Goal: Task Accomplishment & Management: Manage account settings

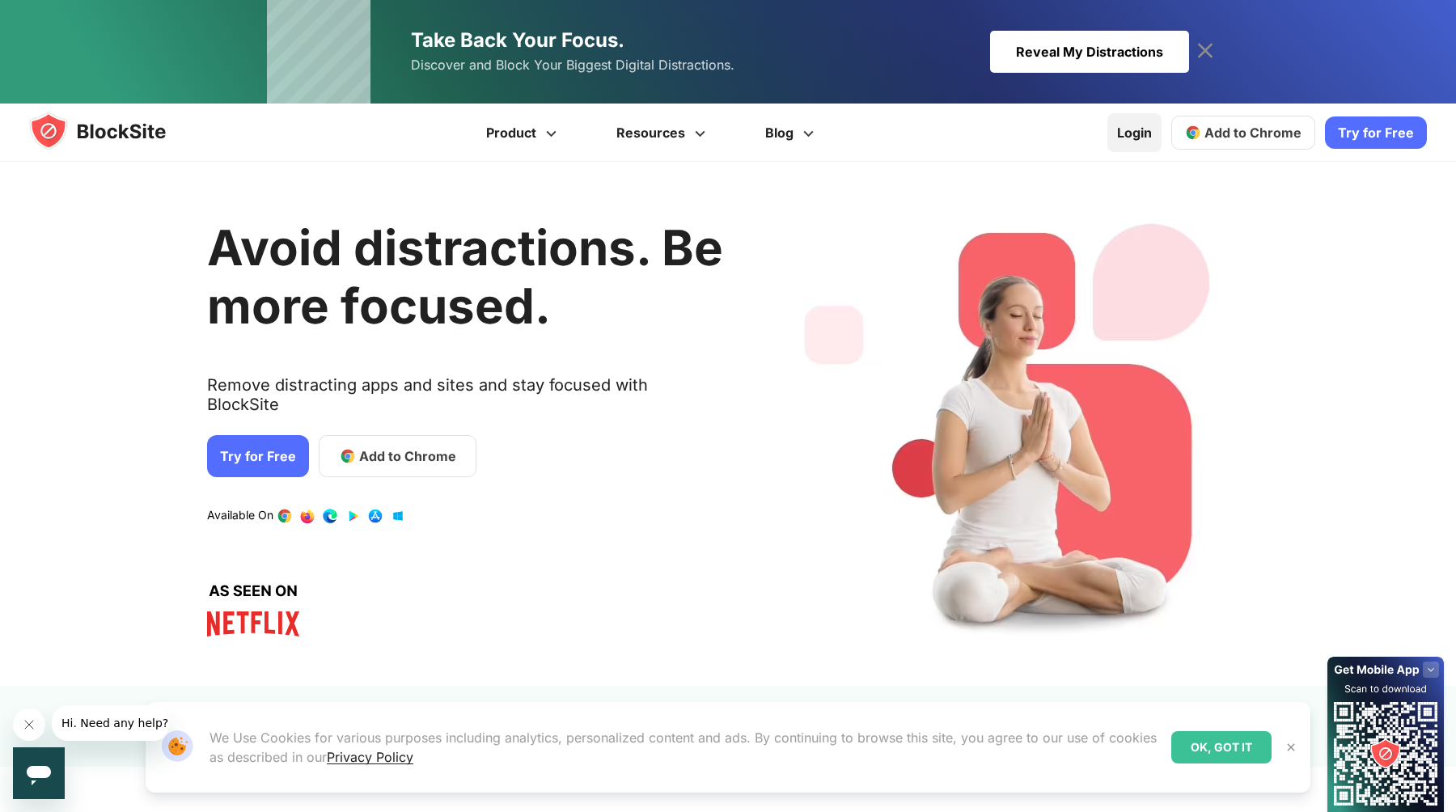
click at [1139, 125] on link "Login" at bounding box center [1134, 132] width 55 height 39
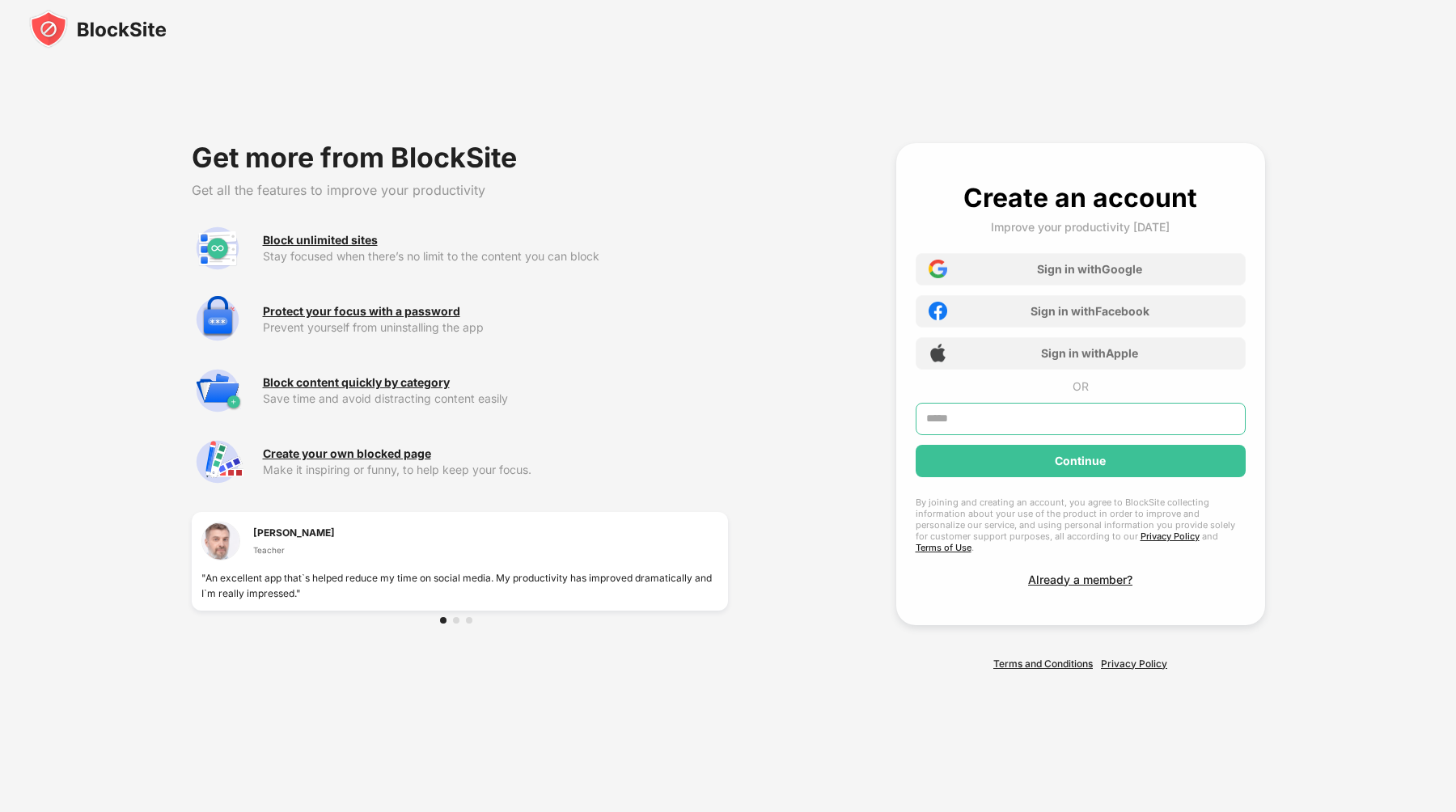
click at [1070, 429] on input "text" at bounding box center [1081, 418] width 330 height 33
click at [1045, 427] on input "**********" at bounding box center [1081, 418] width 330 height 33
drag, startPoint x: 997, startPoint y: 429, endPoint x: 1147, endPoint y: 428, distance: 150.0
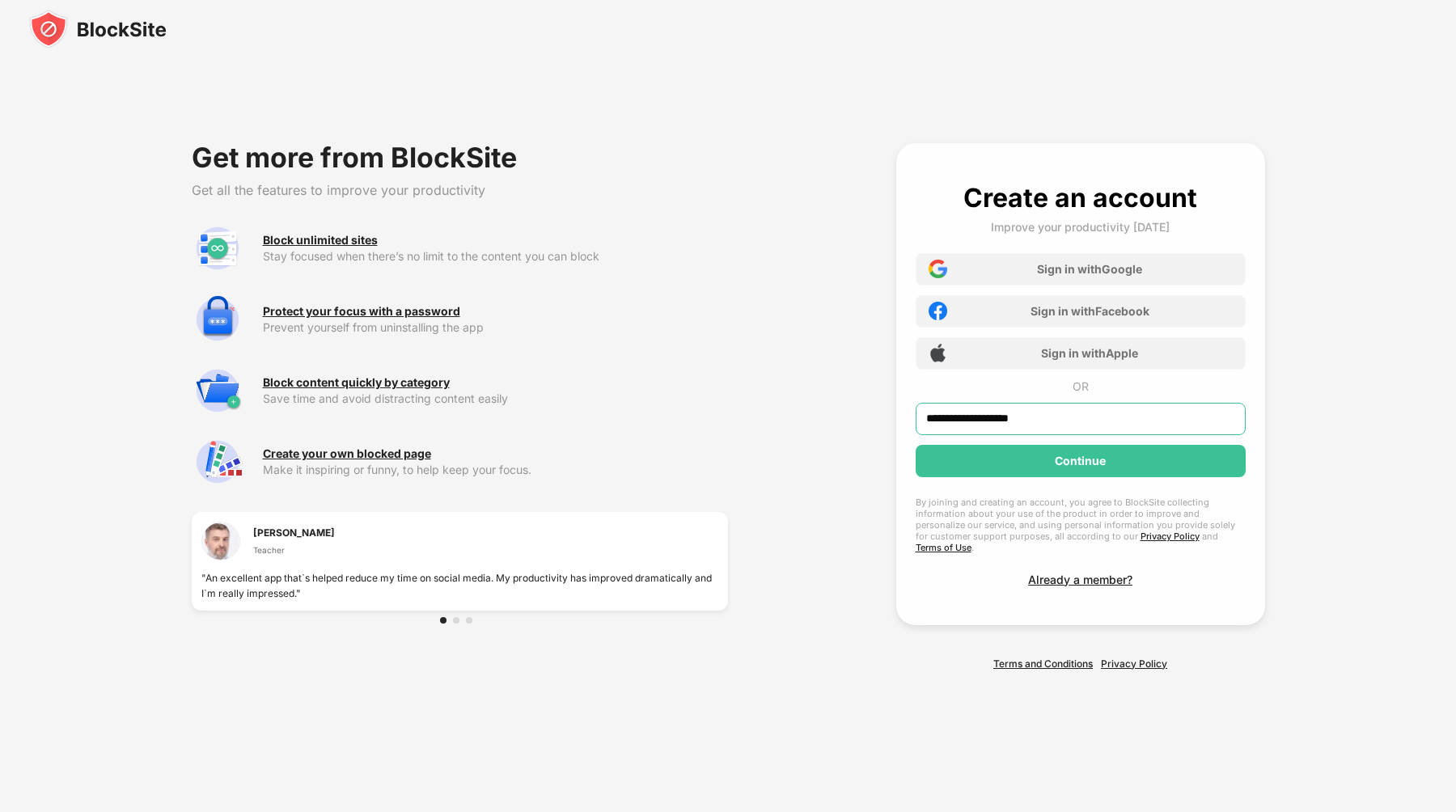
click at [1140, 428] on input "**********" at bounding box center [1081, 418] width 330 height 33
type input "**********"
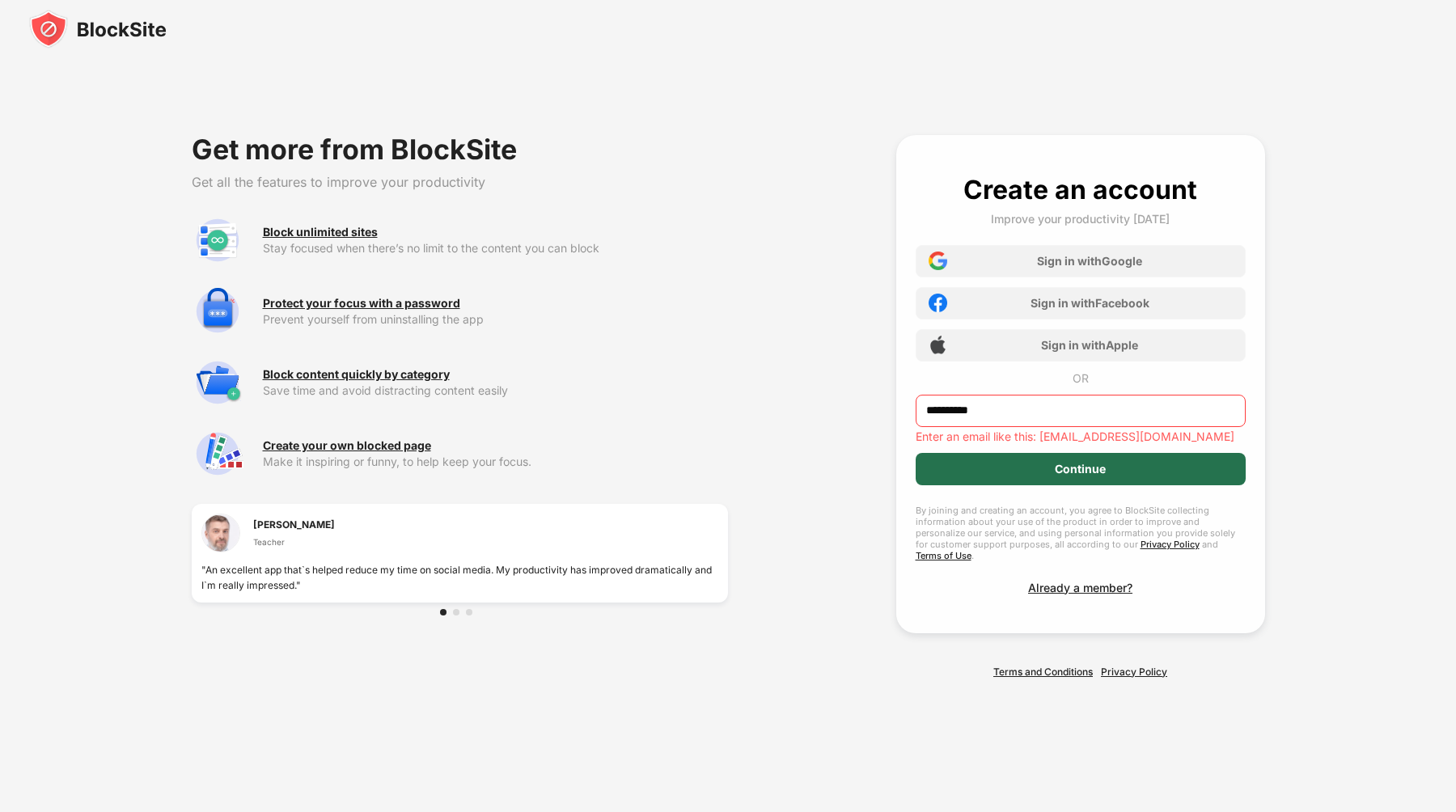
click at [1217, 463] on div "Continue" at bounding box center [1081, 469] width 330 height 33
drag, startPoint x: 1134, startPoint y: 424, endPoint x: 869, endPoint y: 396, distance: 266.5
click at [869, 396] on div "**********" at bounding box center [728, 406] width 1394 height 659
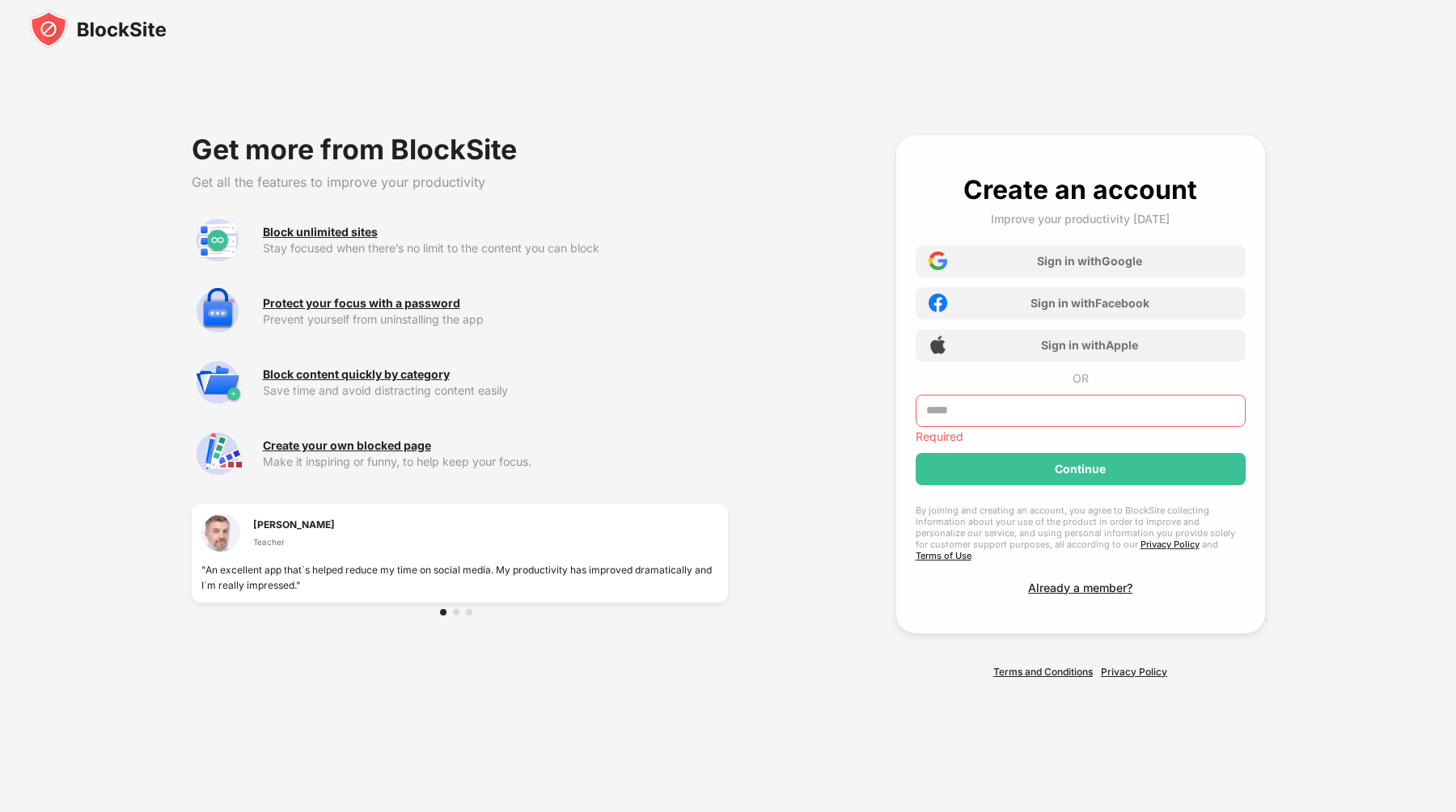
click at [1059, 417] on input "text" at bounding box center [1081, 411] width 330 height 33
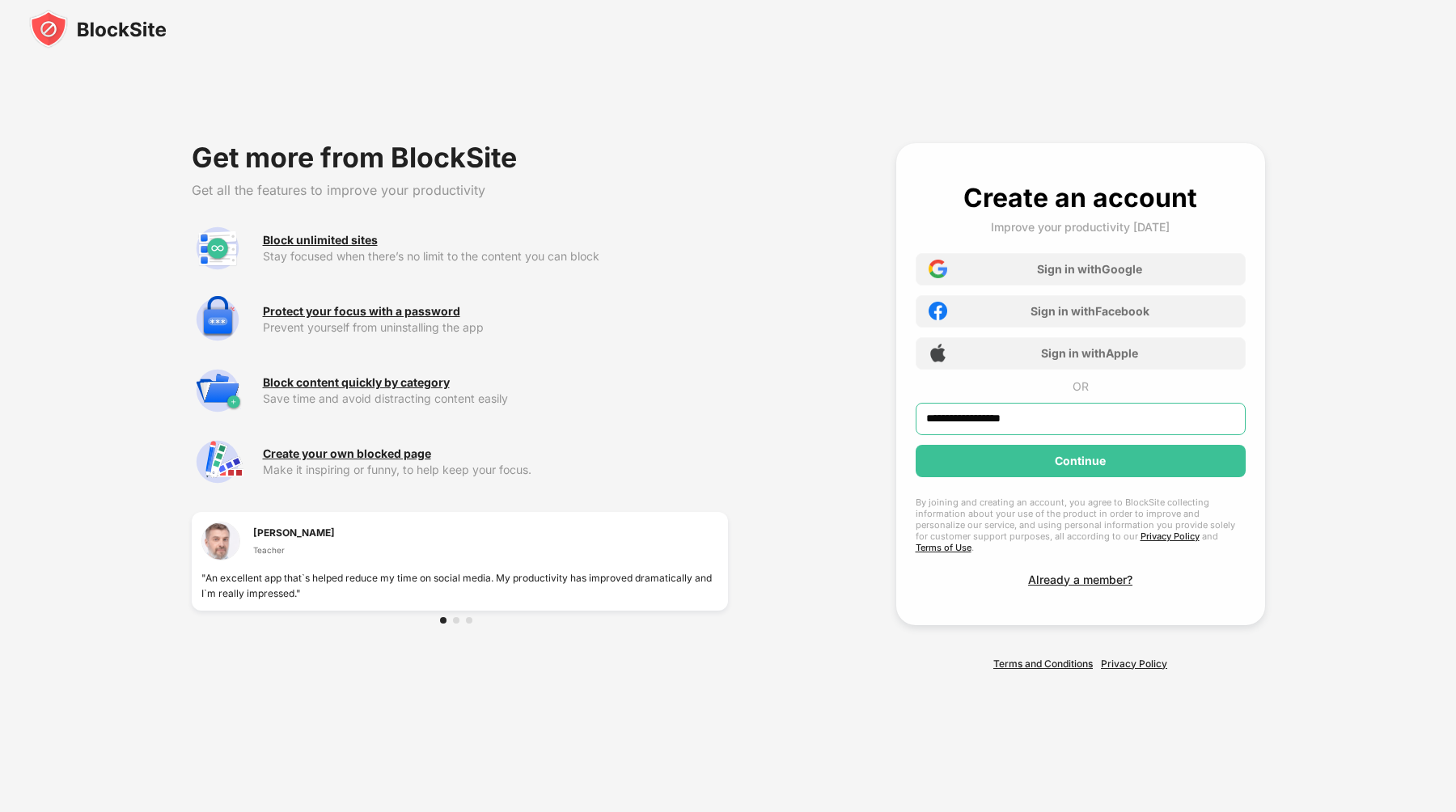
type input "**********"
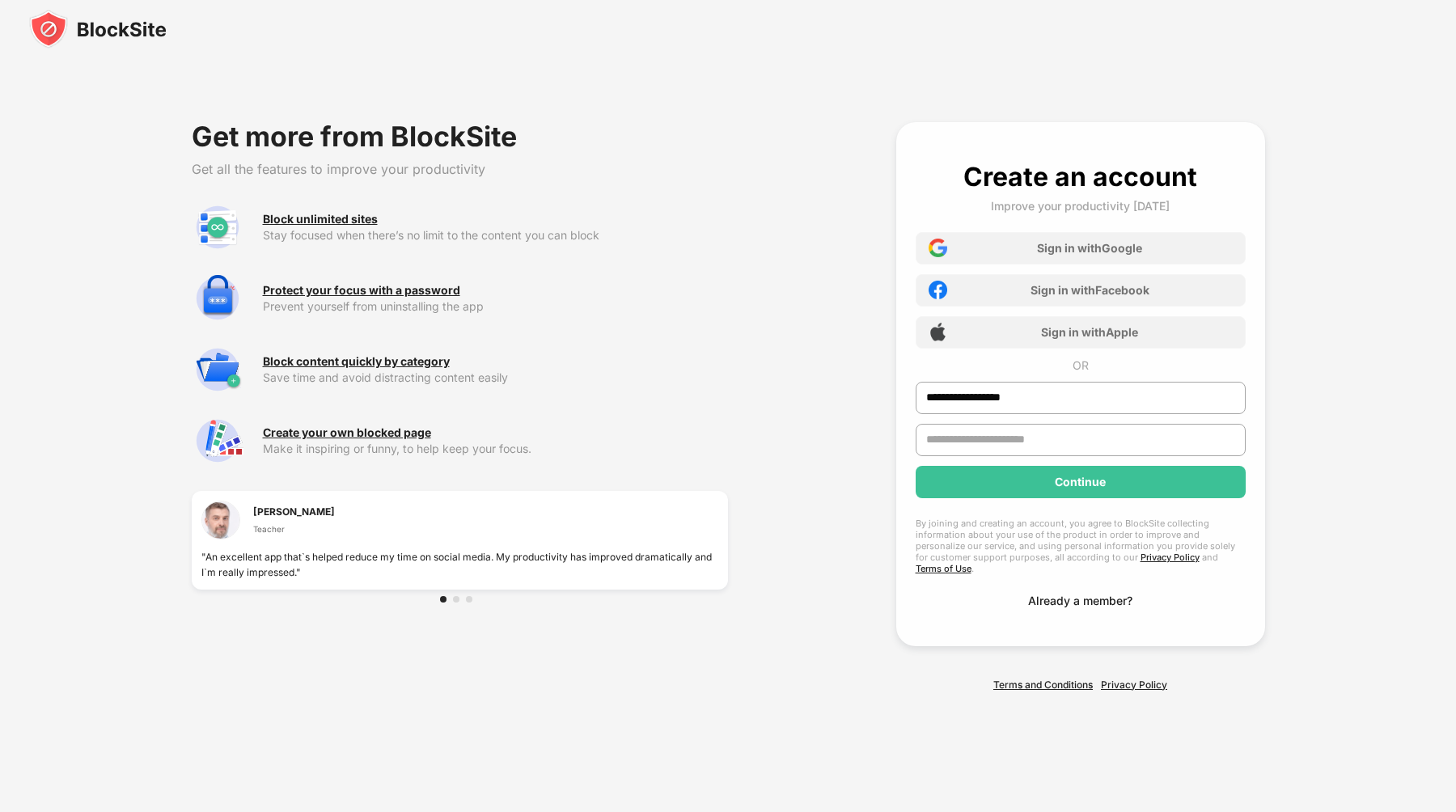
click at [1075, 591] on div "**********" at bounding box center [1081, 384] width 330 height 446
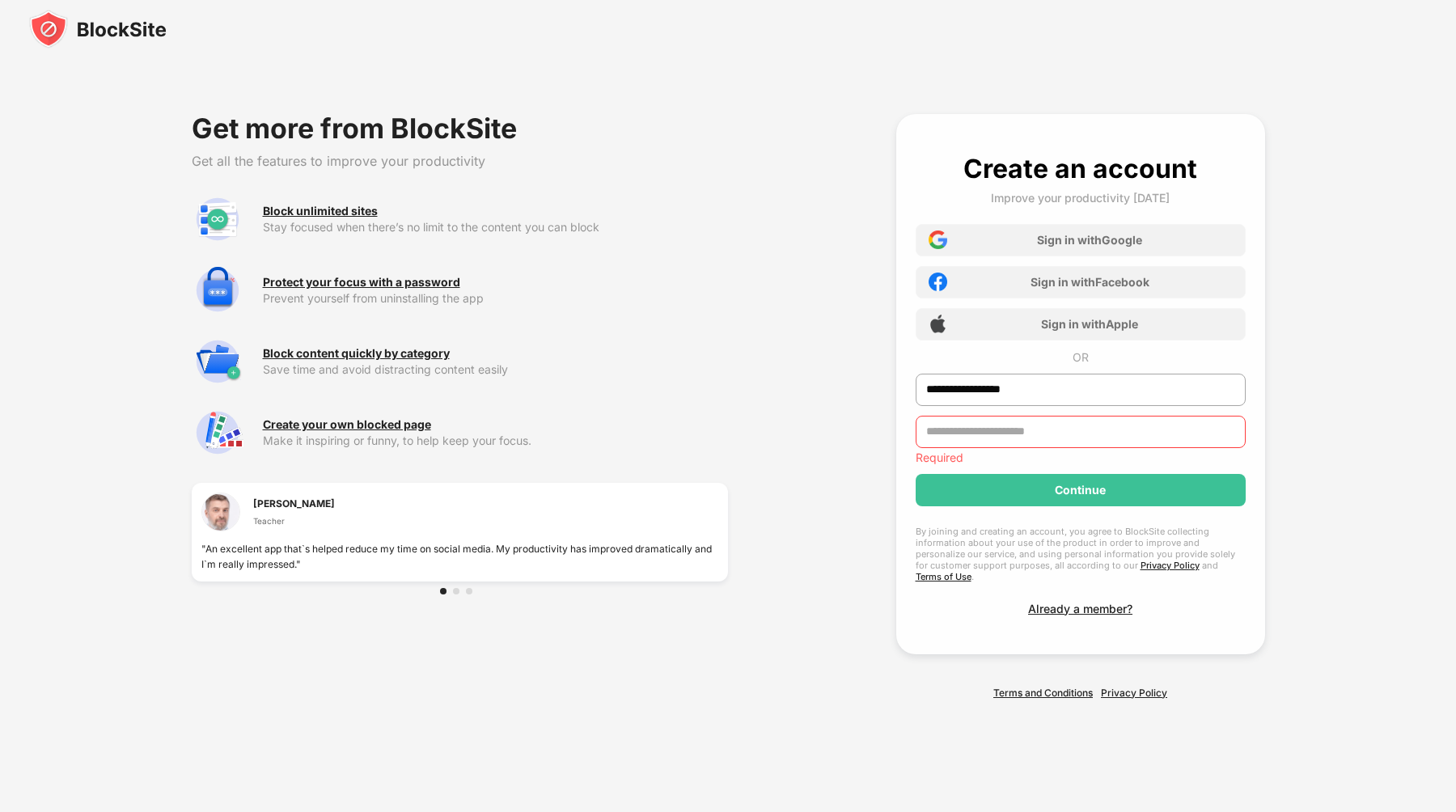
click at [1051, 593] on div "**********" at bounding box center [1081, 384] width 330 height 462
click at [1050, 601] on div "Already a member?" at bounding box center [1080, 608] width 104 height 13
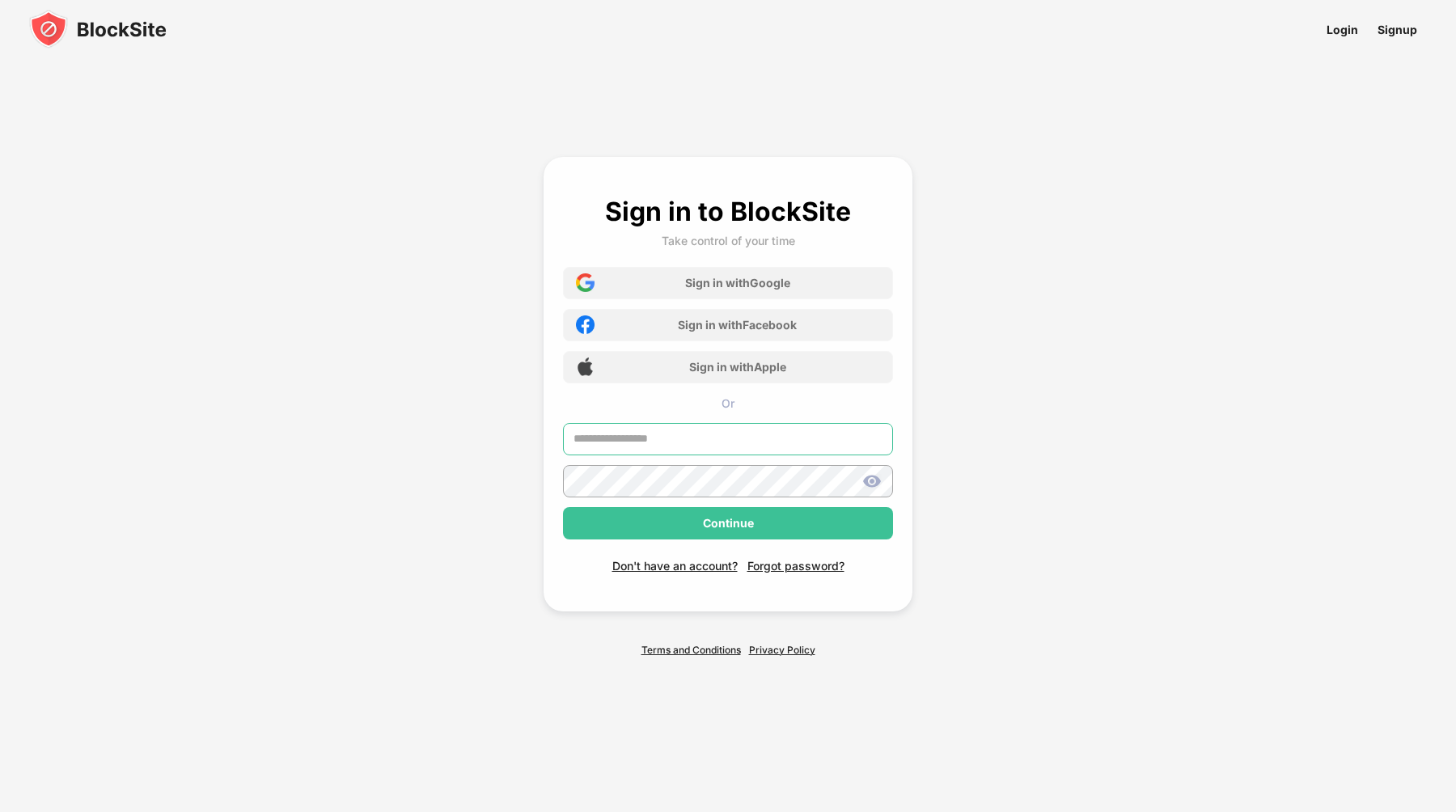
click at [755, 446] on input "text" at bounding box center [728, 440] width 330 height 33
click at [853, 527] on div "Continue" at bounding box center [728, 523] width 330 height 33
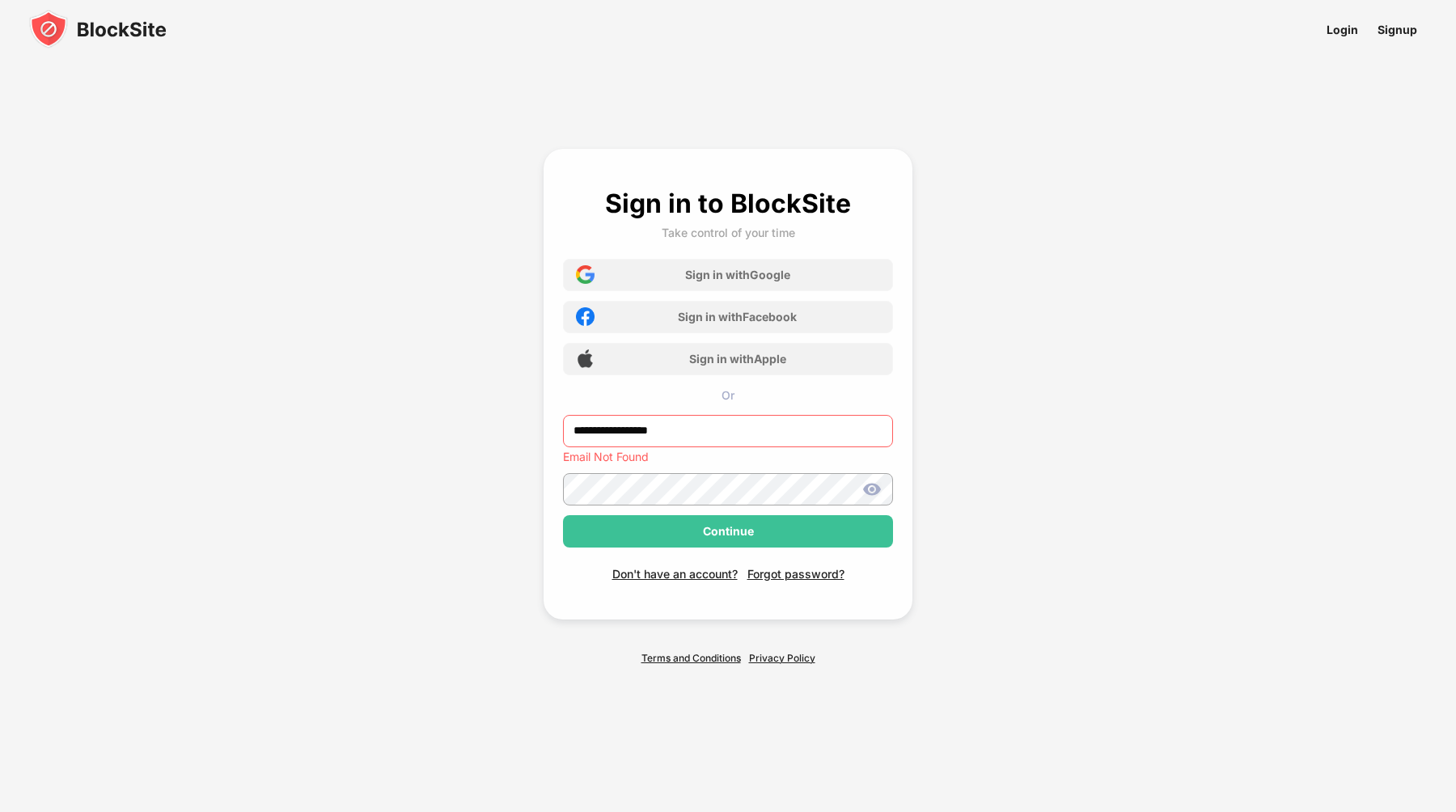
drag, startPoint x: 741, startPoint y: 421, endPoint x: 507, endPoint y: 420, distance: 234.0
click at [507, 420] on div "**********" at bounding box center [727, 406] width 689 height 631
click at [612, 429] on input "**********" at bounding box center [728, 431] width 330 height 33
drag, startPoint x: 617, startPoint y: 430, endPoint x: 557, endPoint y: 430, distance: 60.0
click at [557, 430] on div "**********" at bounding box center [727, 383] width 369 height 470
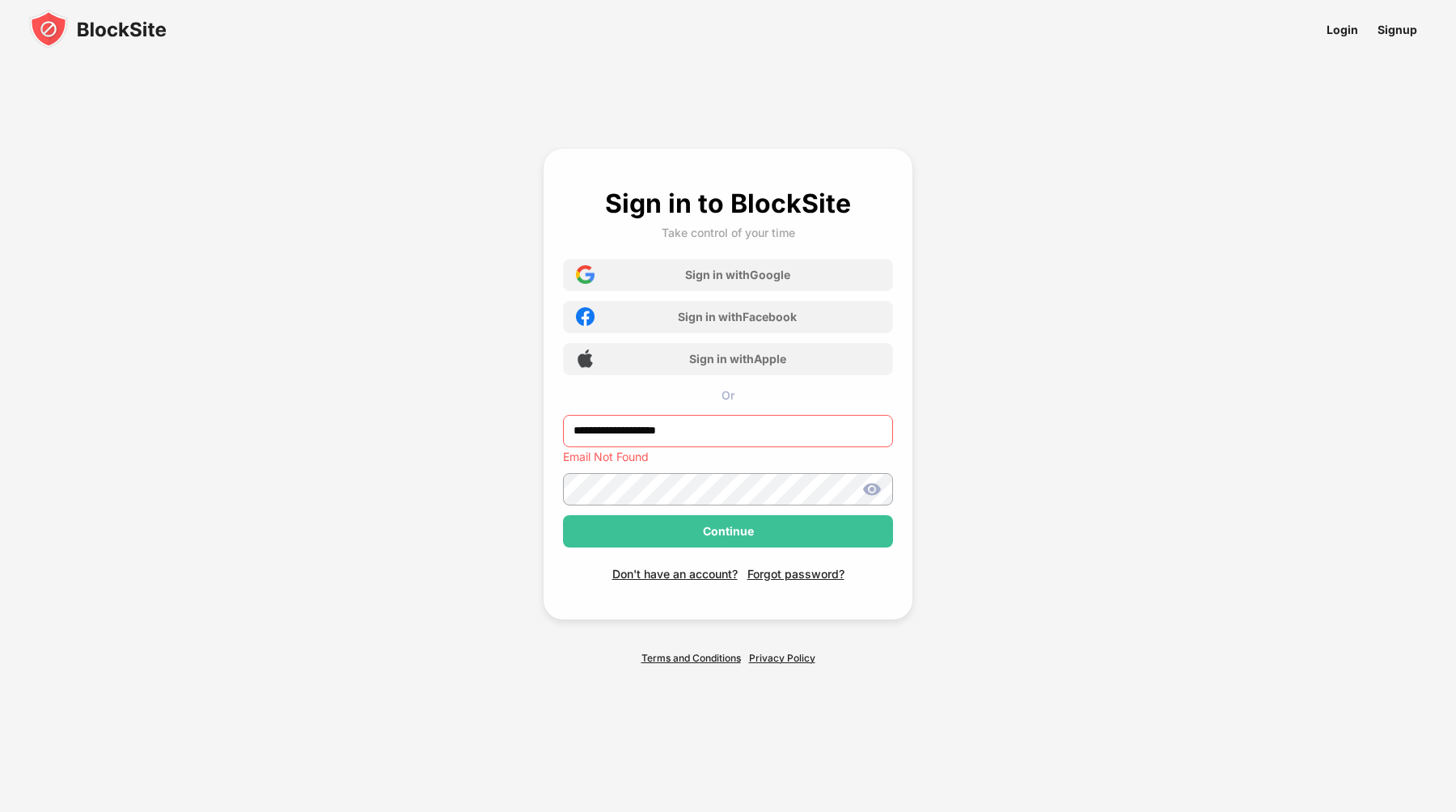
type input "**********"
click at [731, 529] on div "Continue" at bounding box center [728, 531] width 51 height 13
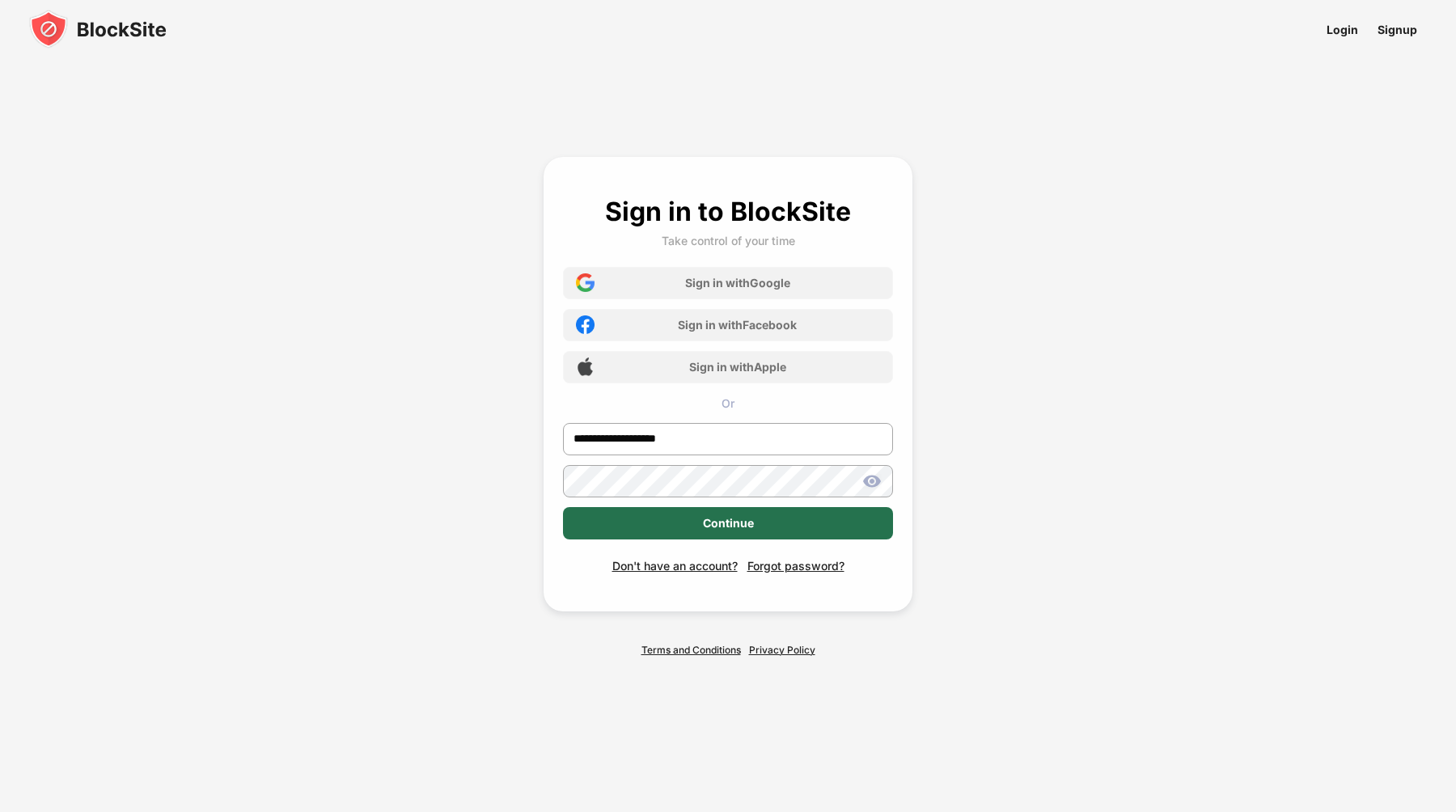
click at [698, 530] on div "Continue" at bounding box center [728, 523] width 330 height 33
click at [724, 516] on div "Continue" at bounding box center [728, 523] width 330 height 33
click at [866, 475] on img at bounding box center [872, 481] width 19 height 19
click at [695, 525] on div "Continue" at bounding box center [728, 523] width 330 height 33
click at [637, 527] on div "Continue" at bounding box center [728, 523] width 330 height 33
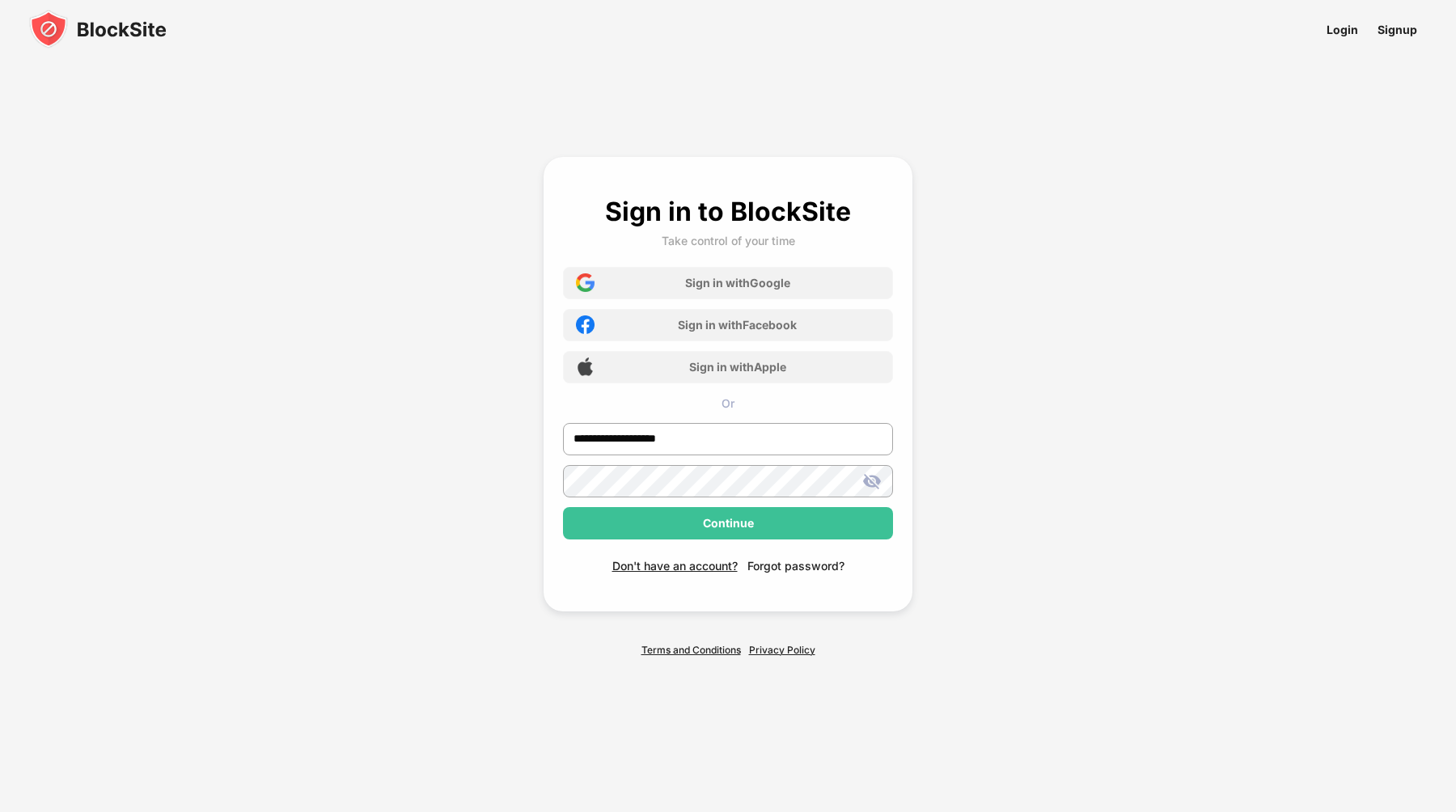
click at [803, 567] on div "Forgot password?" at bounding box center [795, 565] width 97 height 13
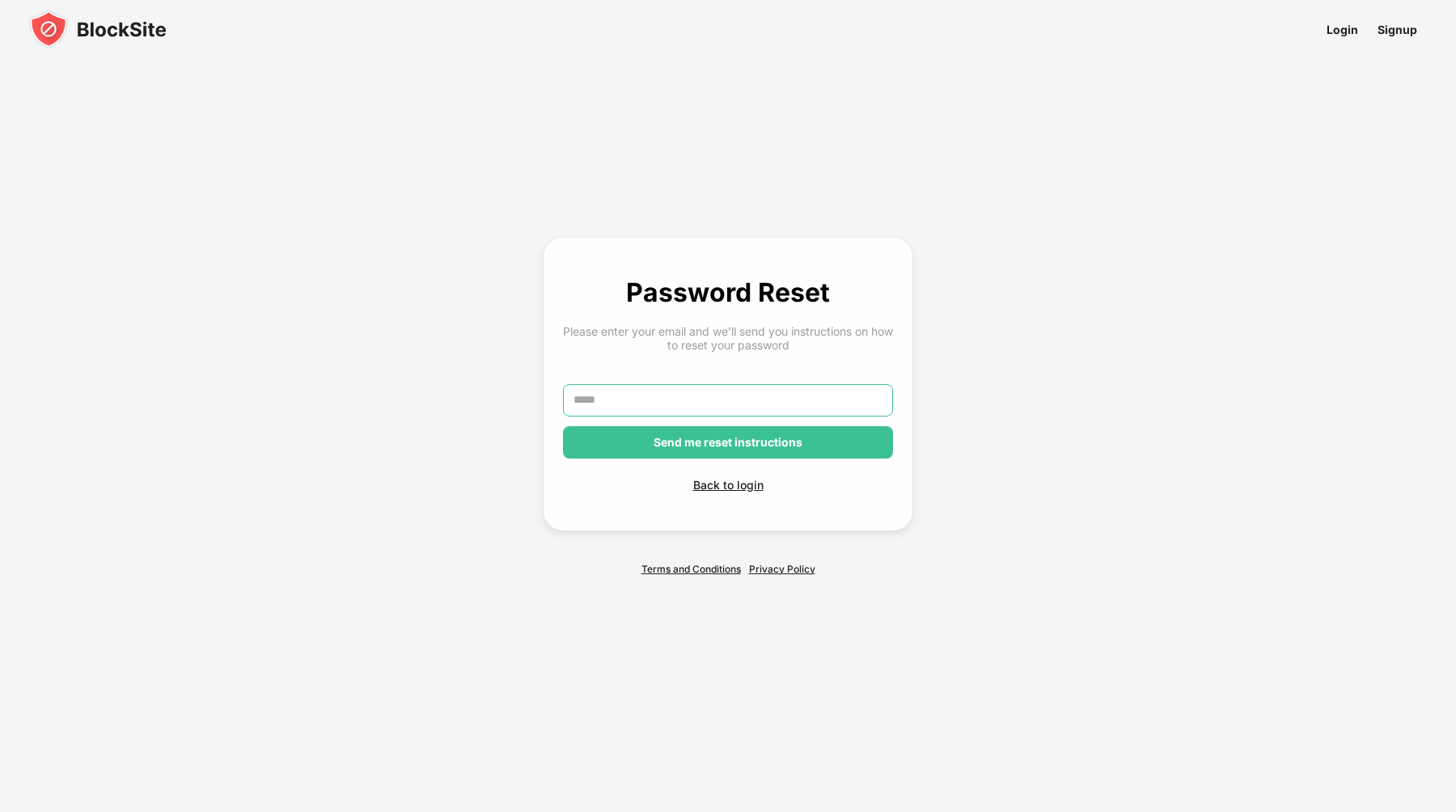
click at [636, 392] on input "text" at bounding box center [728, 400] width 330 height 33
type input "*"
type input "**********"
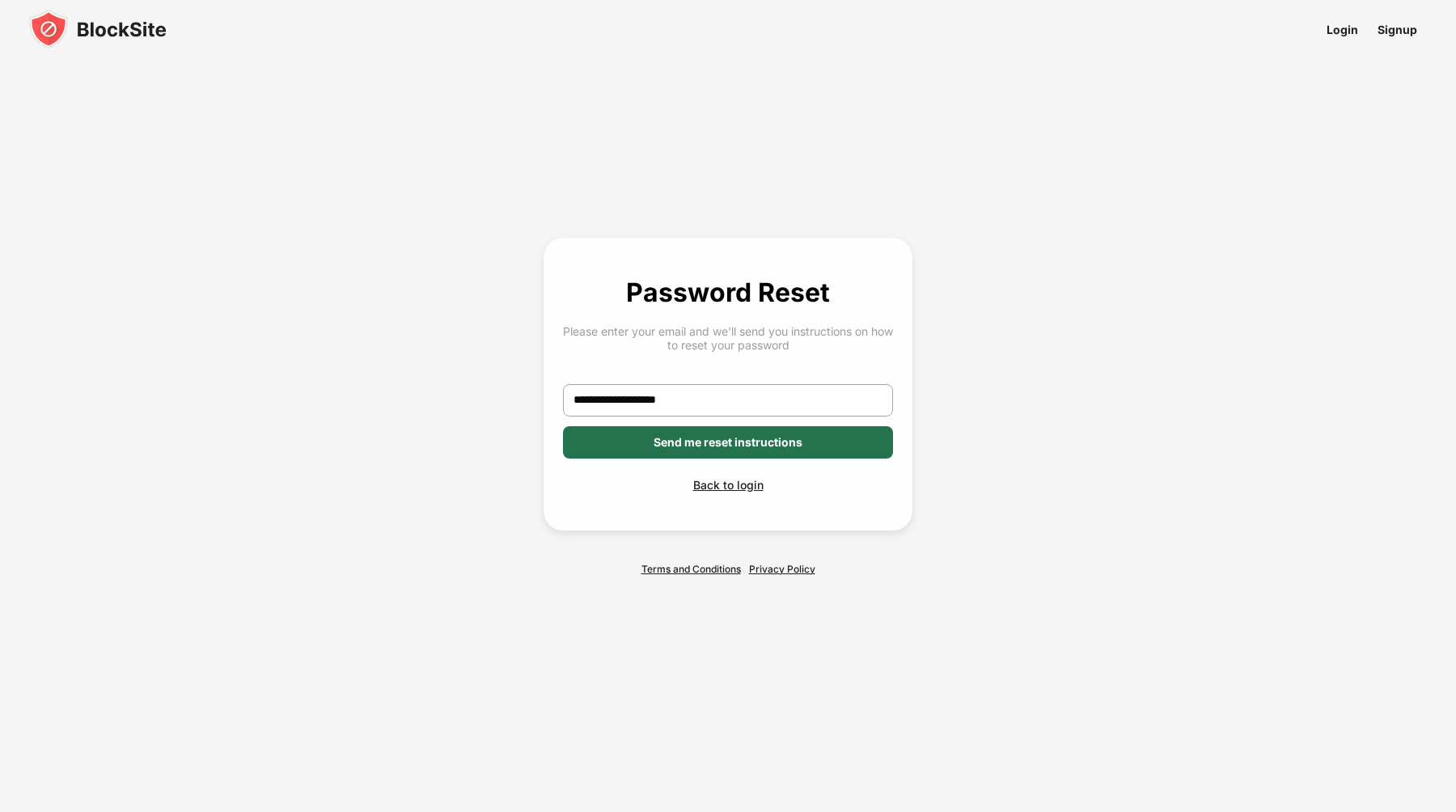
click at [703, 441] on div "Send me reset instructions" at bounding box center [727, 442] width 148 height 13
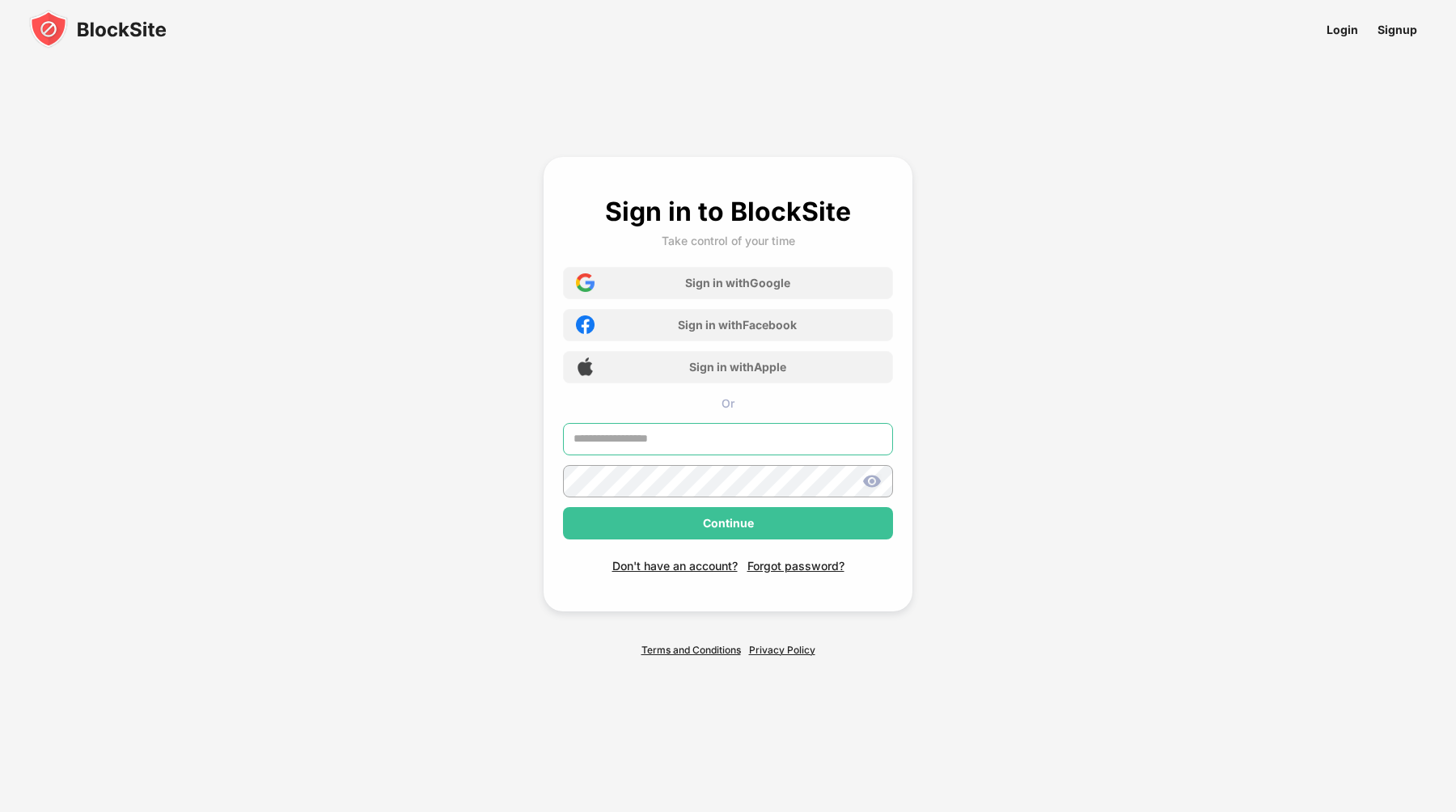
click at [734, 432] on input "text" at bounding box center [728, 440] width 330 height 33
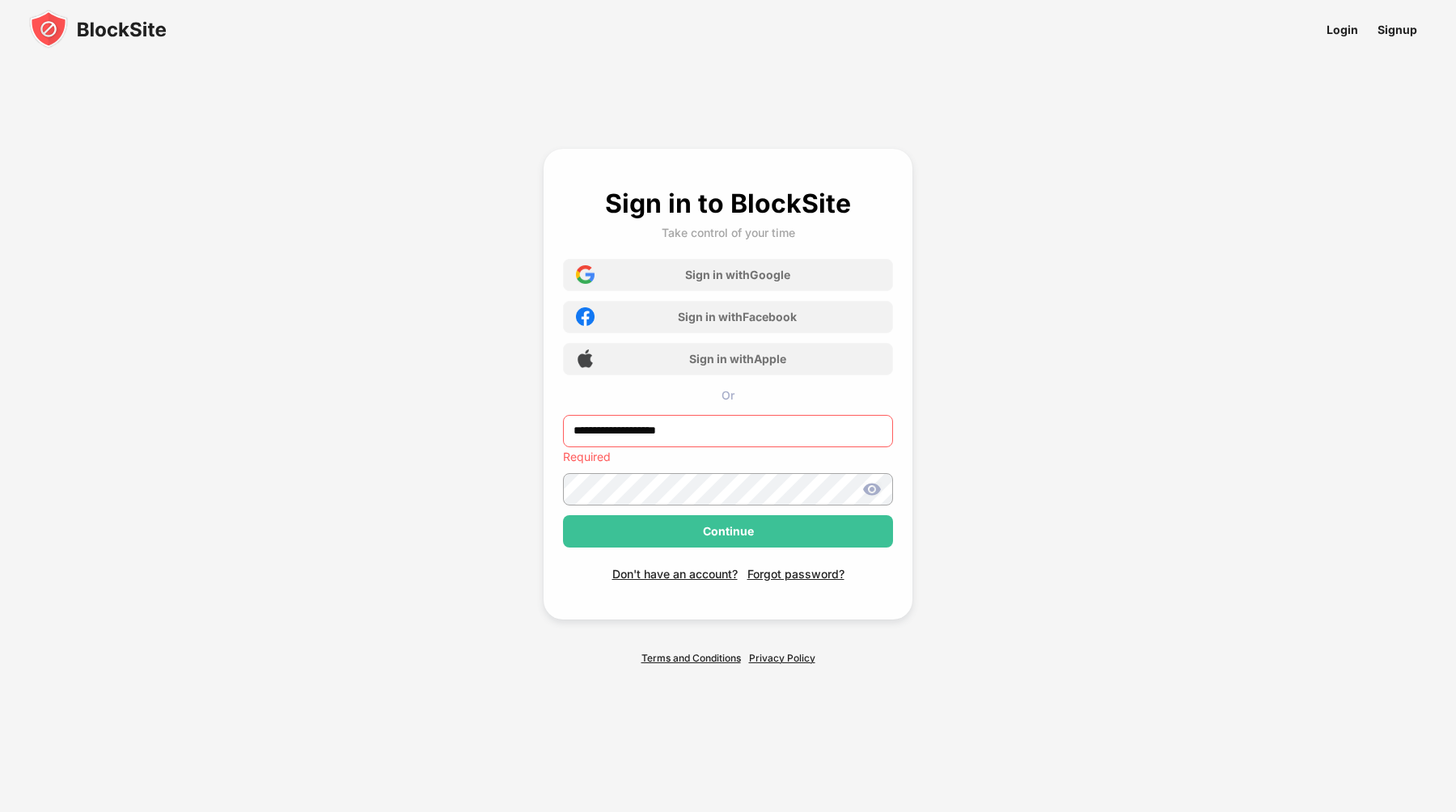
type input "**********"
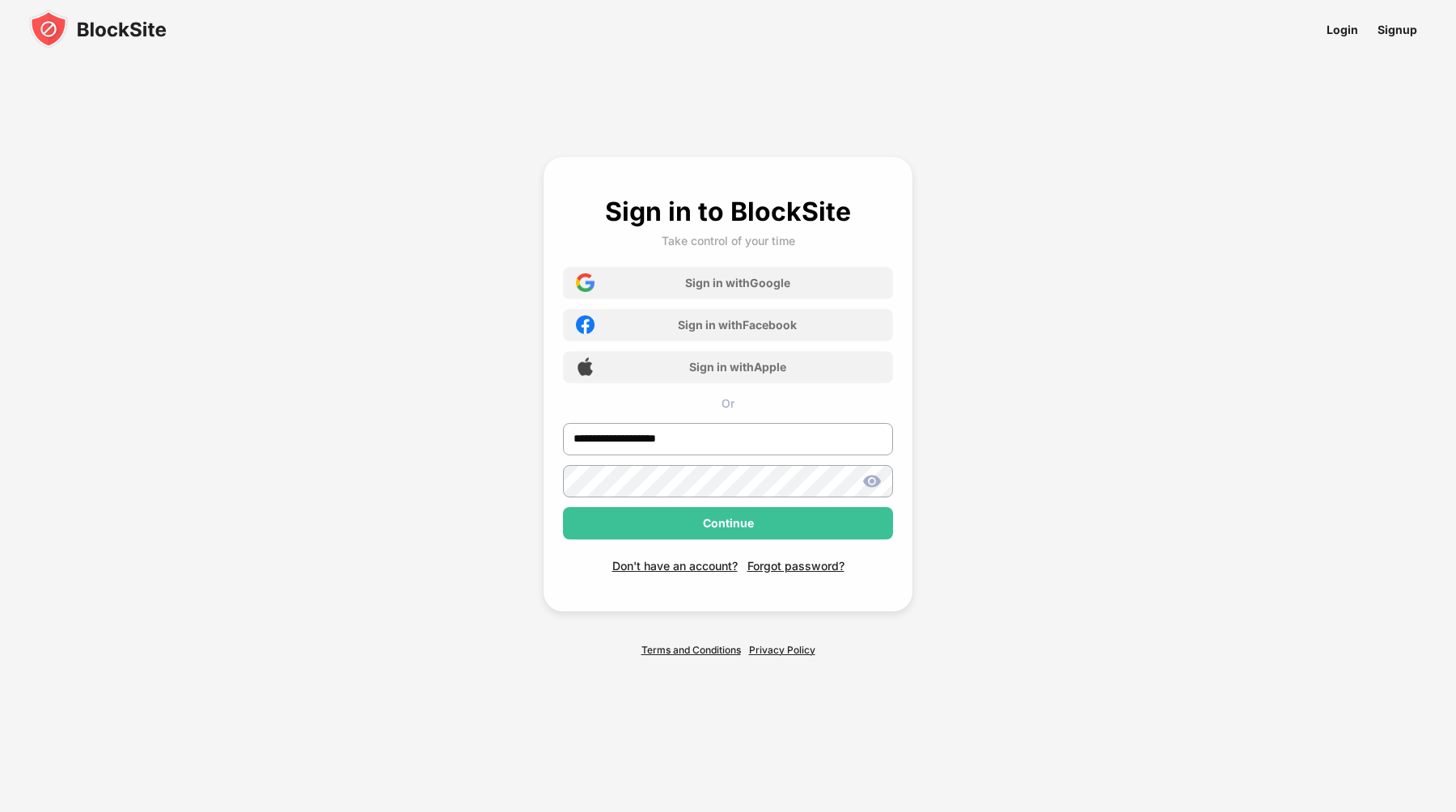
click at [875, 485] on img at bounding box center [872, 481] width 19 height 19
click at [820, 530] on div "Continue" at bounding box center [728, 523] width 330 height 33
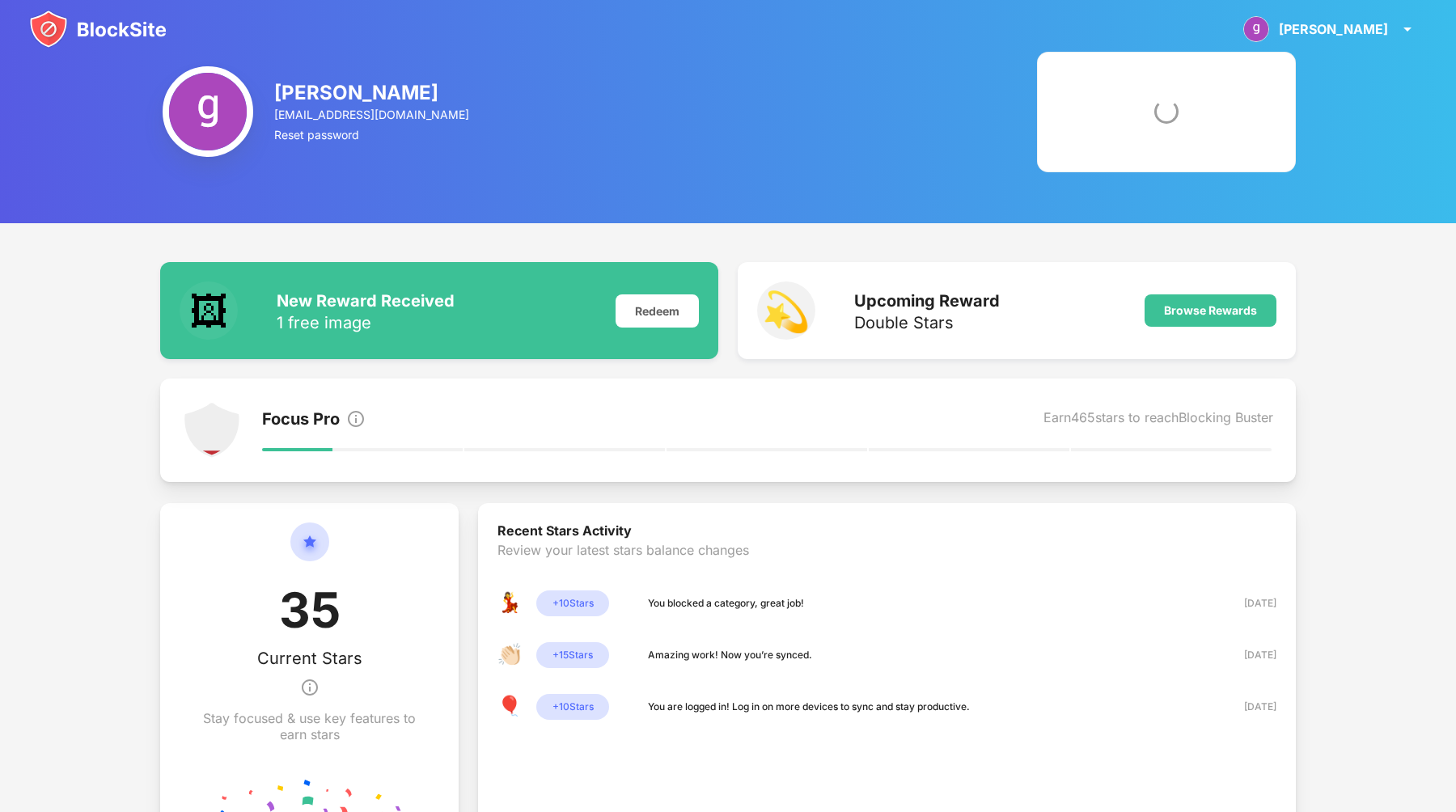
click at [762, 595] on div "You blocked a category, great job!" at bounding box center [725, 602] width 156 height 16
click at [1367, 25] on div "[PERSON_NAME]" at bounding box center [1333, 29] width 109 height 16
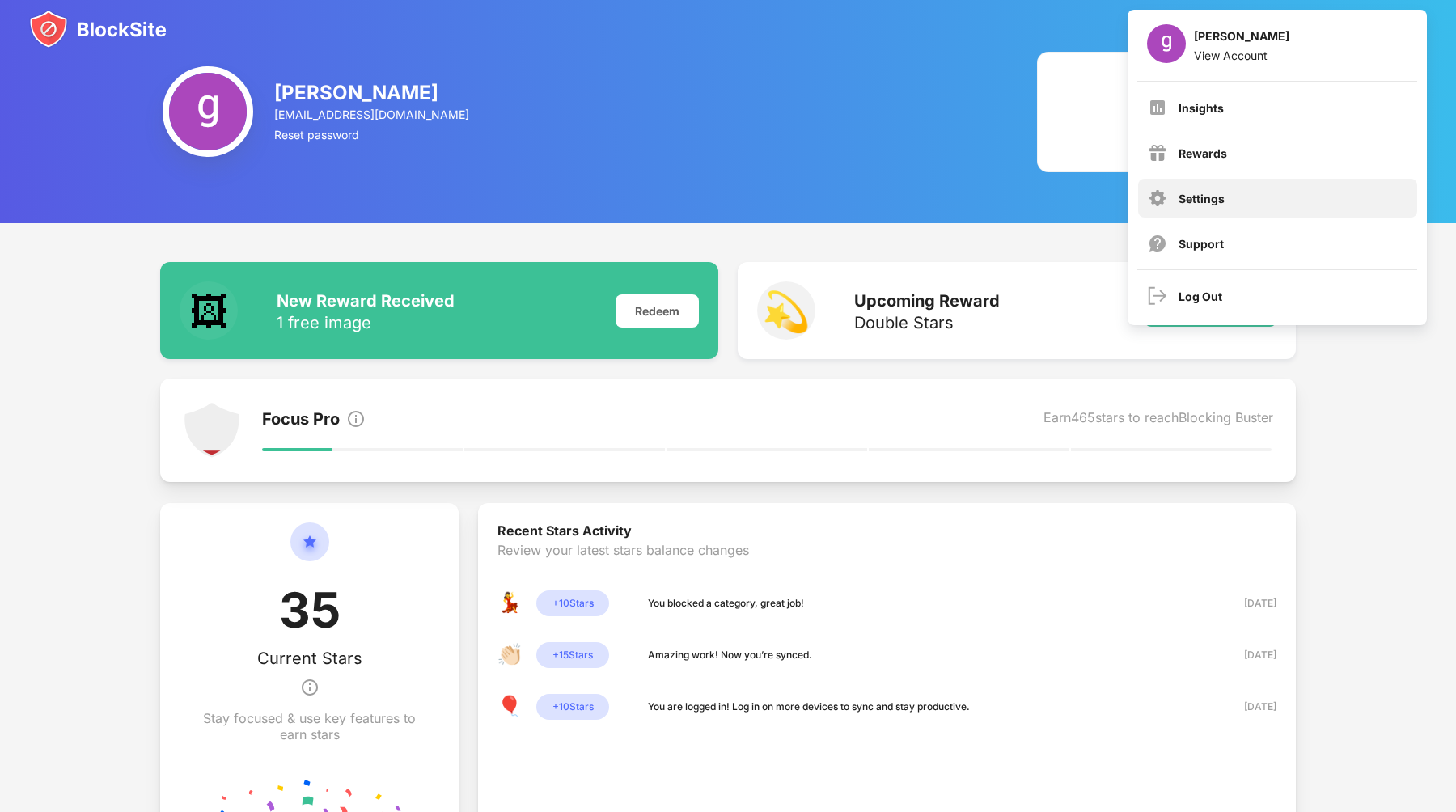
drag, startPoint x: 1221, startPoint y: 169, endPoint x: 1212, endPoint y: 194, distance: 26.6
click at [1212, 194] on div "Insights Rewards Settings Support" at bounding box center [1278, 175] width 299 height 188
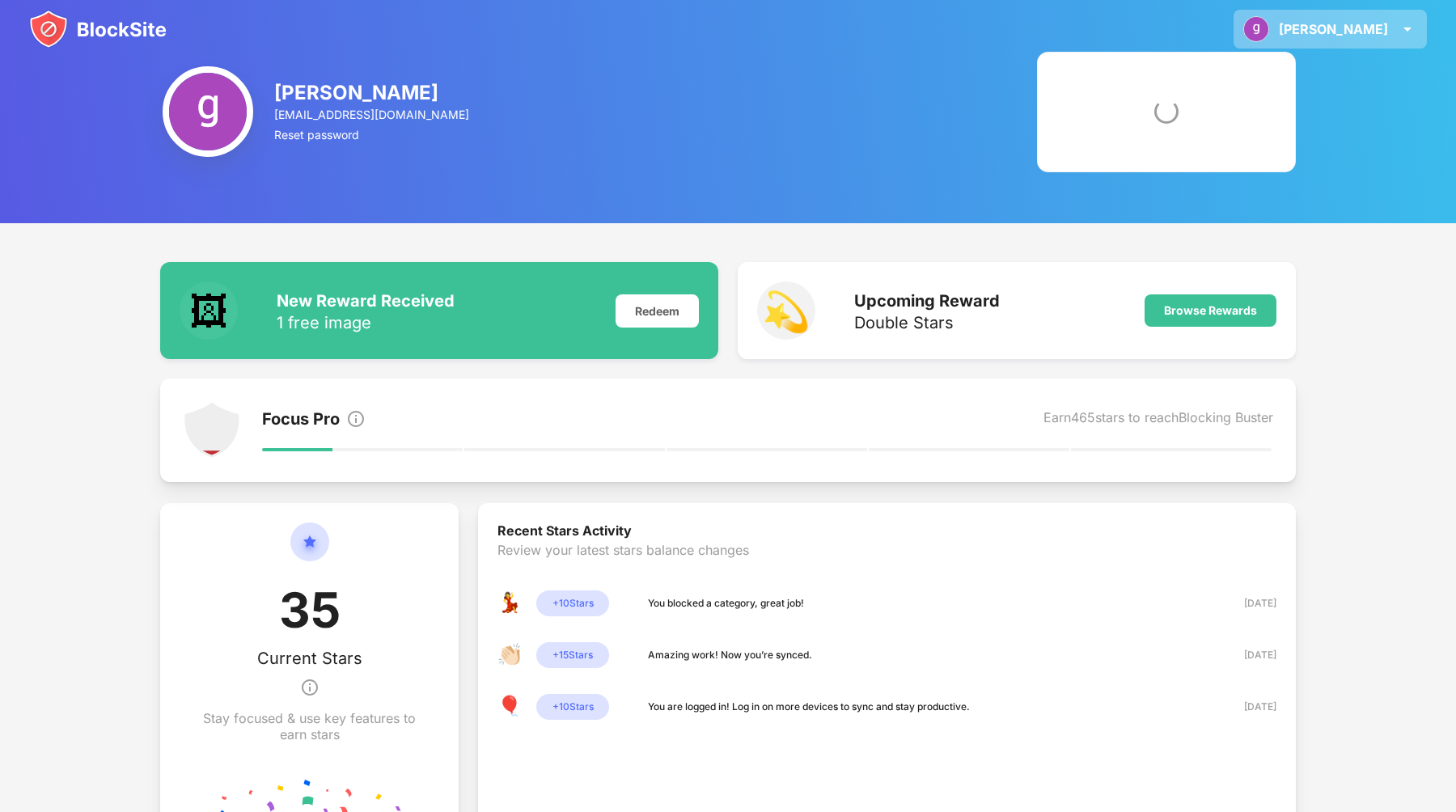
click at [1212, 194] on div "gretchen gretchen bazela View Account Insights Rewards Settings Support Log Out…" at bounding box center [728, 496] width 1456 height 992
click at [1380, 34] on div "[PERSON_NAME]" at bounding box center [1333, 29] width 109 height 16
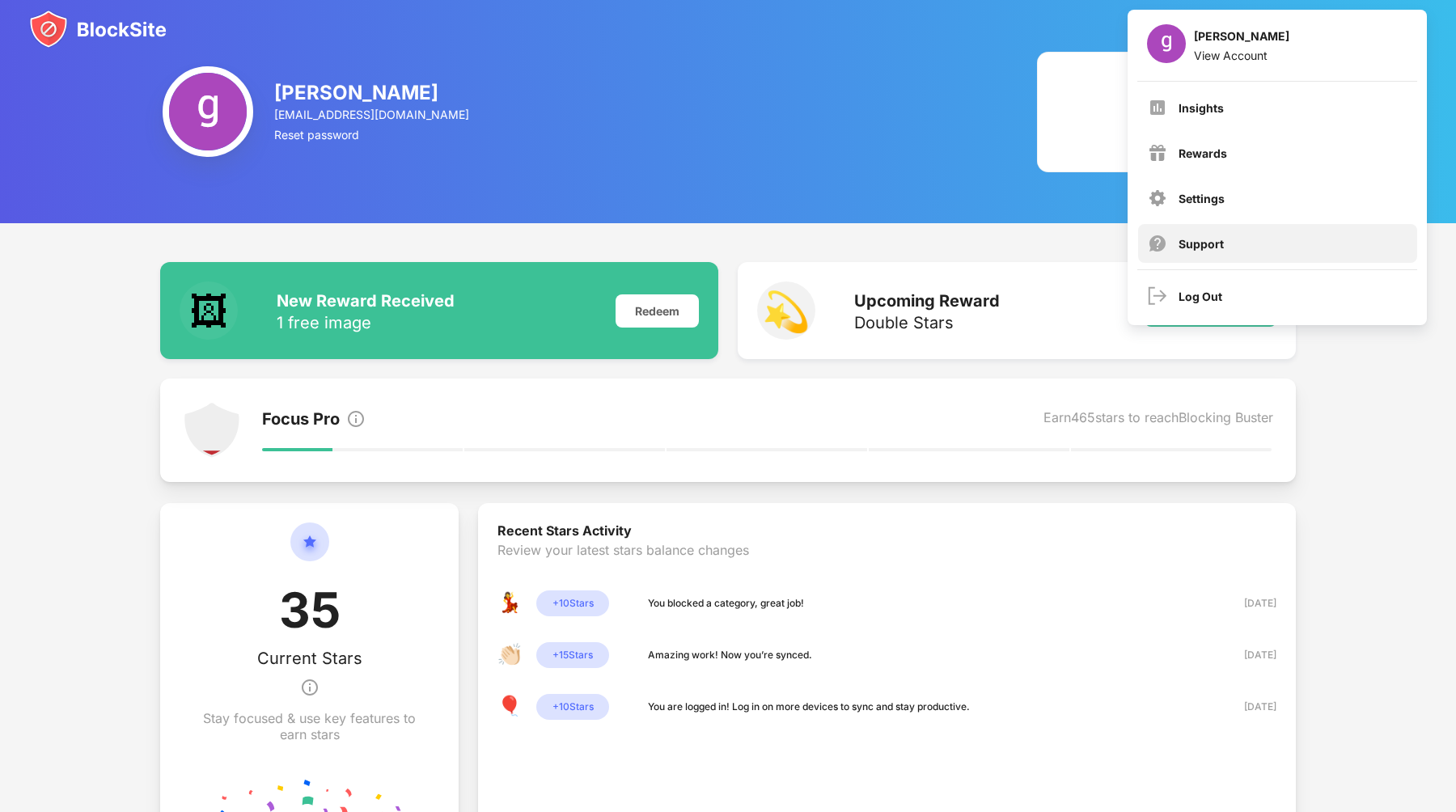
click at [1248, 225] on div "Support" at bounding box center [1277, 243] width 279 height 39
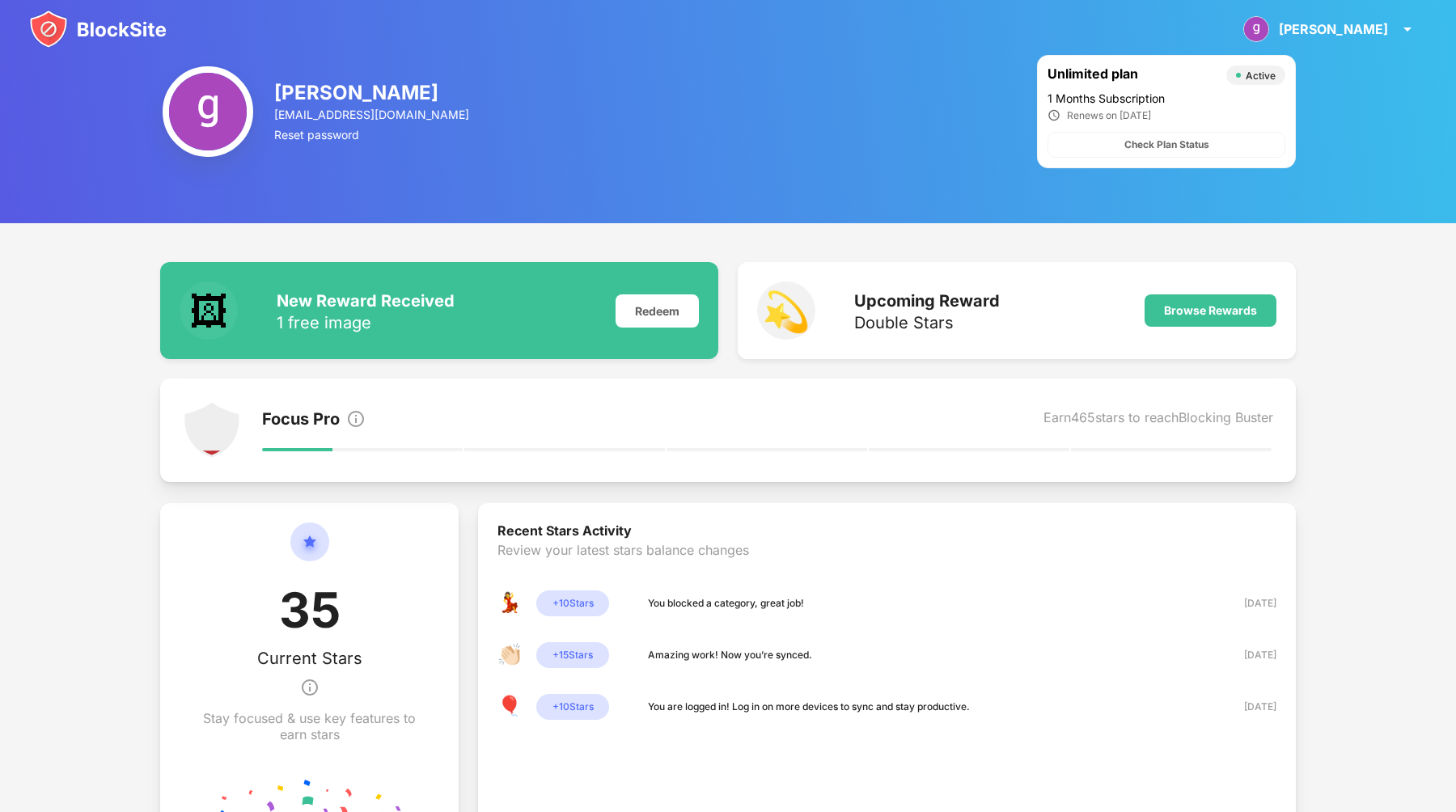
click at [1385, 28] on div "[PERSON_NAME]" at bounding box center [1333, 29] width 109 height 16
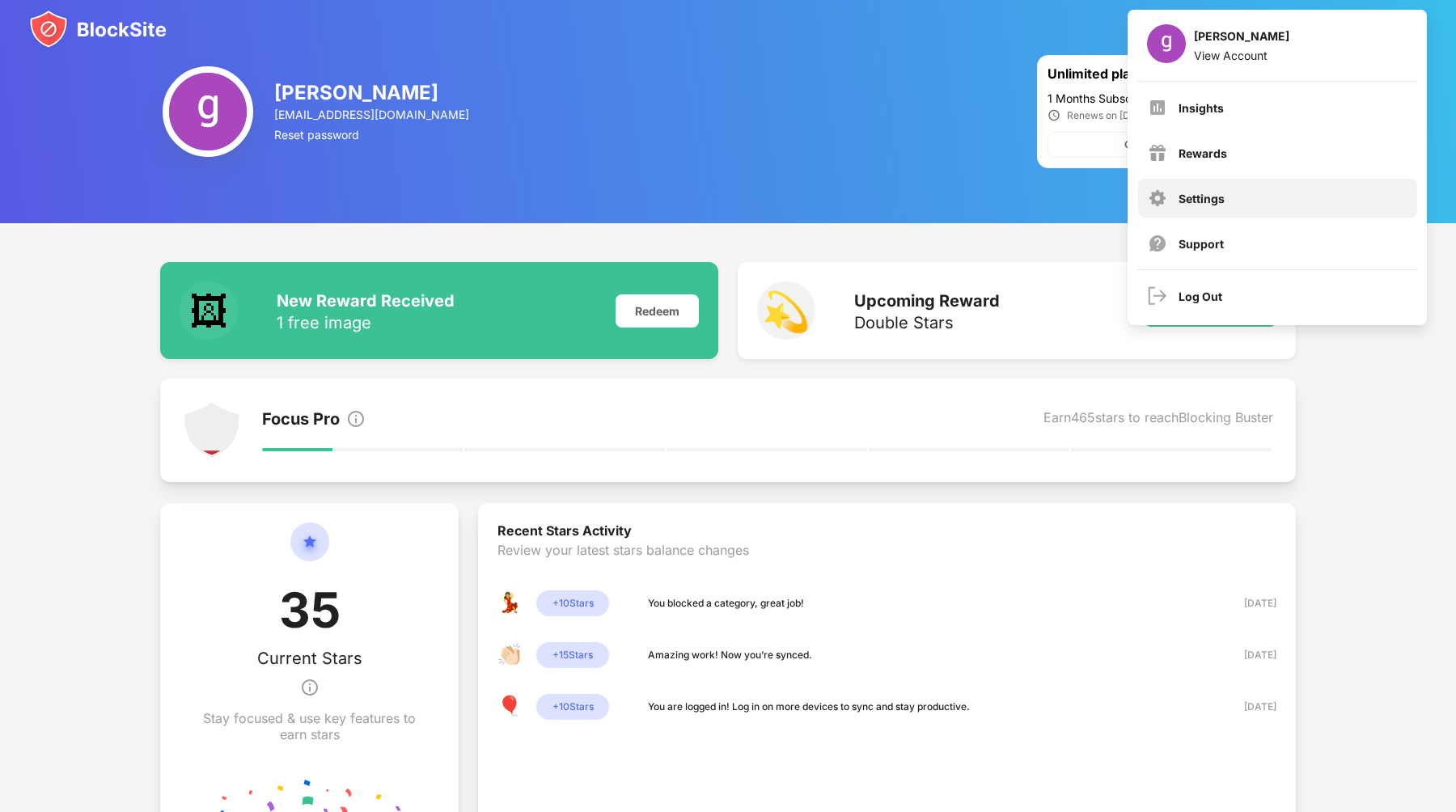
click at [1243, 197] on div "Settings" at bounding box center [1277, 198] width 279 height 39
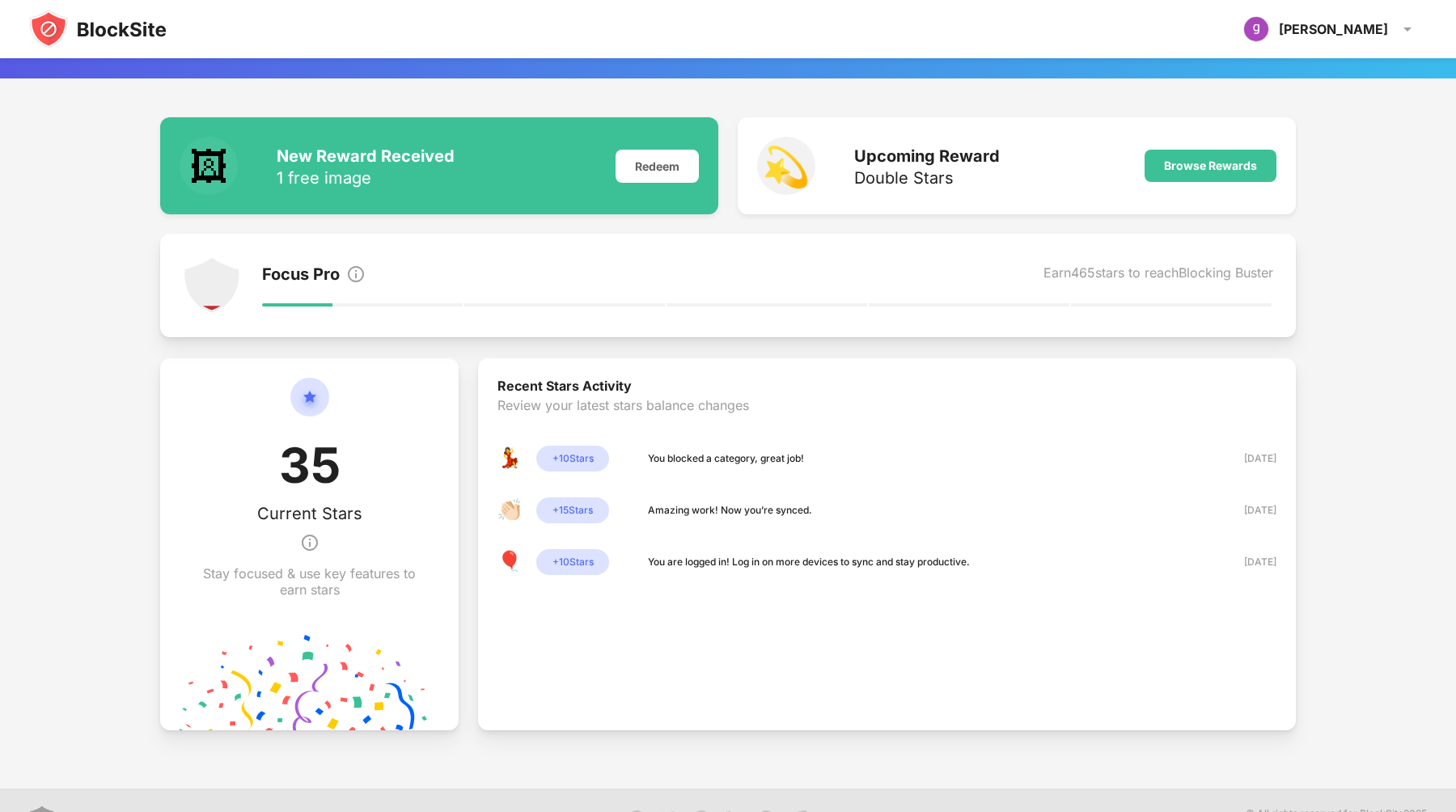
scroll to position [180, 0]
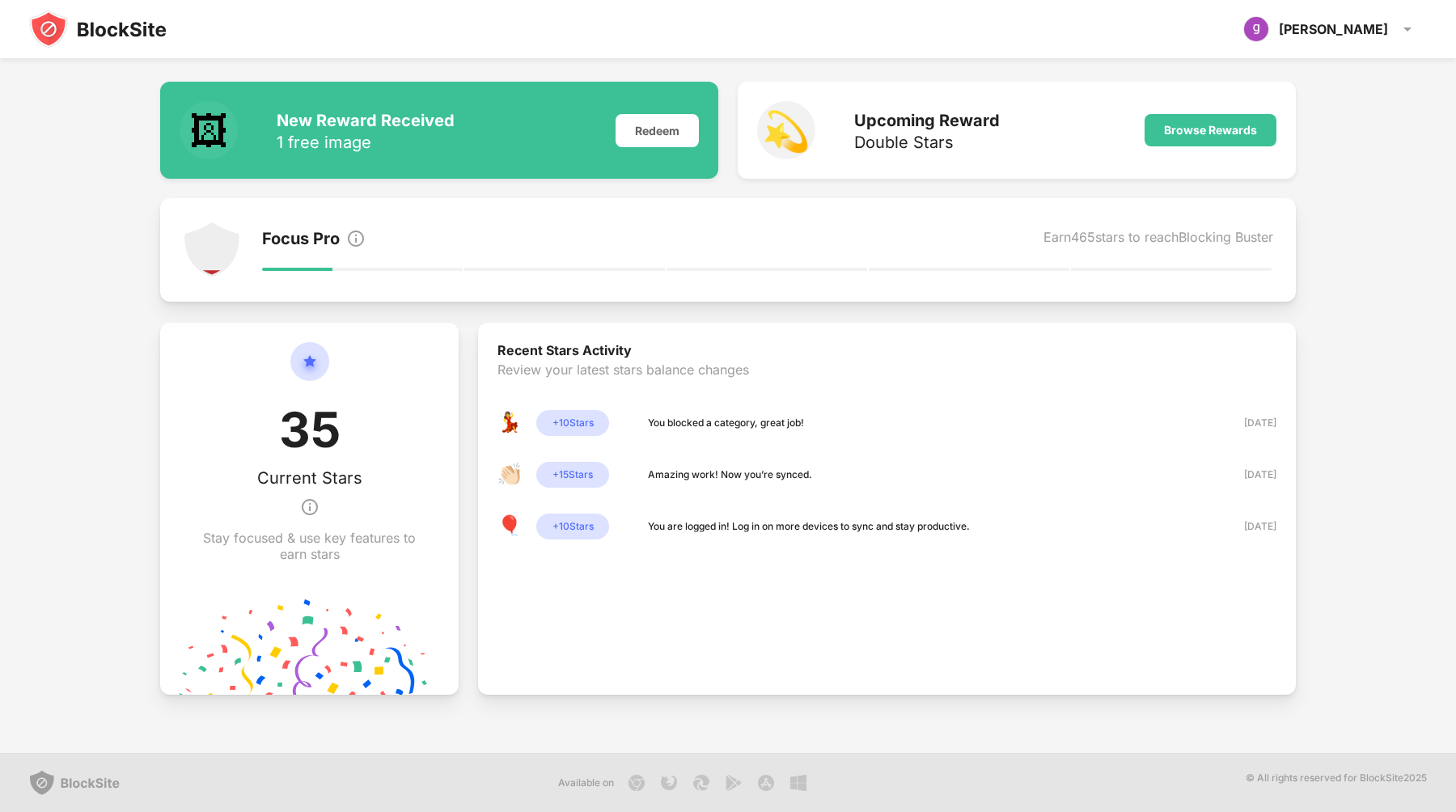
drag, startPoint x: 668, startPoint y: 422, endPoint x: 645, endPoint y: 421, distance: 23.0
click at [645, 421] on div "💃 + 10 Stars You blocked a category, great job!" at bounding box center [650, 422] width 307 height 26
click at [594, 425] on div "+ 10 Stars" at bounding box center [573, 422] width 73 height 26
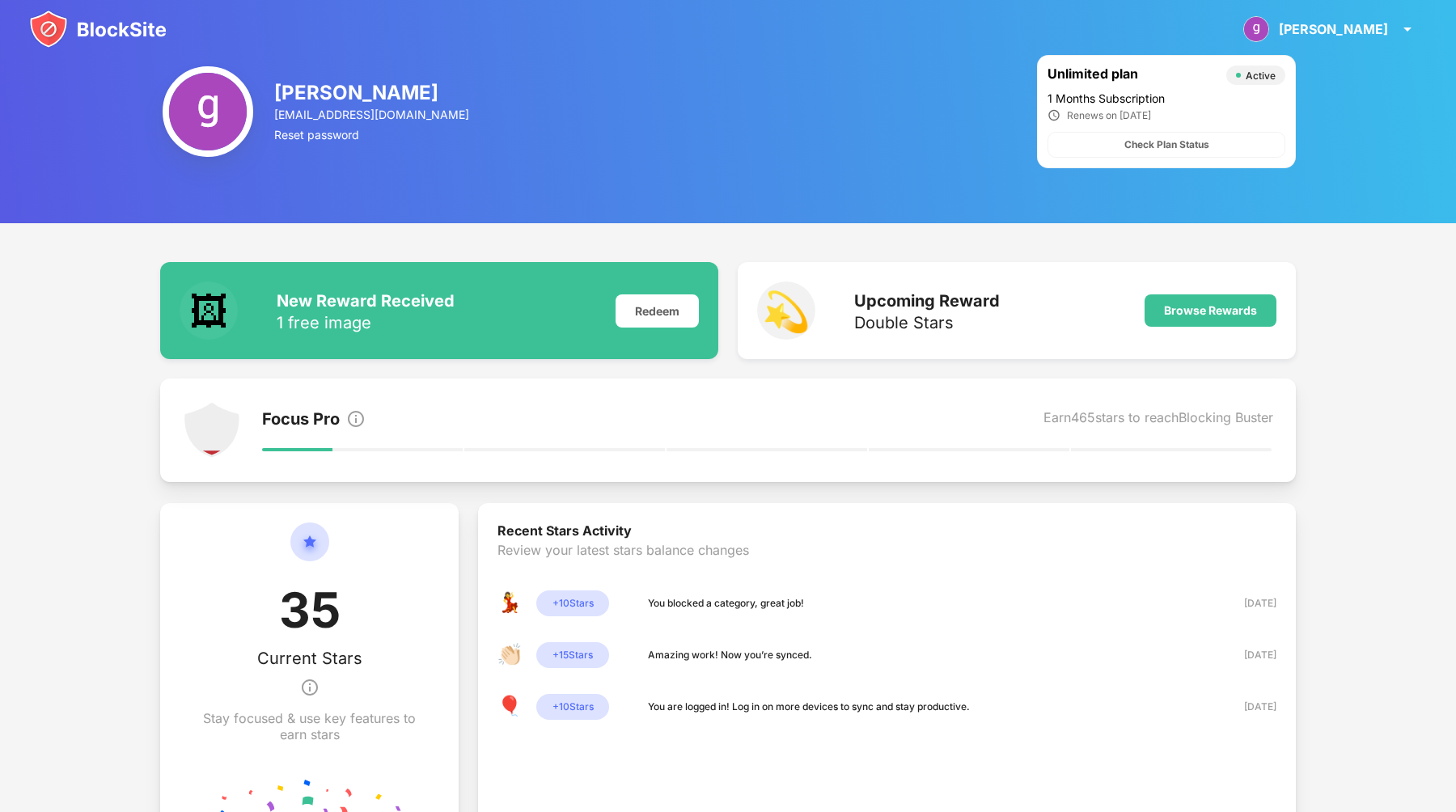
click at [274, 110] on div "[EMAIL_ADDRESS][DOMAIN_NAME]" at bounding box center [373, 114] width 197 height 13
click at [219, 110] on img at bounding box center [208, 111] width 91 height 91
click at [141, 22] on img at bounding box center [98, 29] width 138 height 39
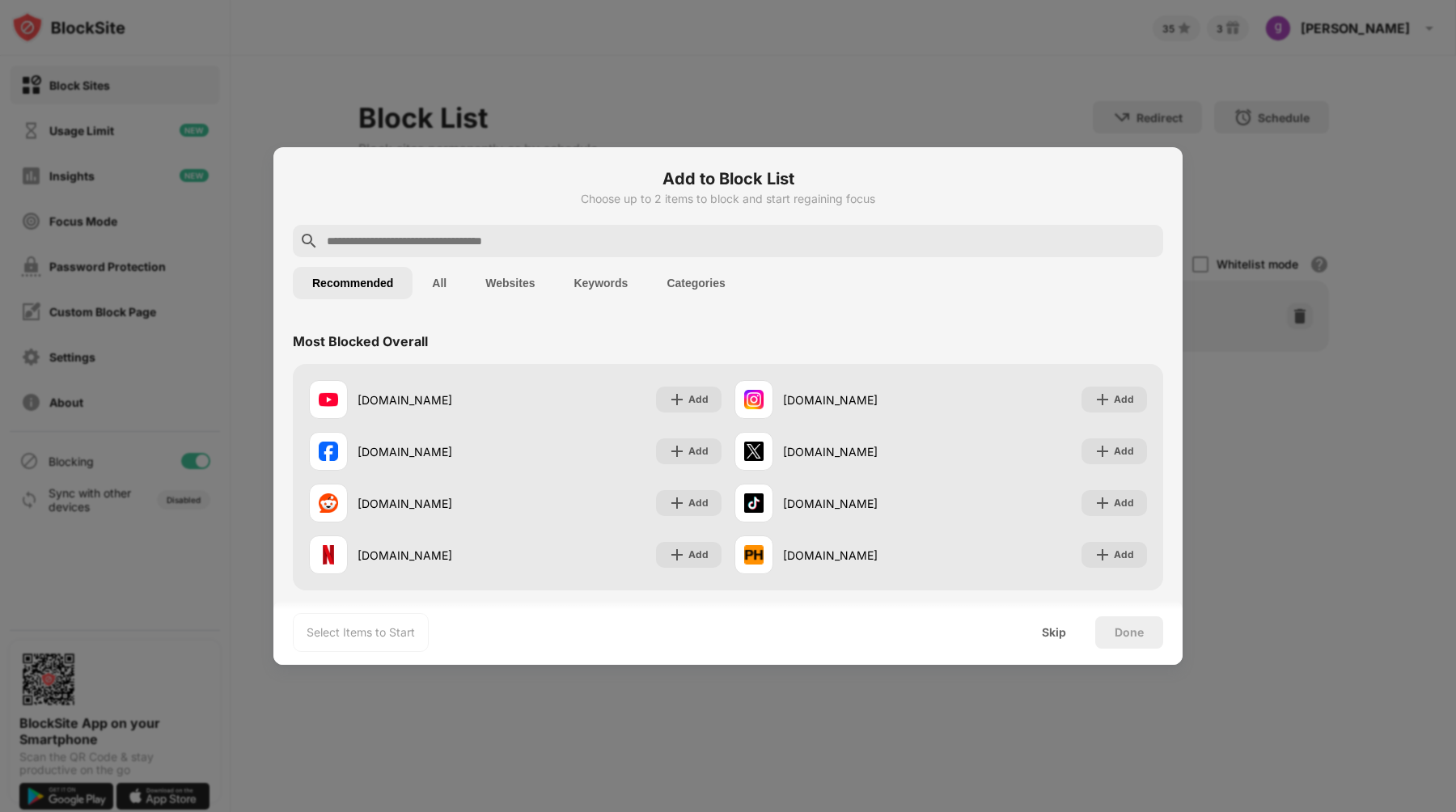
click at [688, 281] on button "Categories" at bounding box center [694, 283] width 97 height 33
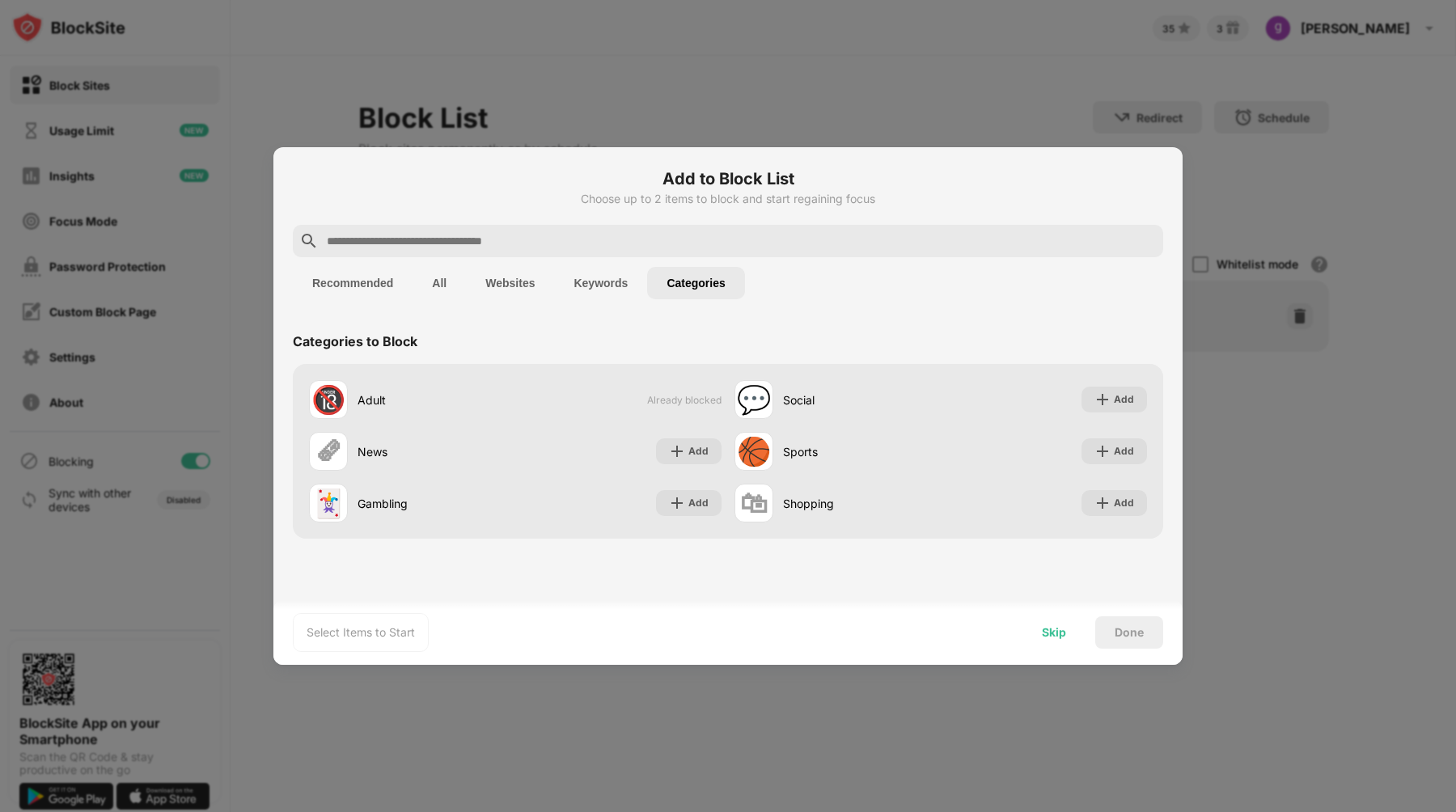
click at [1059, 630] on div "Skip" at bounding box center [1053, 632] width 24 height 13
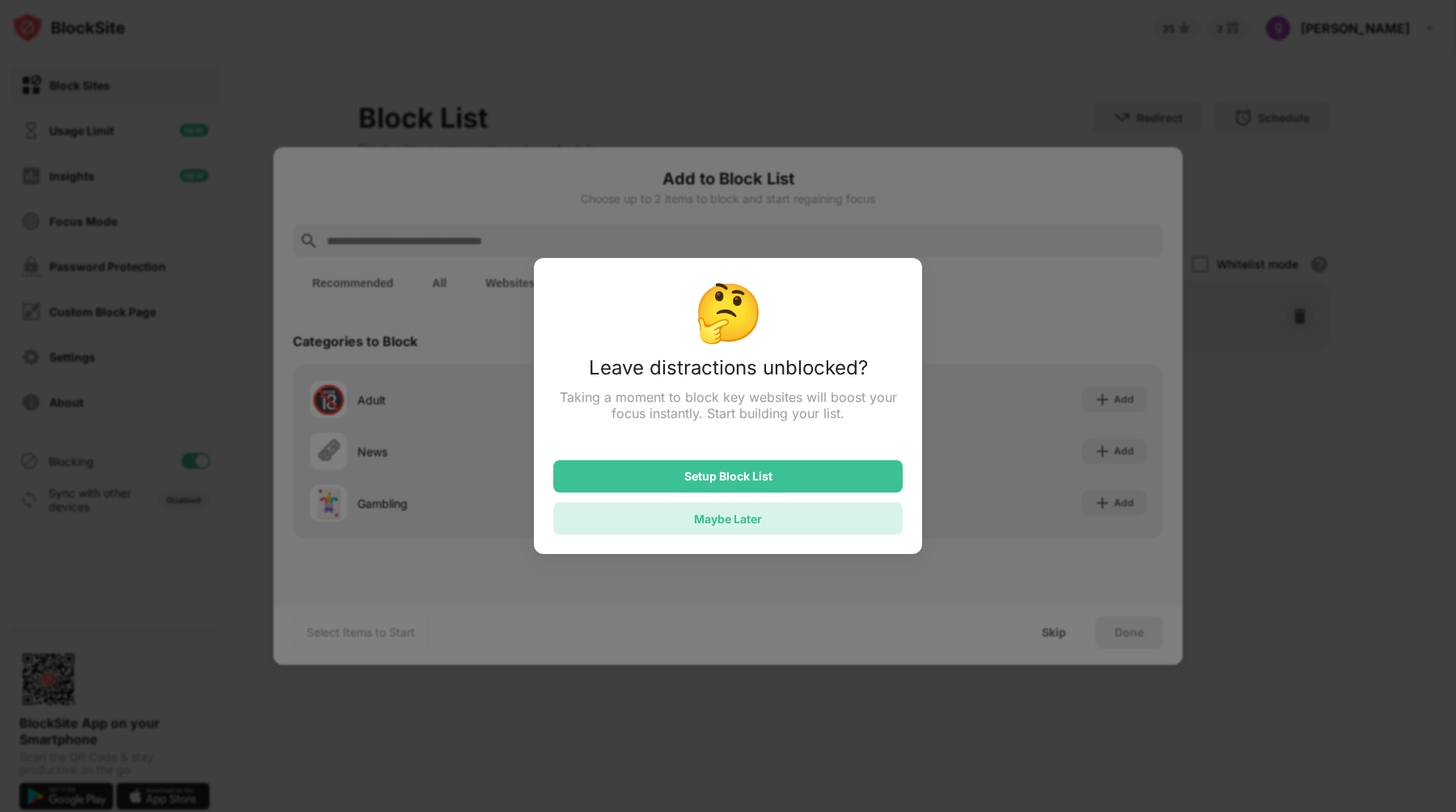
click at [762, 530] on div "Maybe Later" at bounding box center [727, 518] width 350 height 33
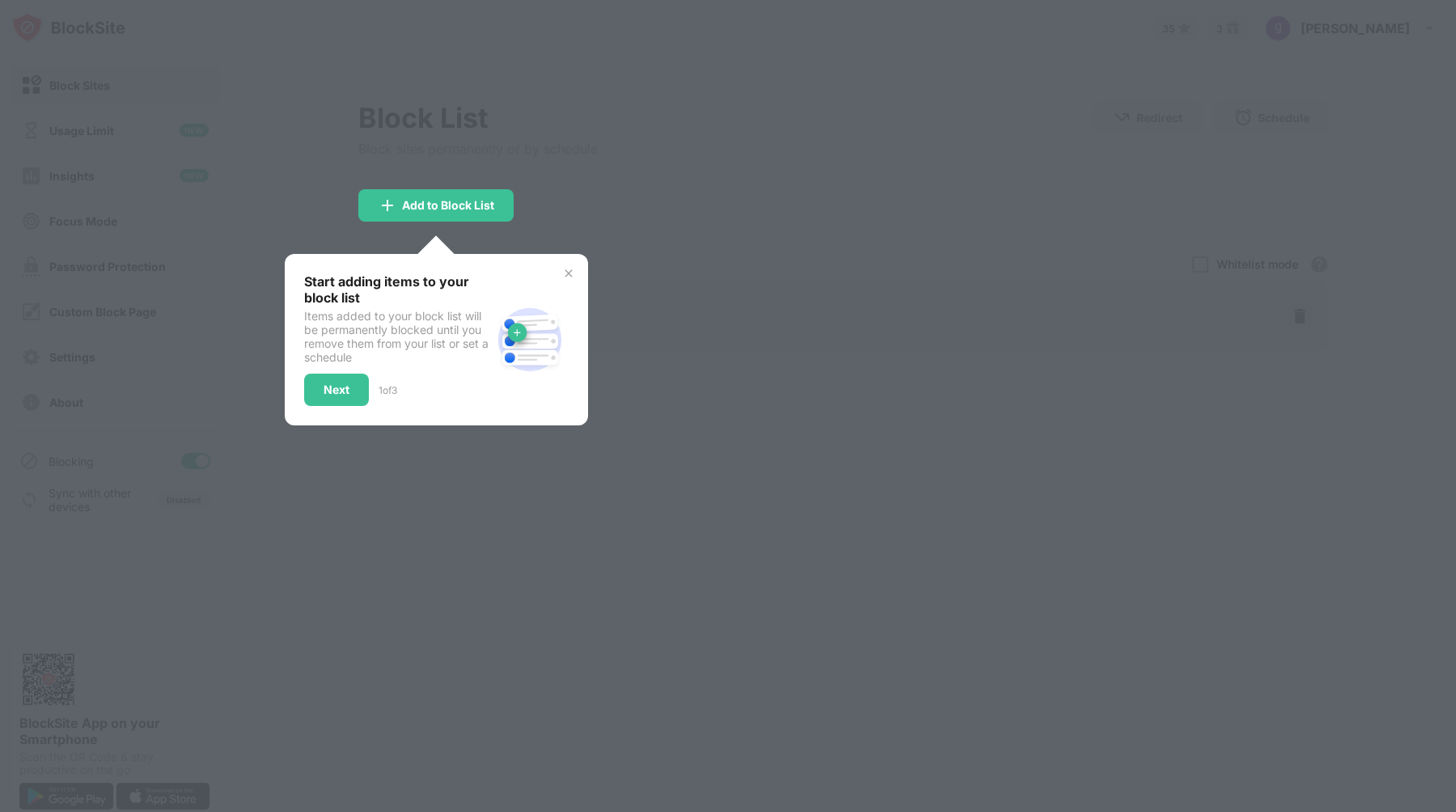
click at [564, 274] on img at bounding box center [569, 274] width 13 height 13
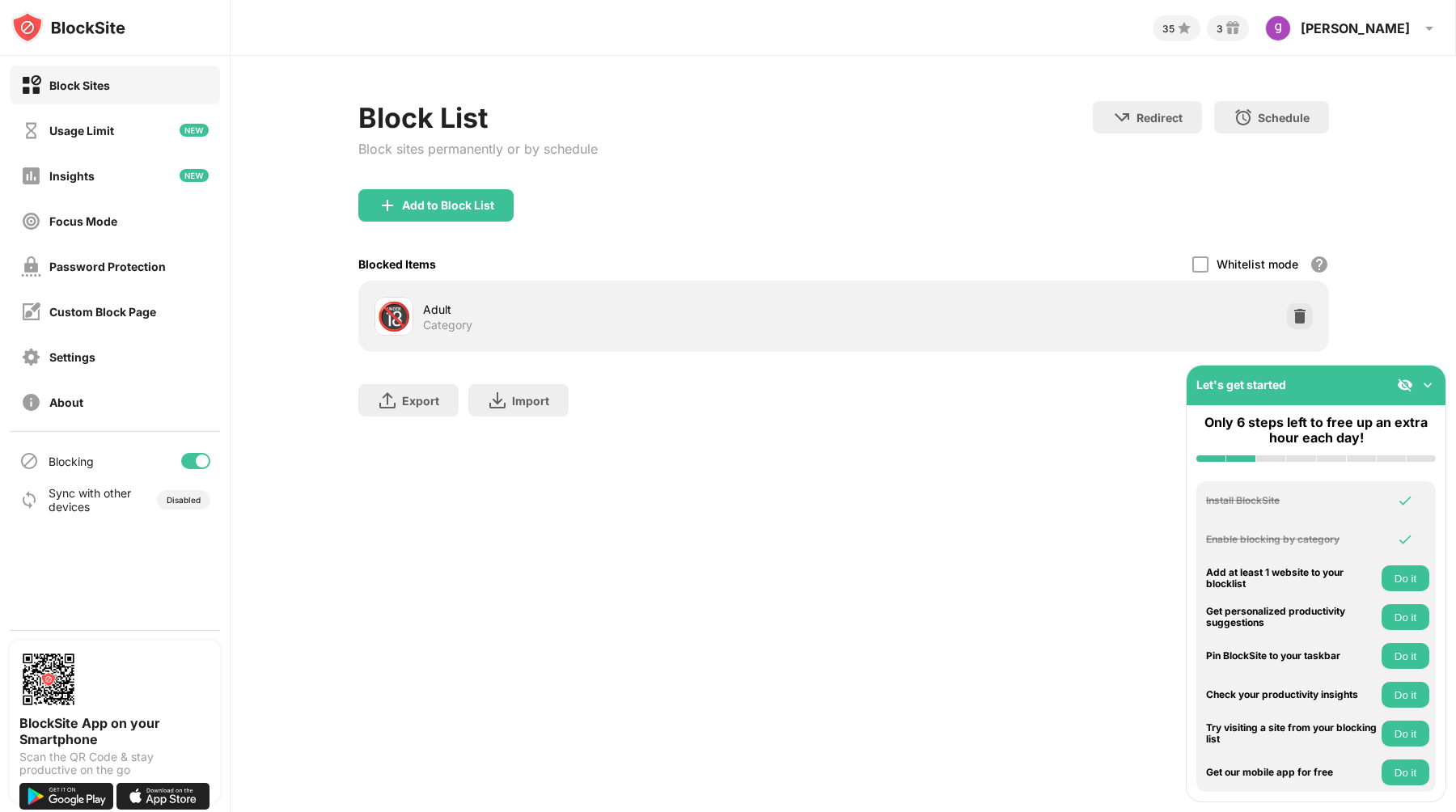
click at [938, 304] on div "🔞 Adult Category" at bounding box center [843, 316] width 951 height 52
click at [439, 313] on div "Adult" at bounding box center [633, 309] width 421 height 17
click at [1427, 387] on img at bounding box center [1427, 384] width 16 height 16
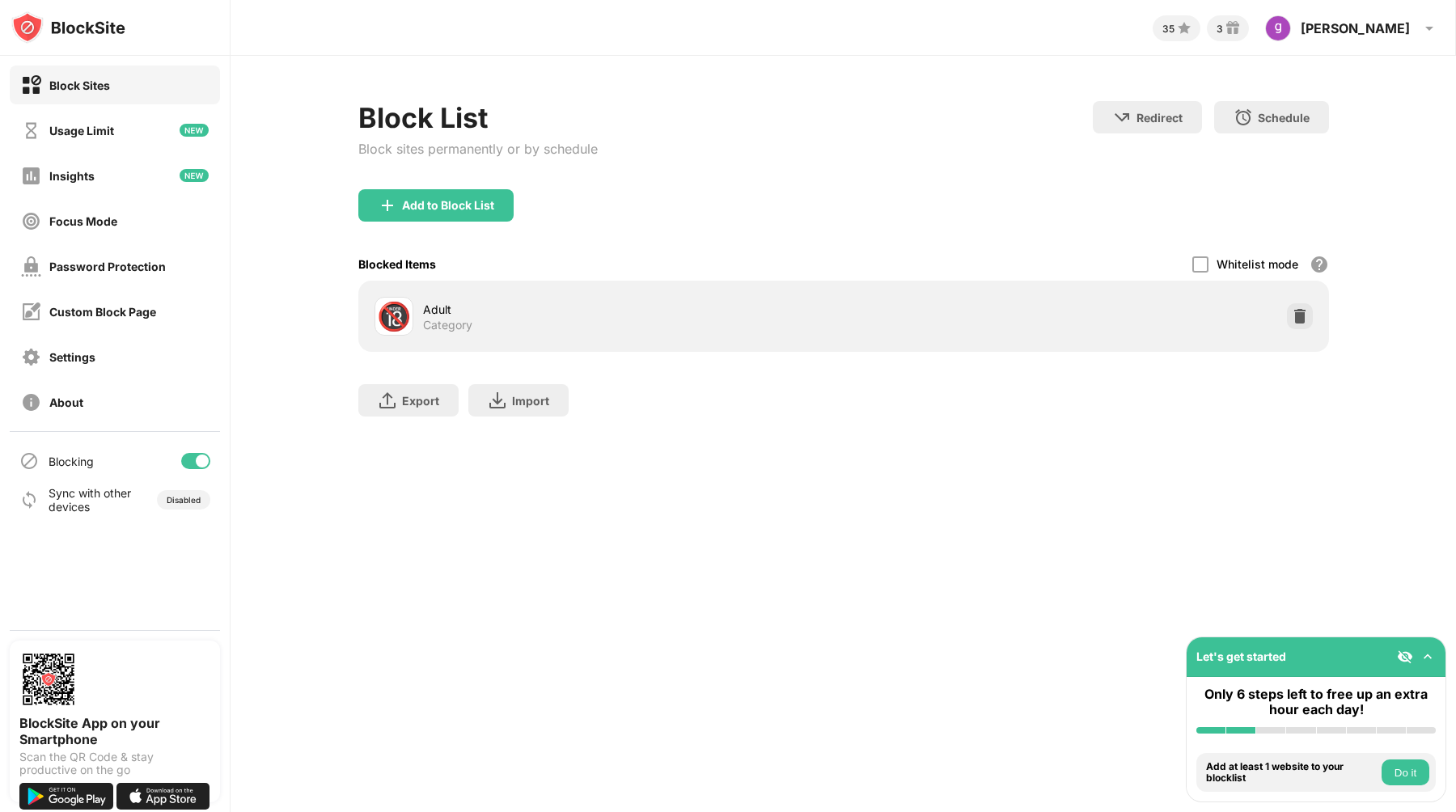
click at [430, 302] on div "Adult" at bounding box center [633, 309] width 421 height 17
click at [1199, 262] on div at bounding box center [1199, 264] width 16 height 16
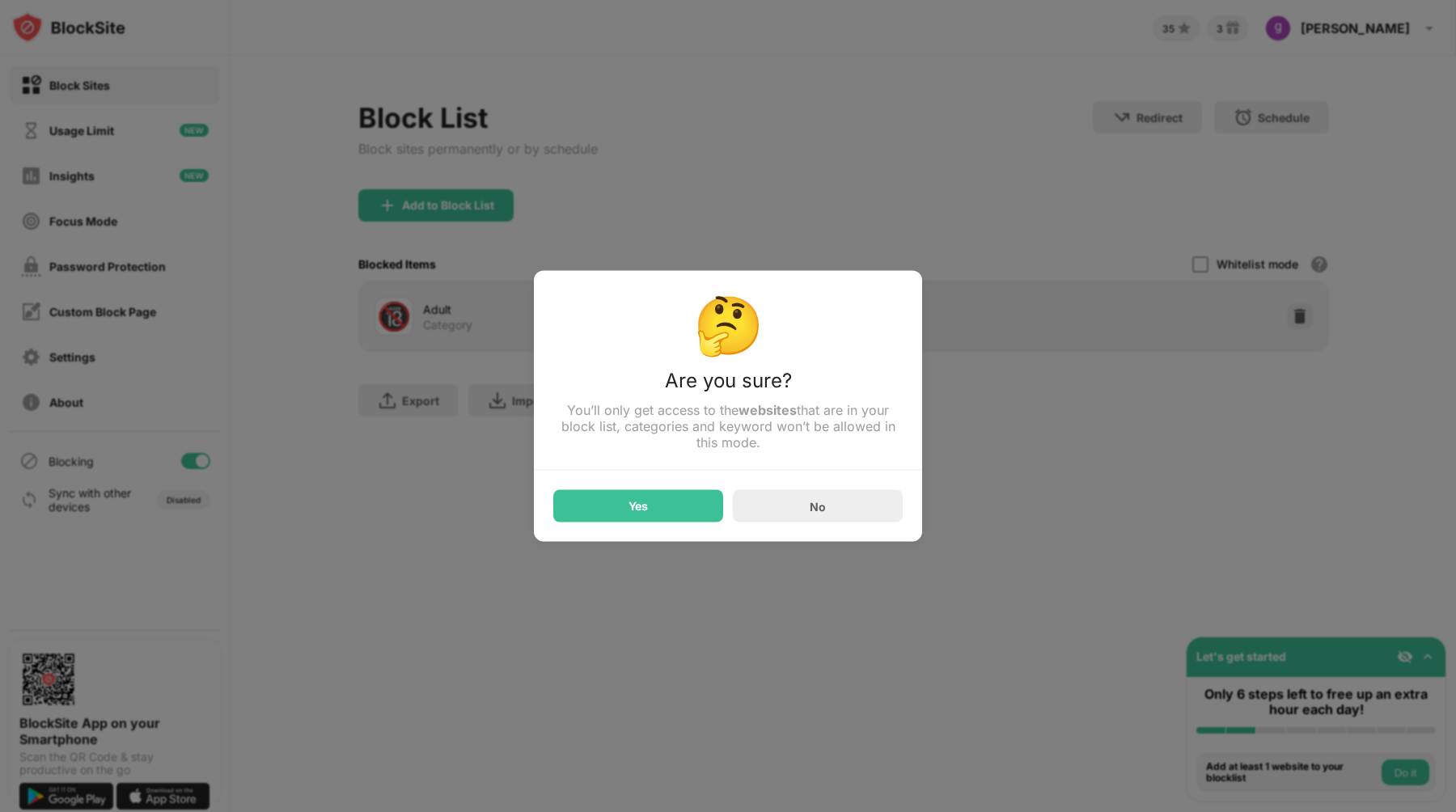
click at [1014, 503] on div at bounding box center [728, 406] width 1456 height 812
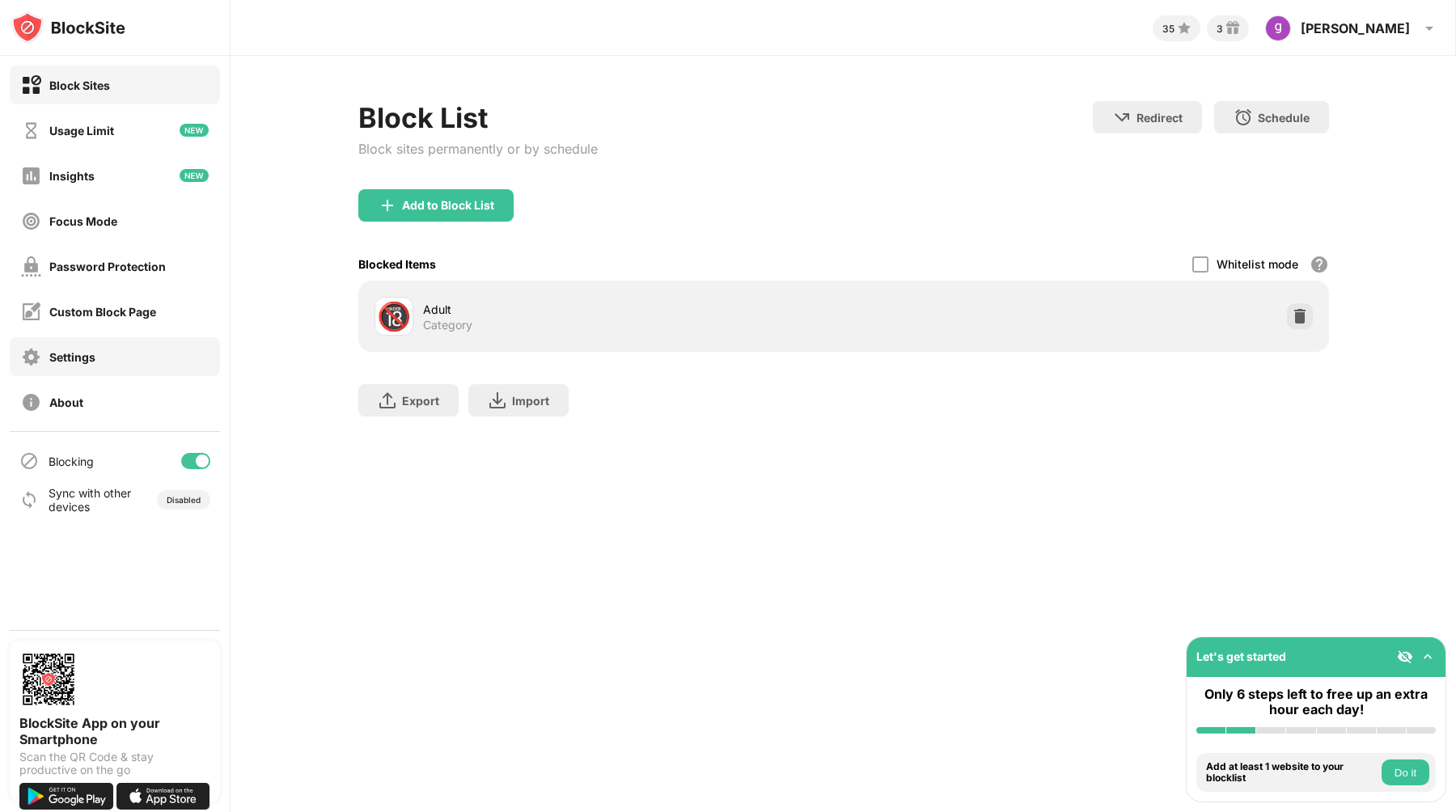
click at [138, 364] on div "Settings" at bounding box center [114, 356] width 210 height 39
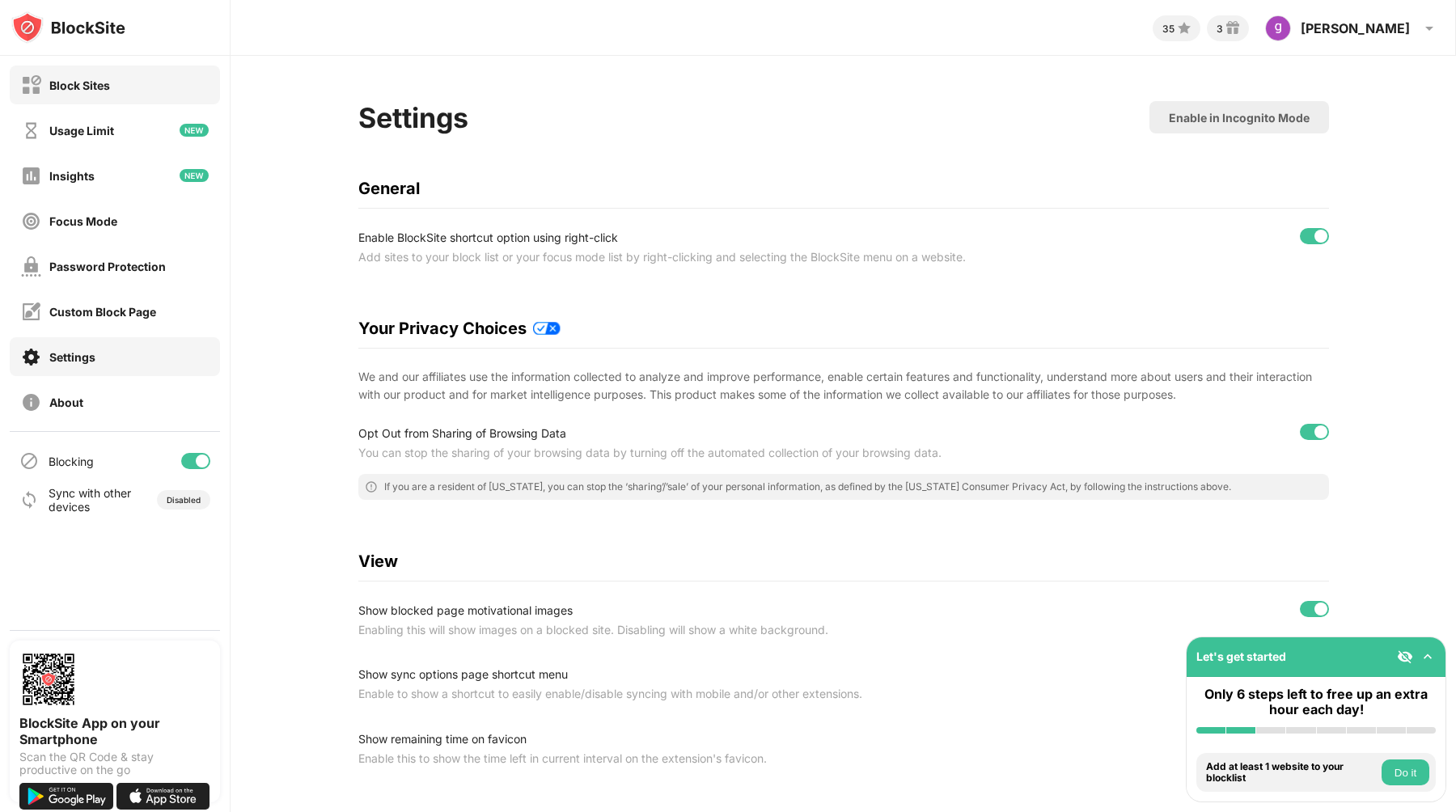
click at [129, 76] on div "Block Sites" at bounding box center [114, 84] width 210 height 39
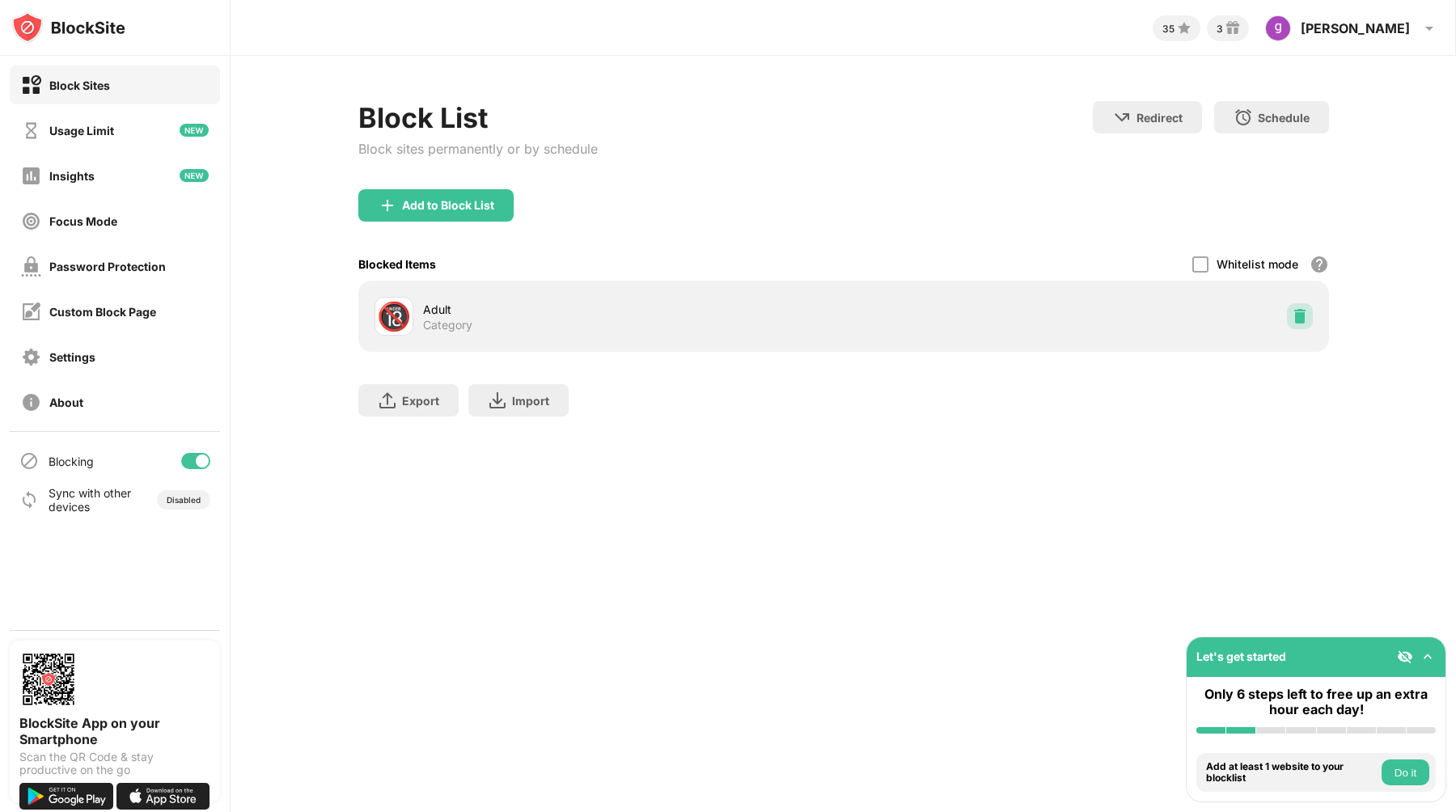
click at [1307, 317] on img at bounding box center [1299, 316] width 16 height 16
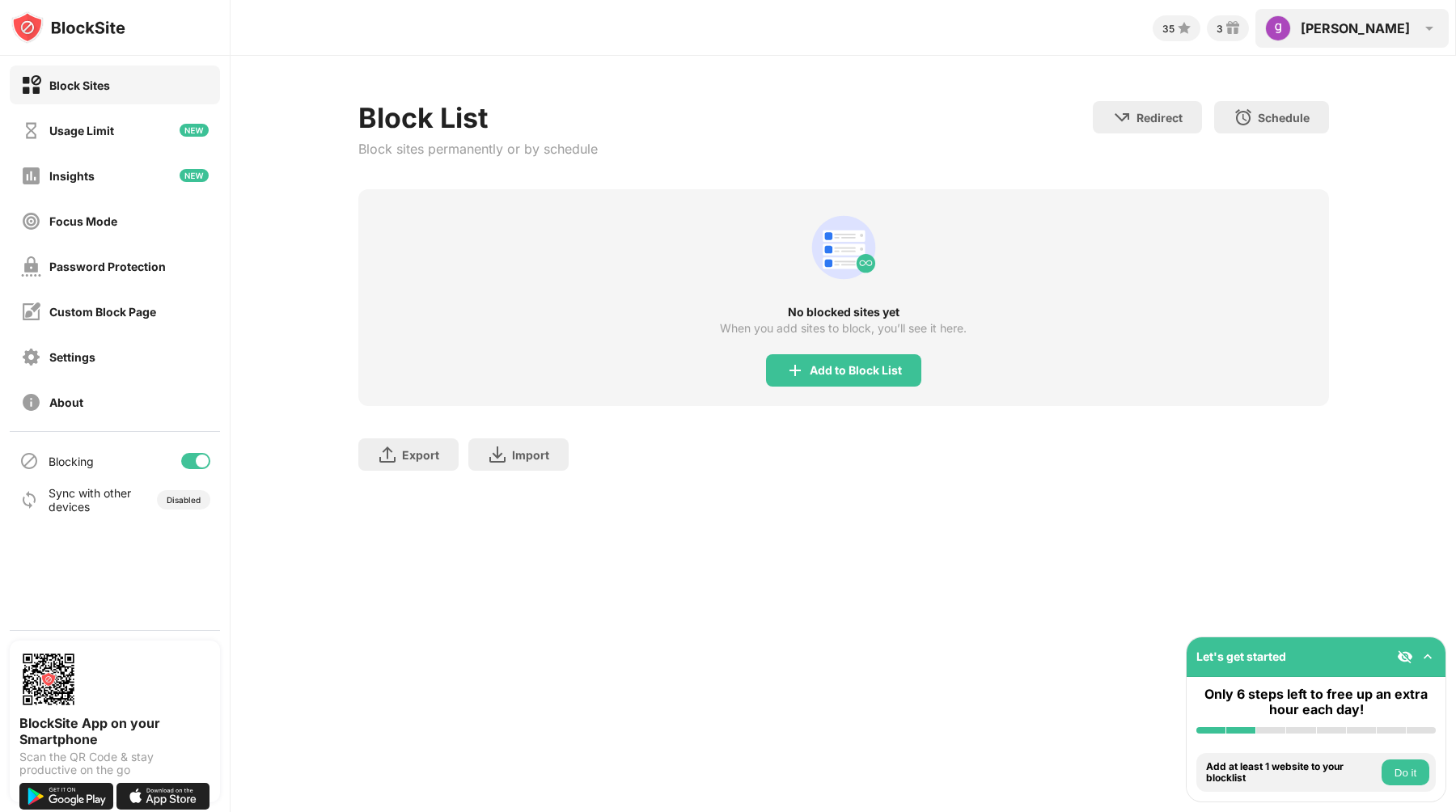
click at [1388, 28] on div "[PERSON_NAME]" at bounding box center [1354, 28] width 109 height 16
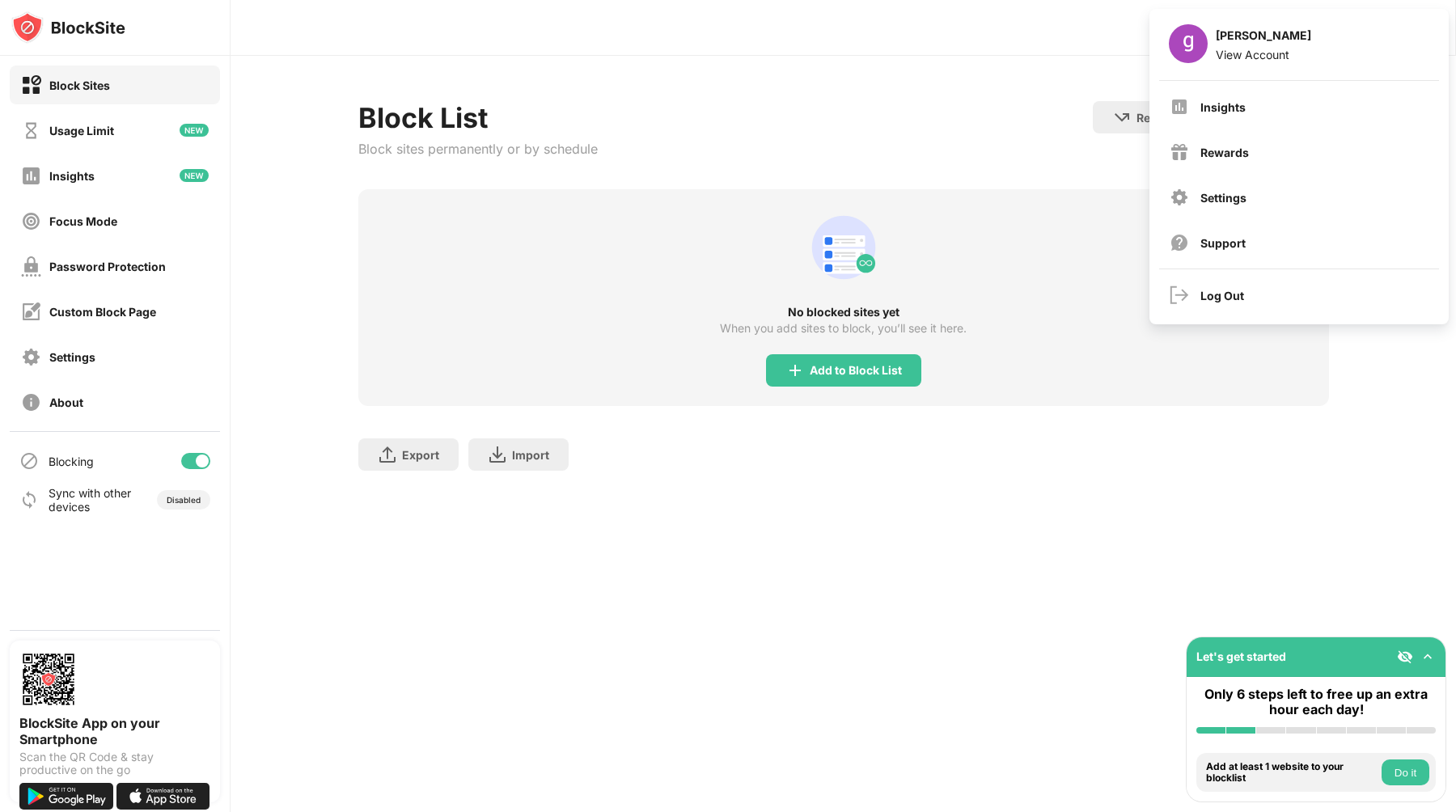
click at [129, 512] on div "Sync with other devices" at bounding box center [90, 499] width 83 height 28
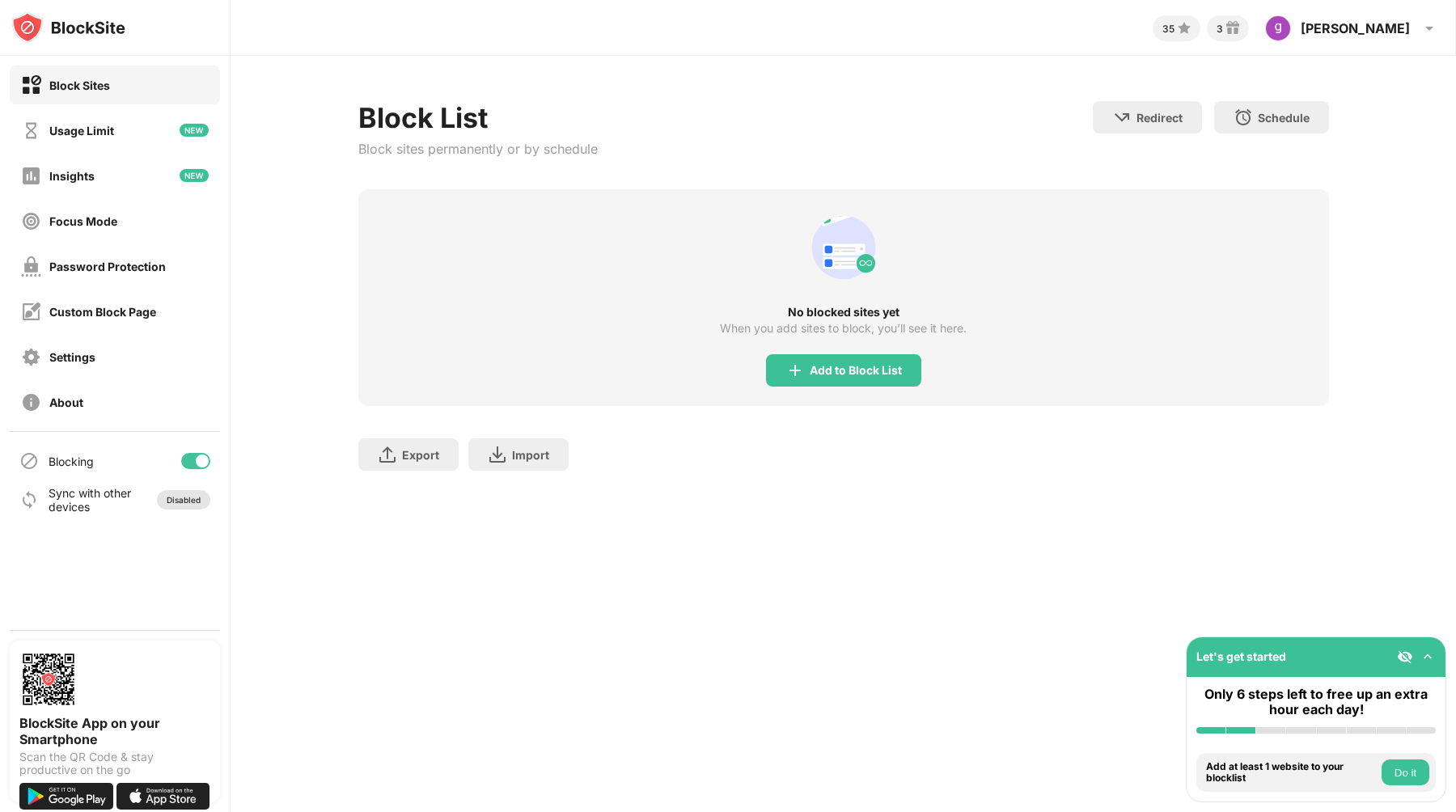
click at [190, 506] on div "Disabled" at bounding box center [184, 500] width 54 height 19
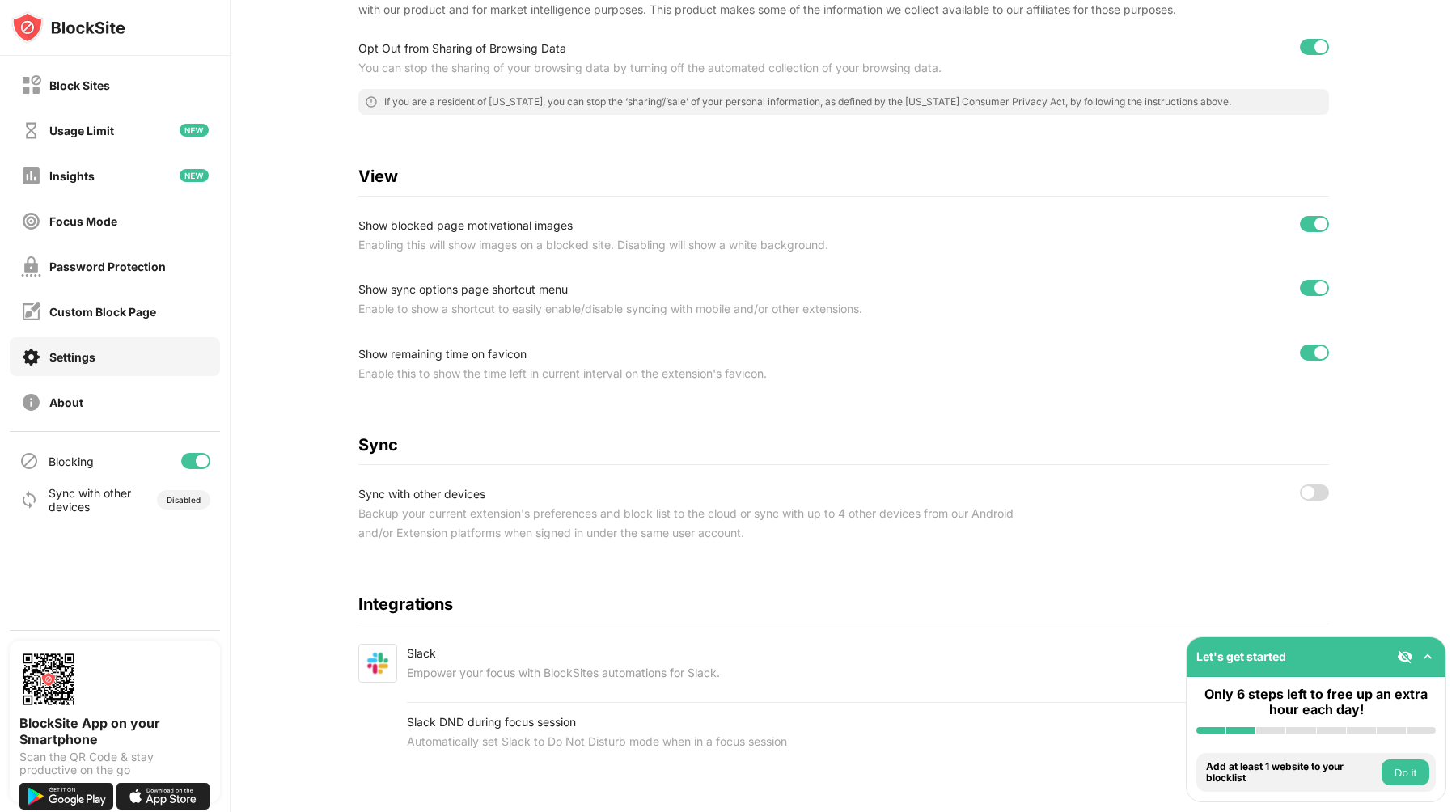
scroll to position [396, 0]
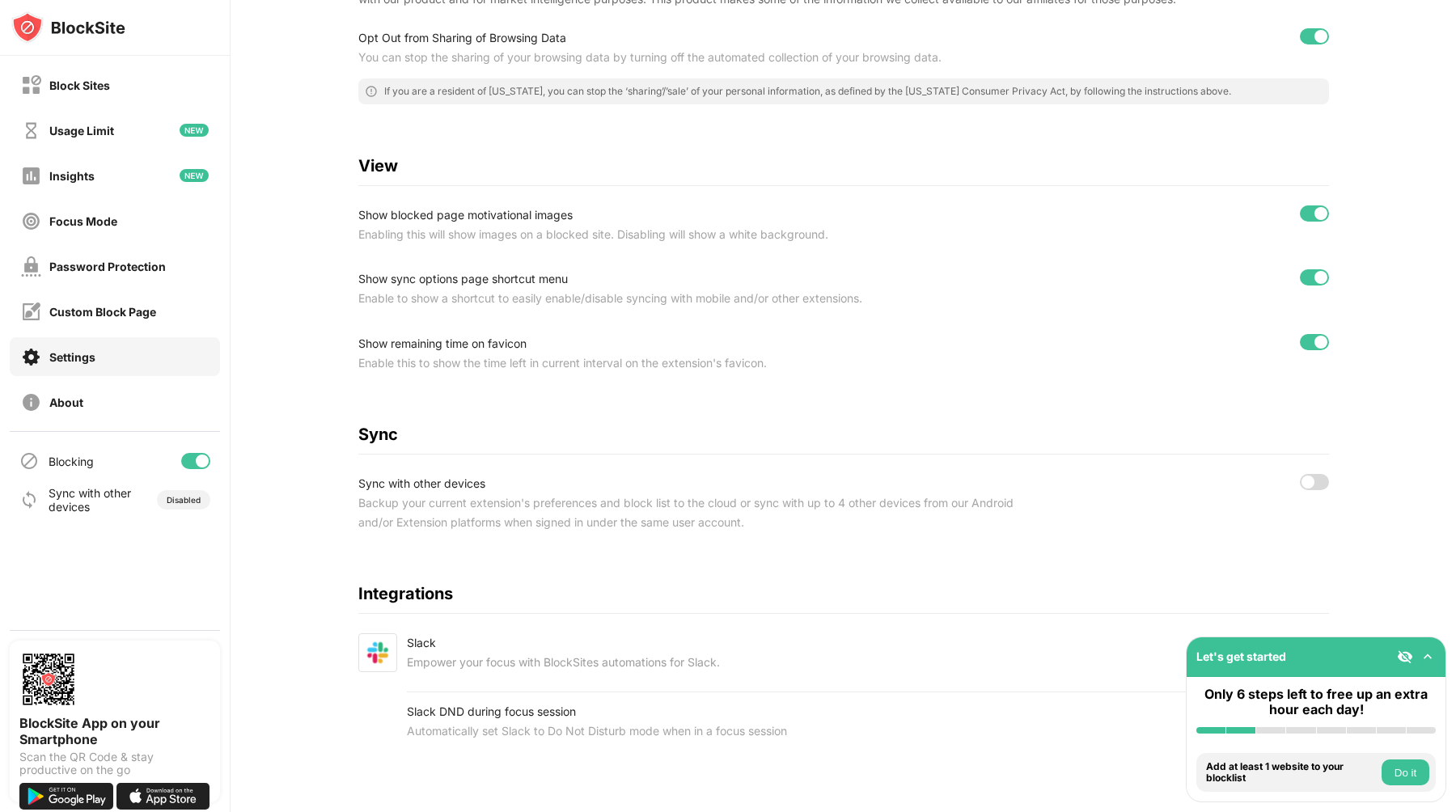
click at [1325, 481] on div at bounding box center [1314, 482] width 29 height 16
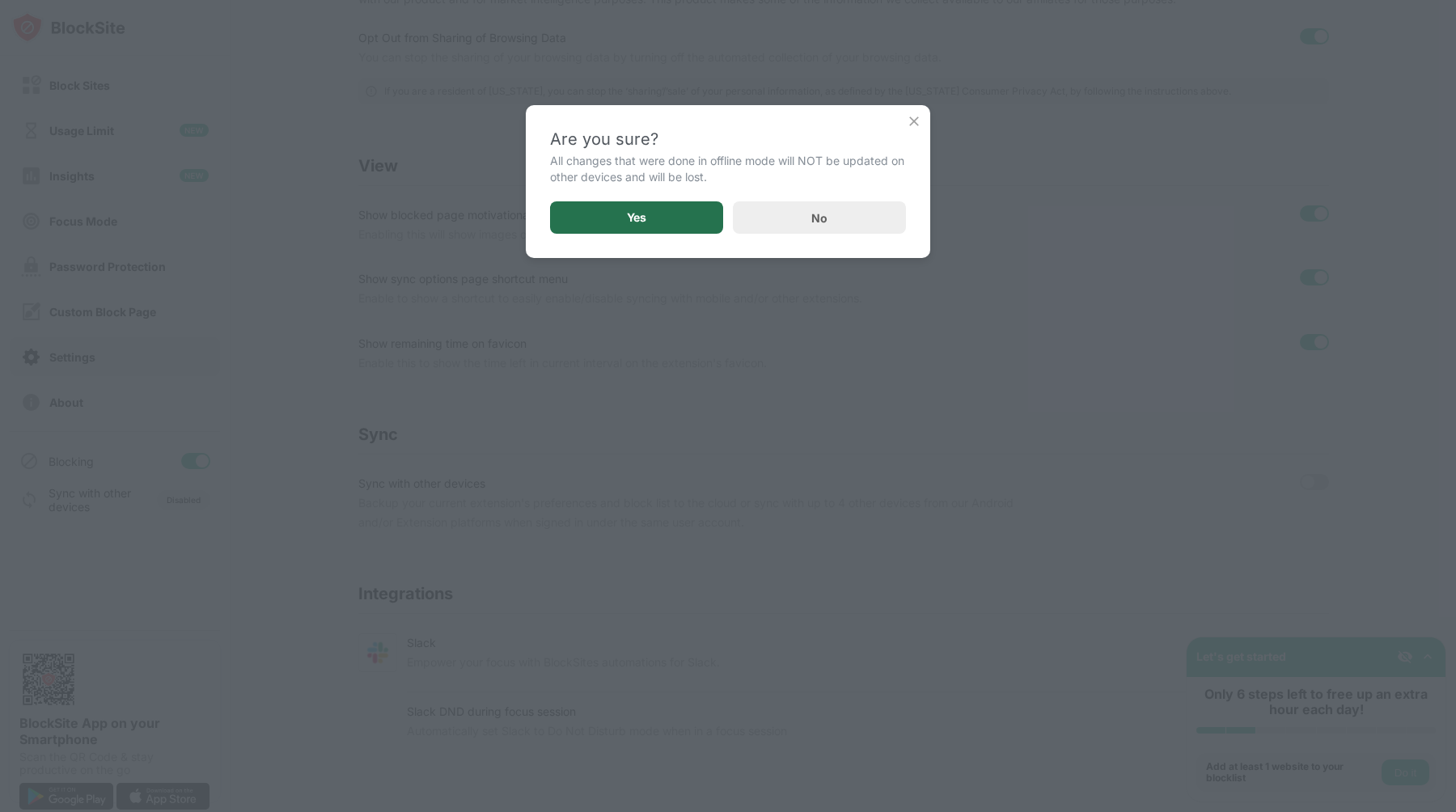
click at [674, 220] on div "Yes" at bounding box center [636, 217] width 173 height 33
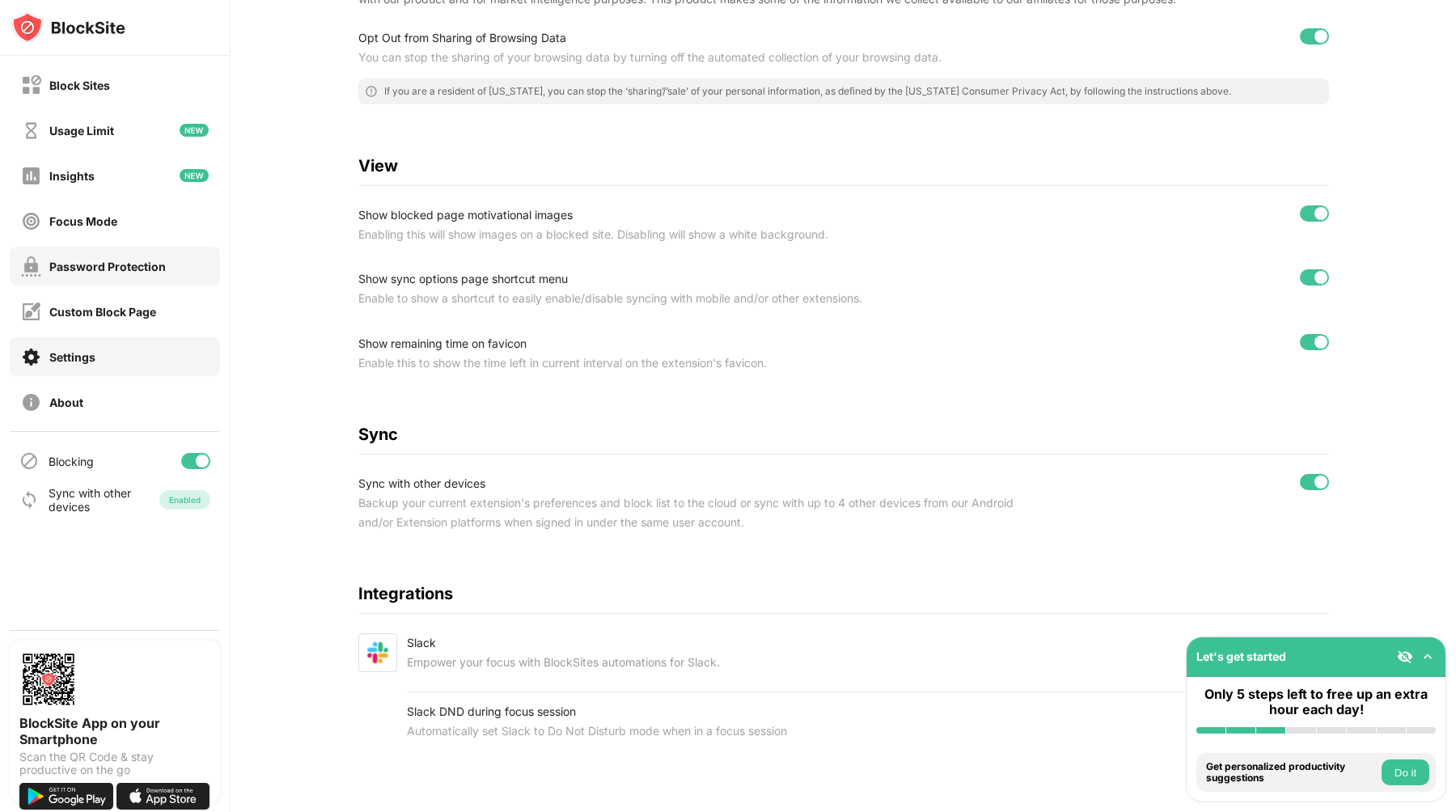
click at [117, 267] on div "Password Protection" at bounding box center [107, 266] width 117 height 13
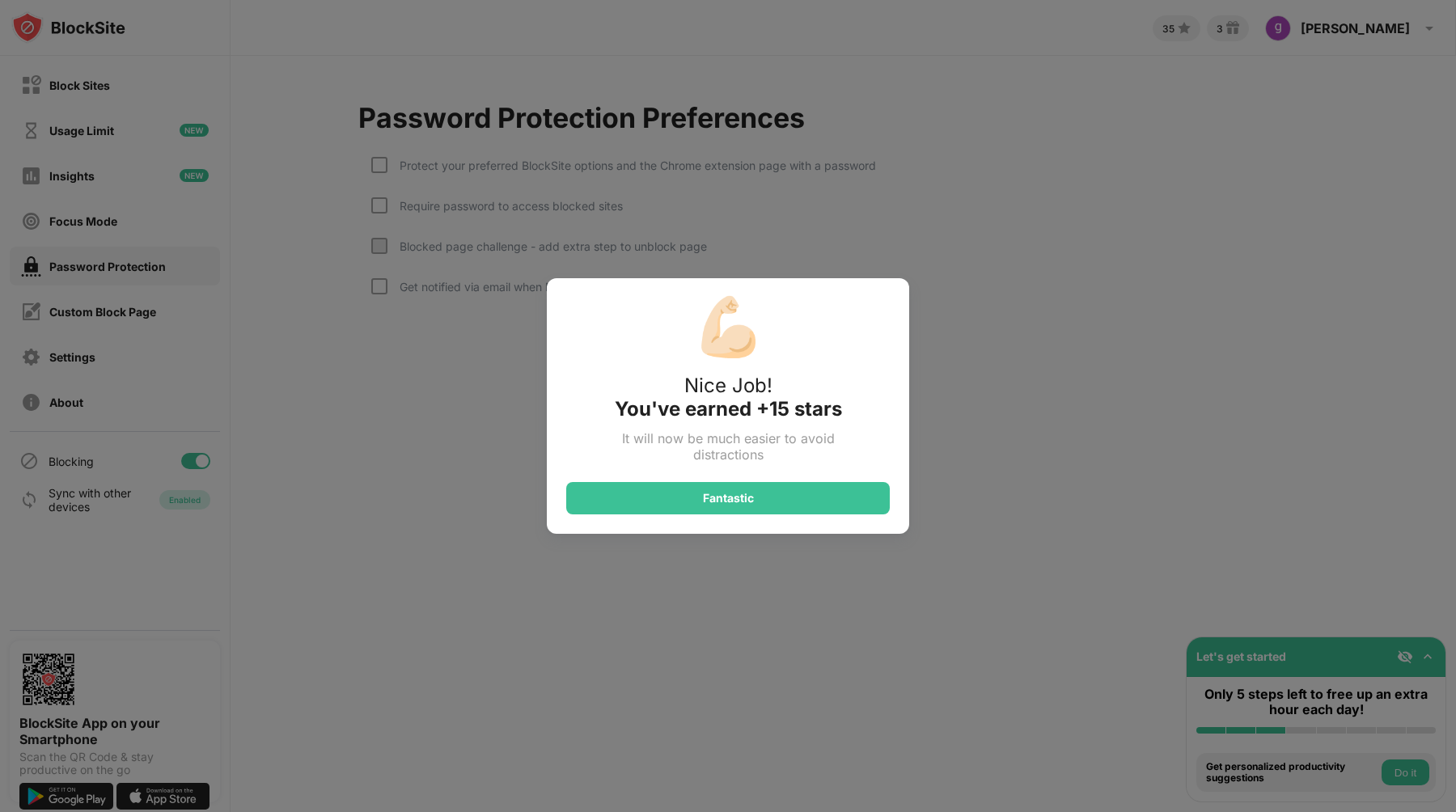
click at [913, 274] on div "💪🏻 Nice Job! You've earned +15 stars It will now be much easier to avoid distra…" at bounding box center [728, 406] width 1456 height 812
click at [818, 493] on div "Fantastic" at bounding box center [728, 498] width 324 height 33
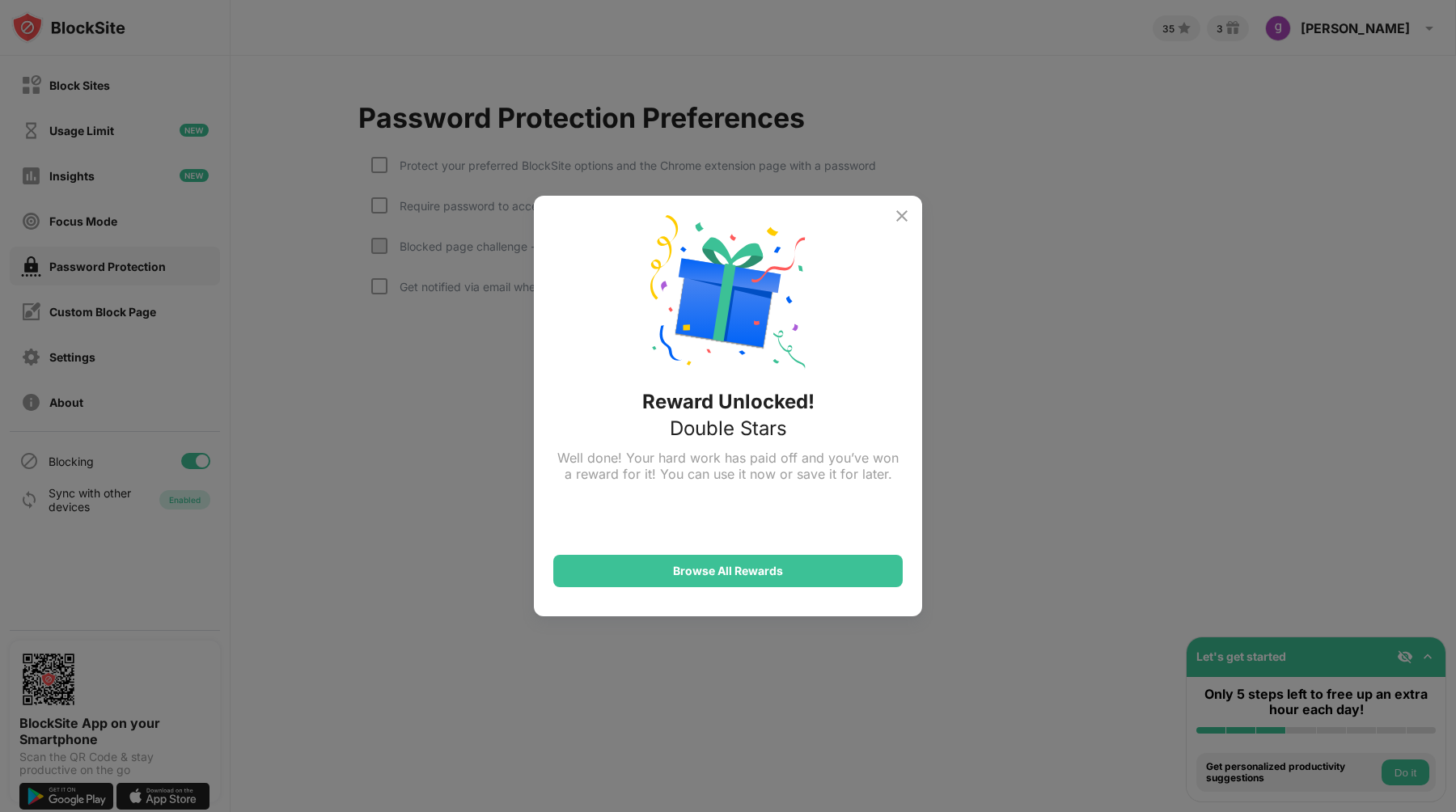
click at [911, 215] on img at bounding box center [901, 215] width 19 height 19
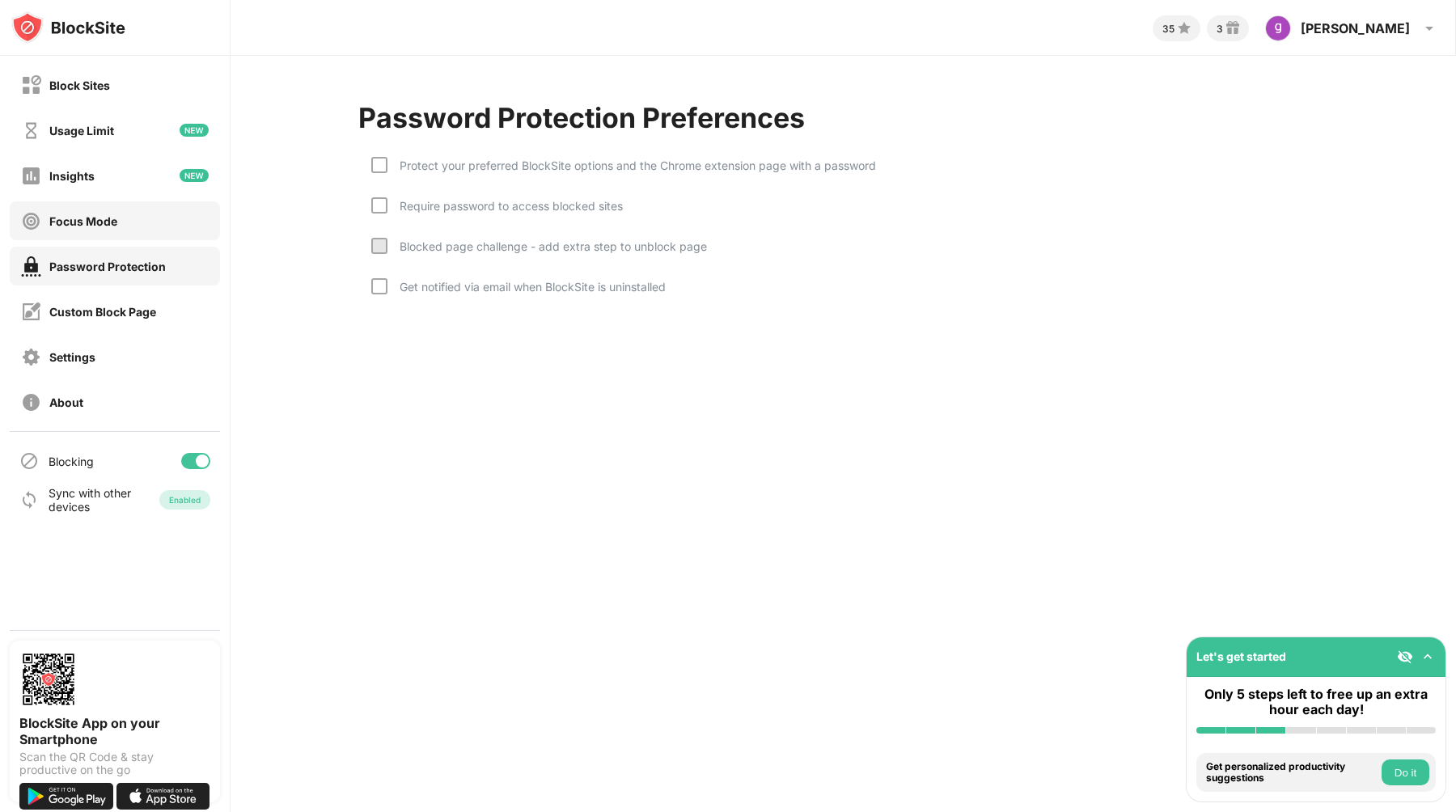
click at [122, 223] on div "Focus Mode" at bounding box center [114, 220] width 210 height 39
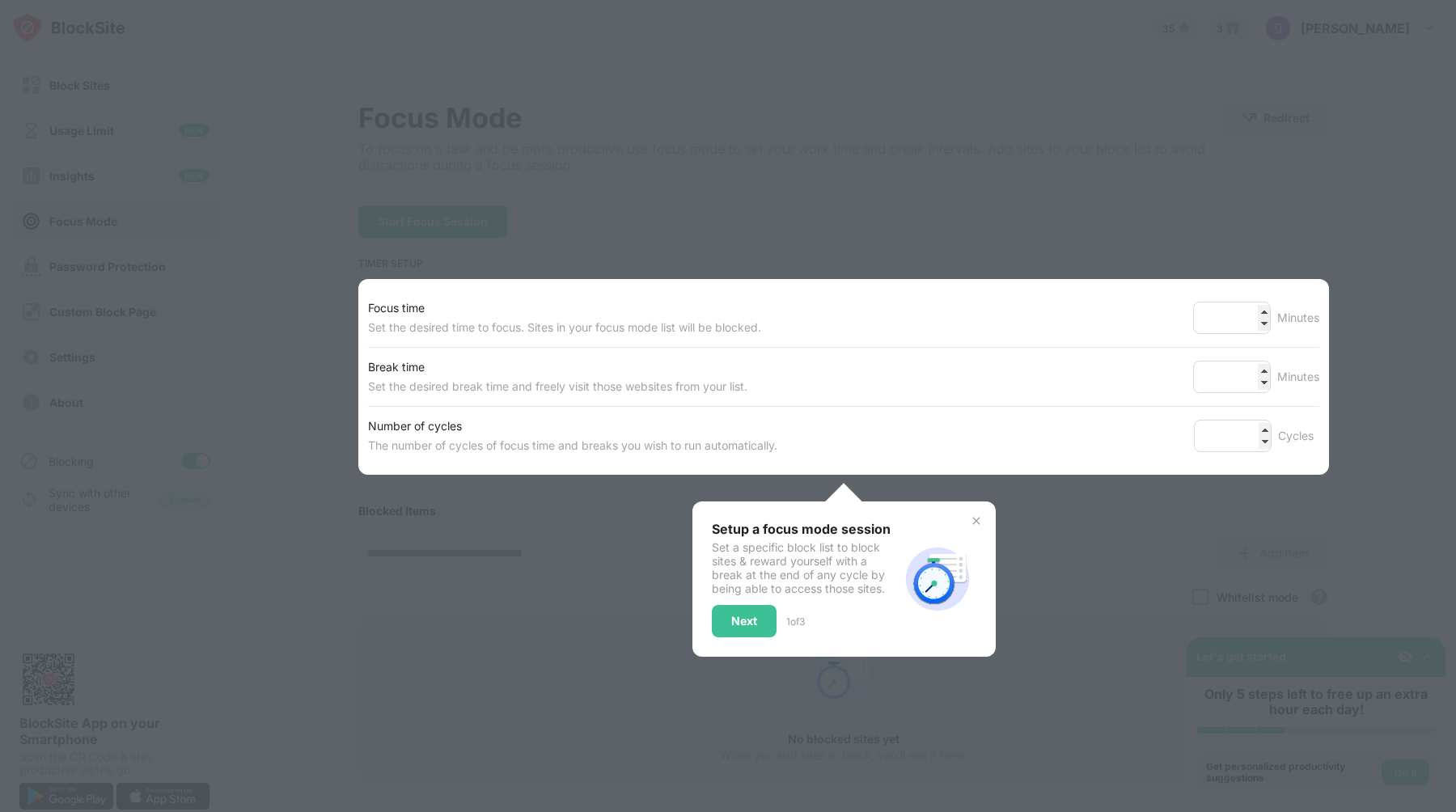
click at [1112, 527] on div at bounding box center [728, 406] width 1456 height 812
click at [733, 604] on div "Next" at bounding box center [744, 620] width 65 height 33
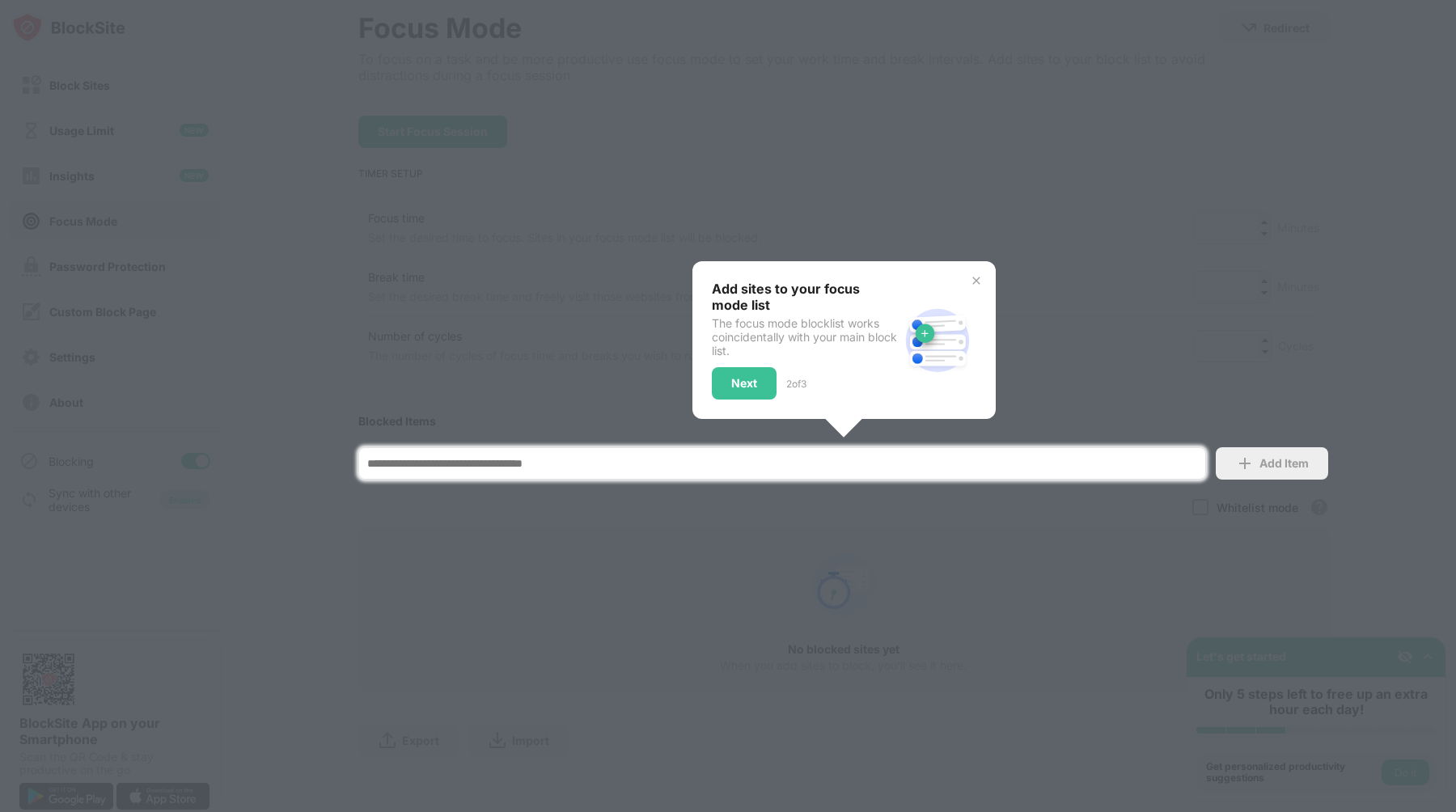
scroll to position [94, 0]
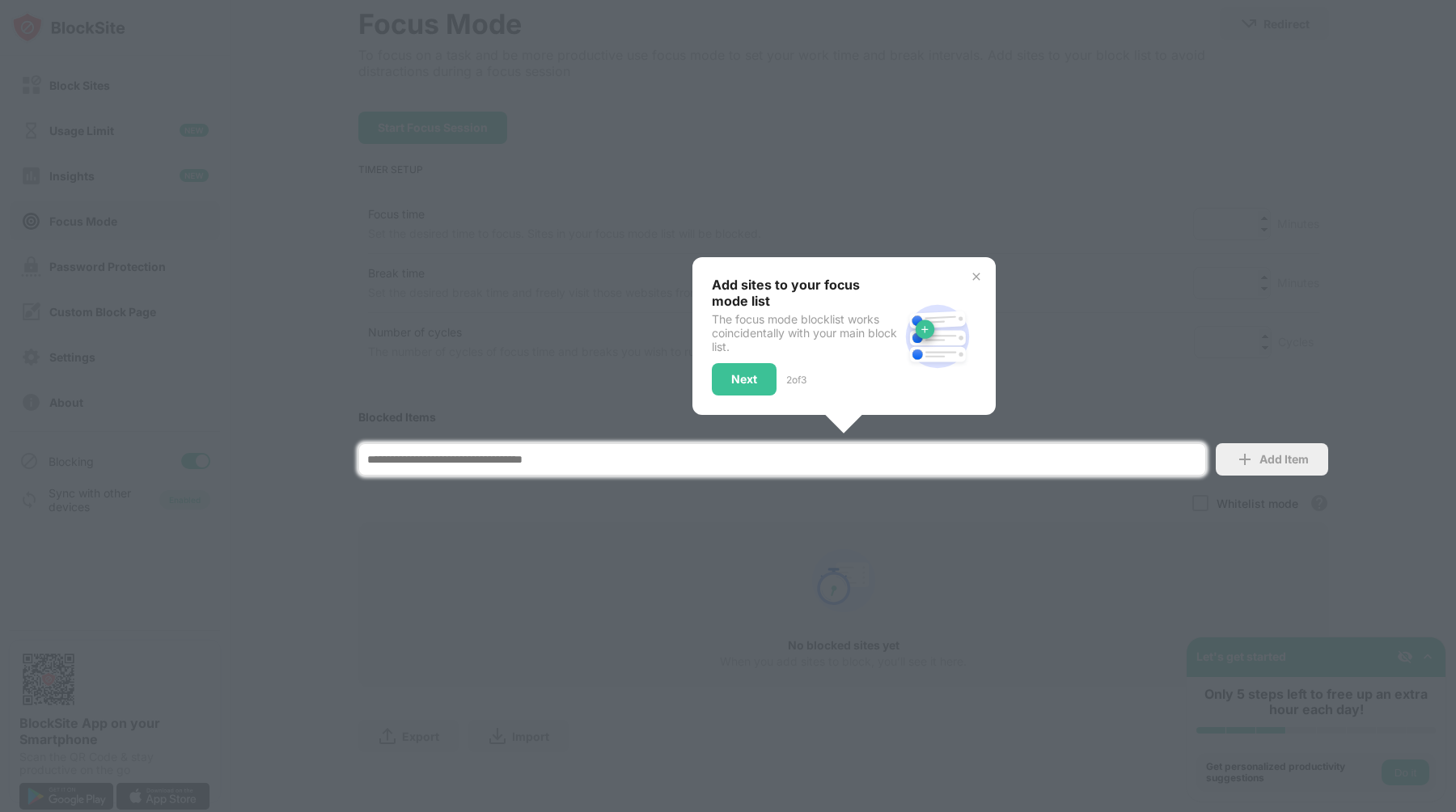
click at [856, 156] on div at bounding box center [728, 406] width 1456 height 812
click at [1080, 236] on div at bounding box center [728, 406] width 1456 height 812
click at [973, 282] on div "Add sites to your focus mode list The focus mode blocklist works coincidentally…" at bounding box center [844, 336] width 264 height 119
click at [973, 278] on img at bounding box center [976, 277] width 13 height 13
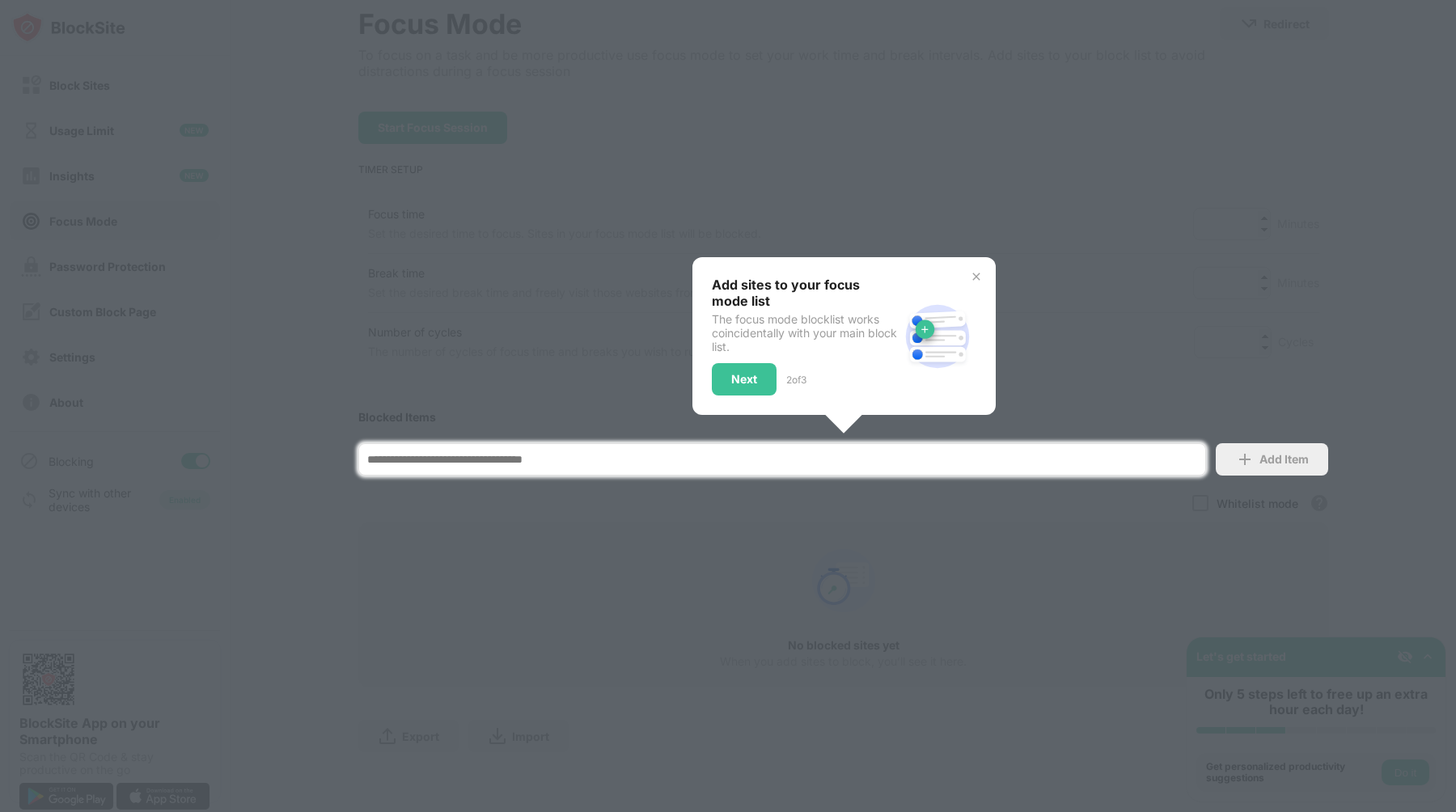
scroll to position [75, 0]
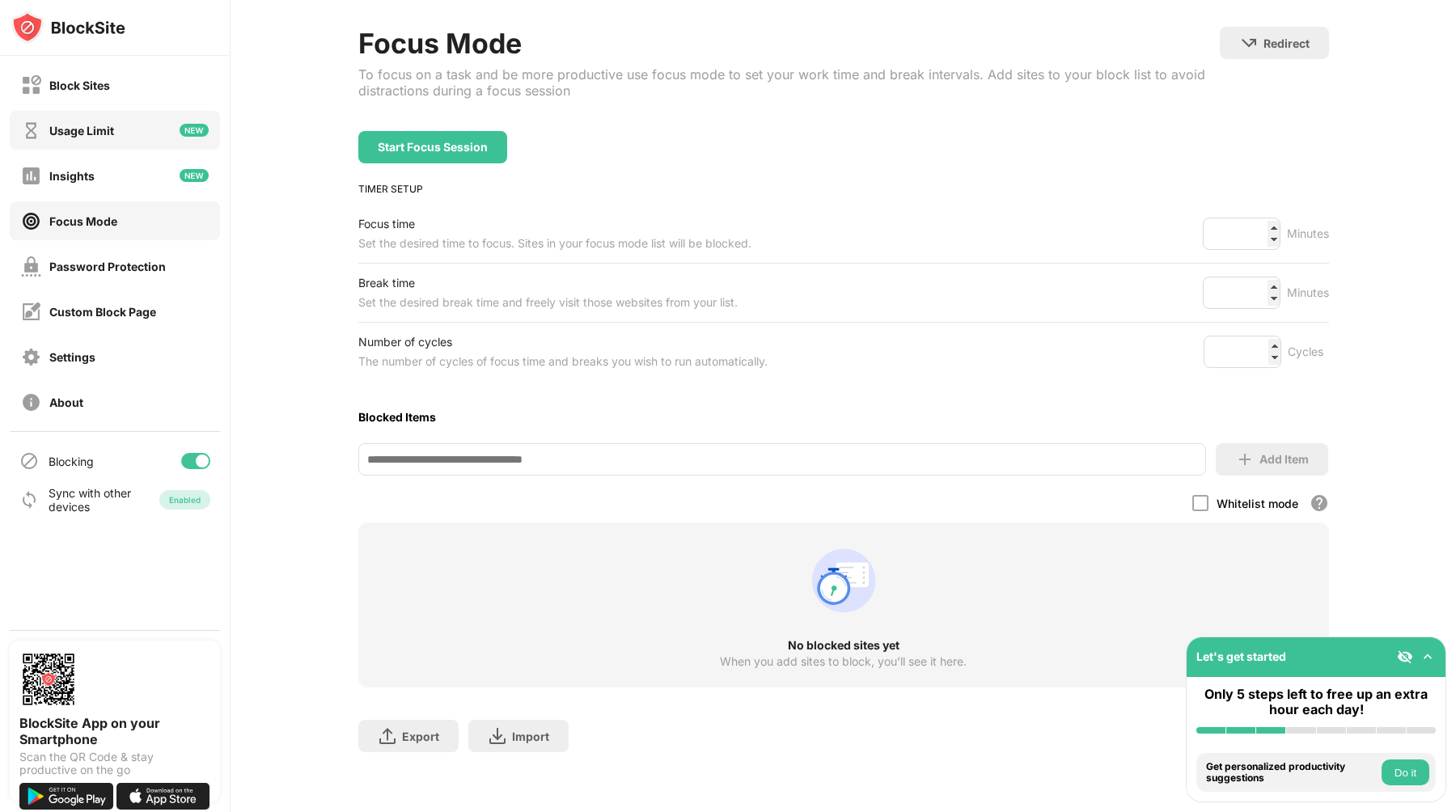
click at [56, 127] on div "Usage Limit" at bounding box center [81, 130] width 65 height 13
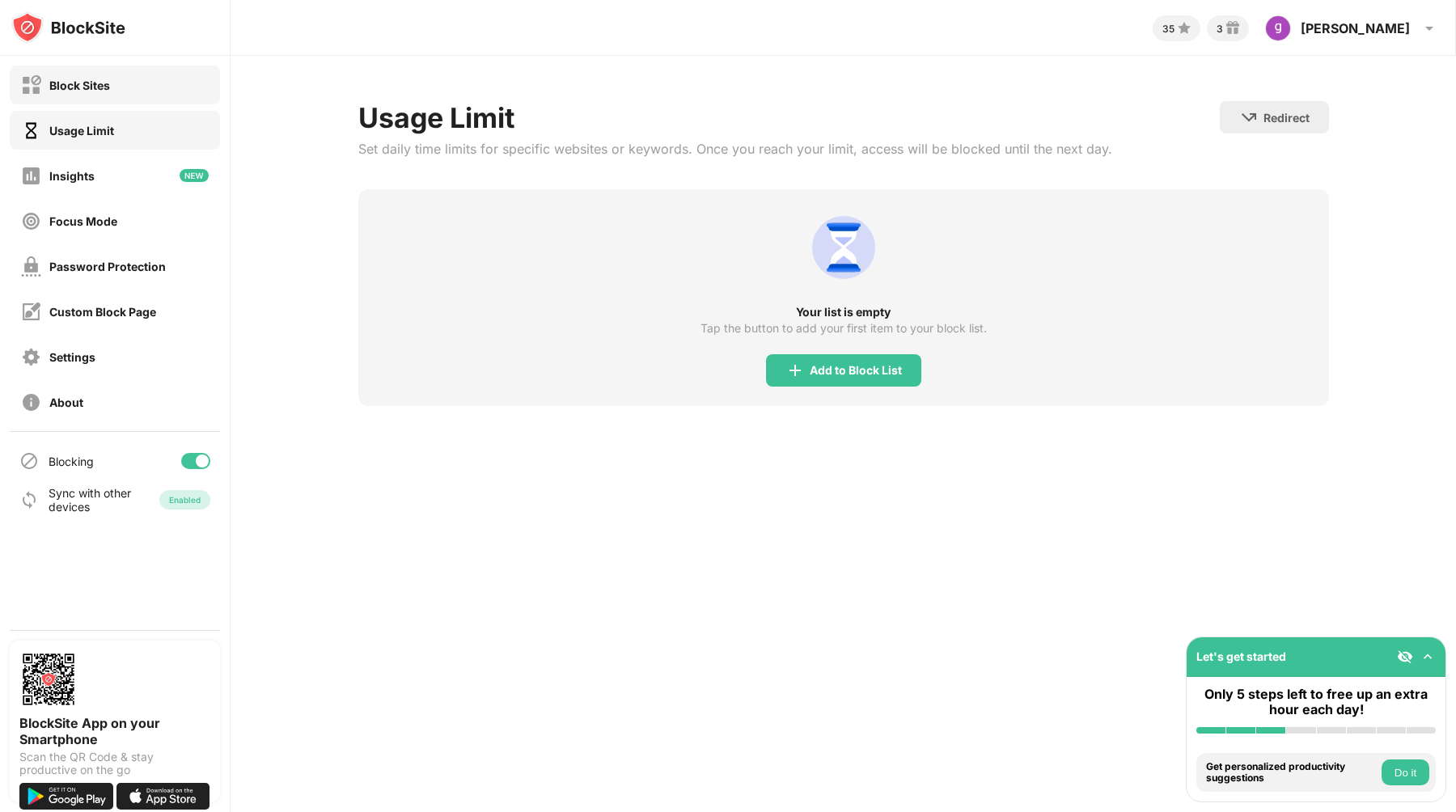
click at [86, 89] on div "Block Sites" at bounding box center [79, 85] width 60 height 13
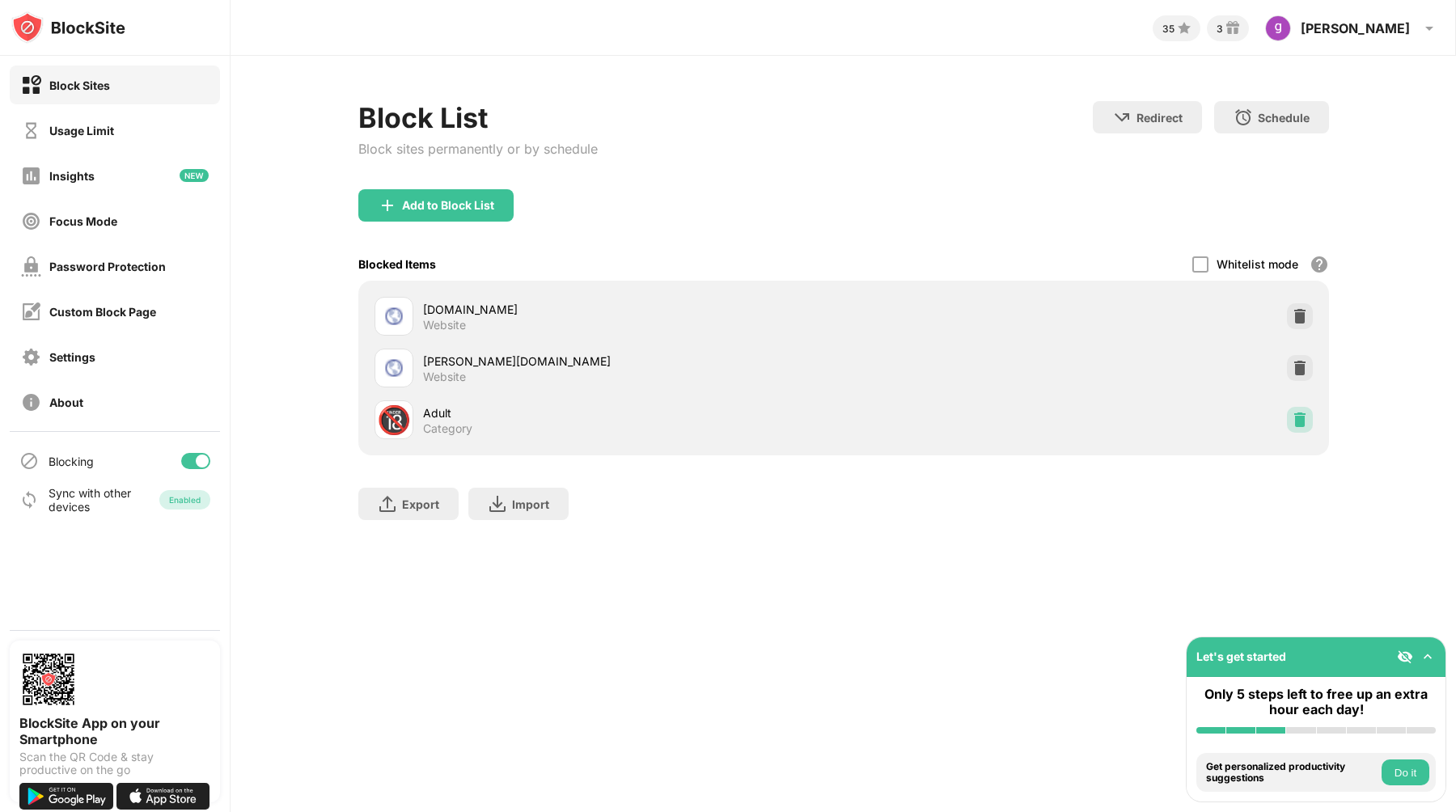
click at [1305, 423] on img at bounding box center [1299, 419] width 16 height 16
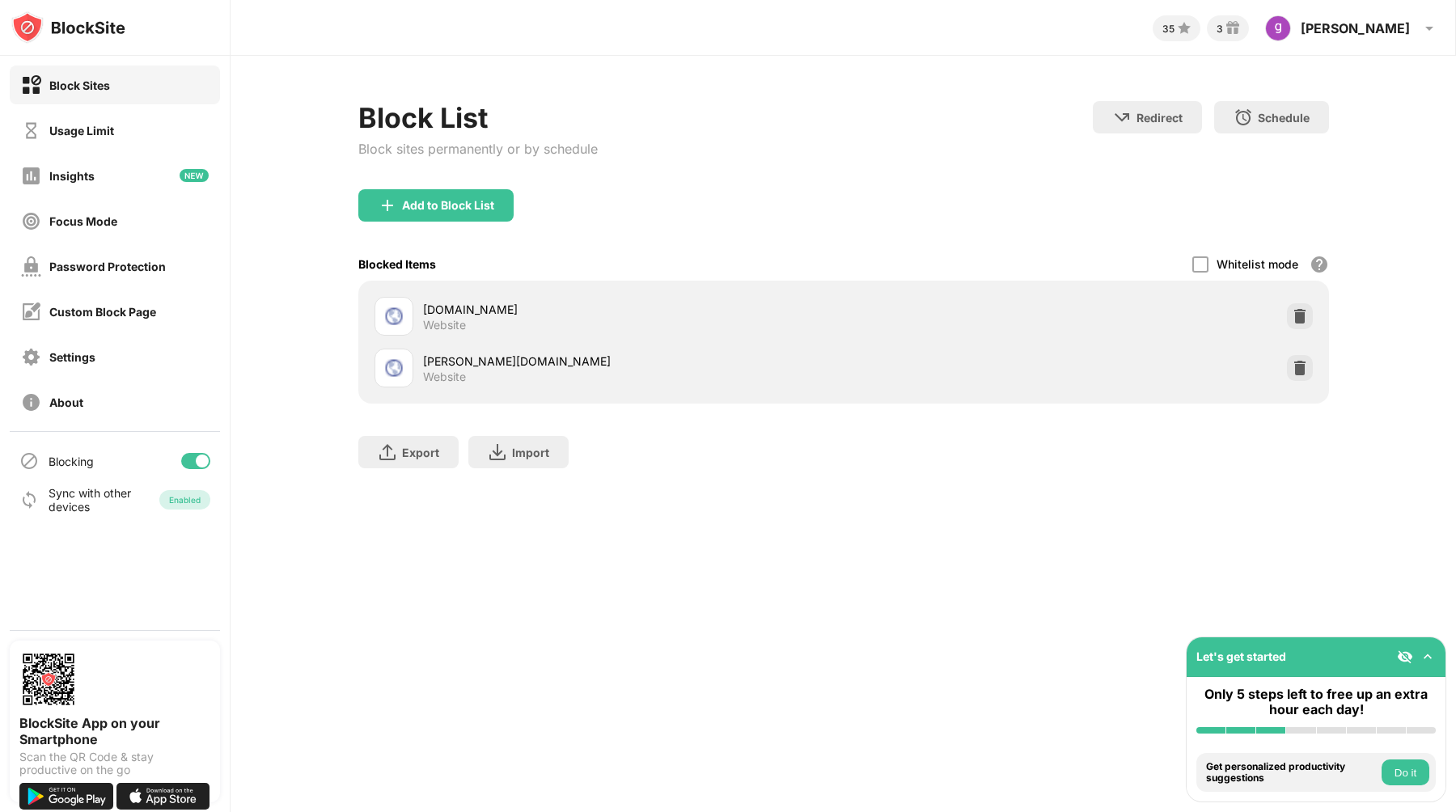
click at [336, 587] on div "35 3 [PERSON_NAME] View Account Insights Rewards Settings Support Log Out Block…" at bounding box center [843, 406] width 1225 height 812
click at [200, 459] on div at bounding box center [202, 461] width 13 height 13
click at [112, 321] on div "Custom Block Page" at bounding box center [88, 311] width 135 height 20
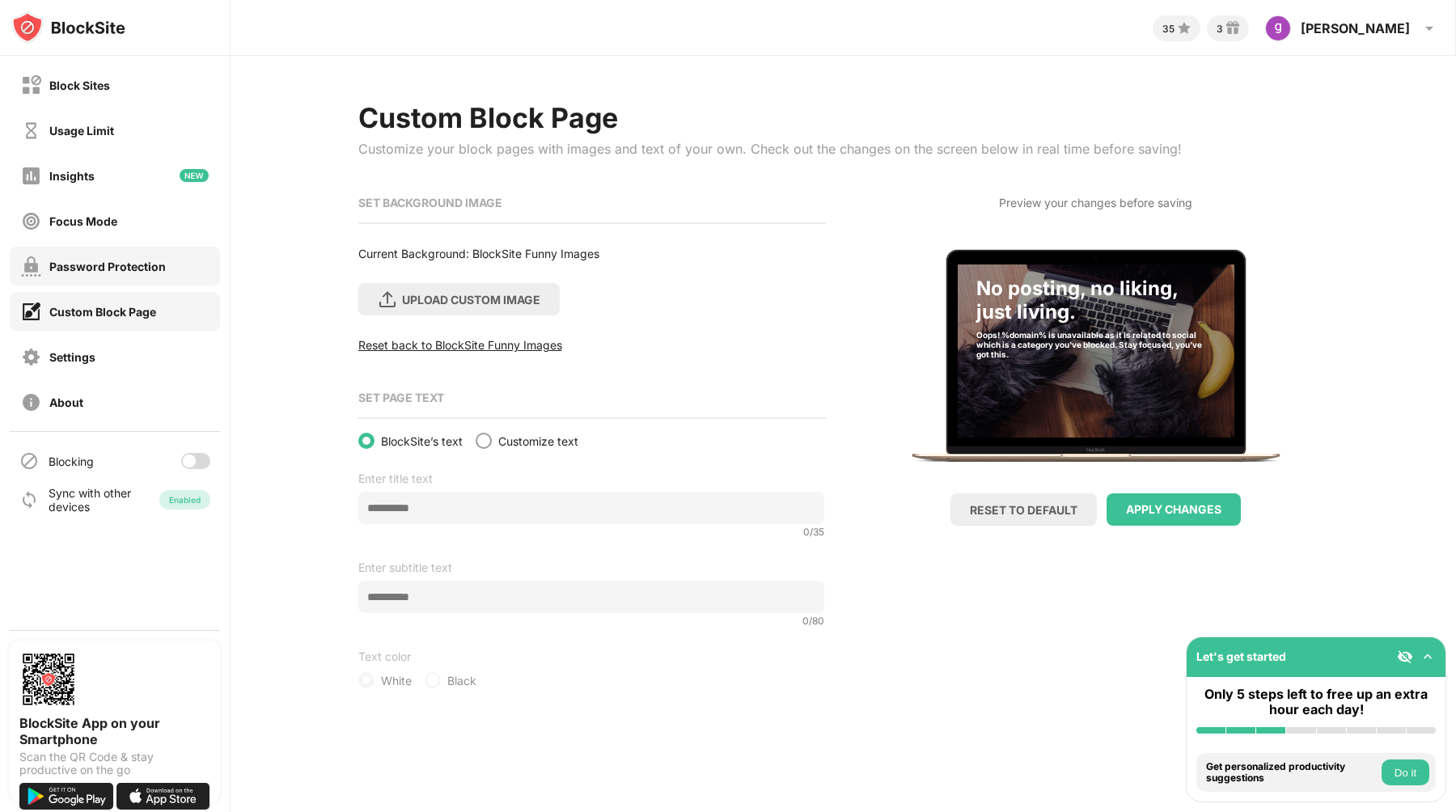
click at [132, 272] on div "Password Protection" at bounding box center [107, 266] width 117 height 13
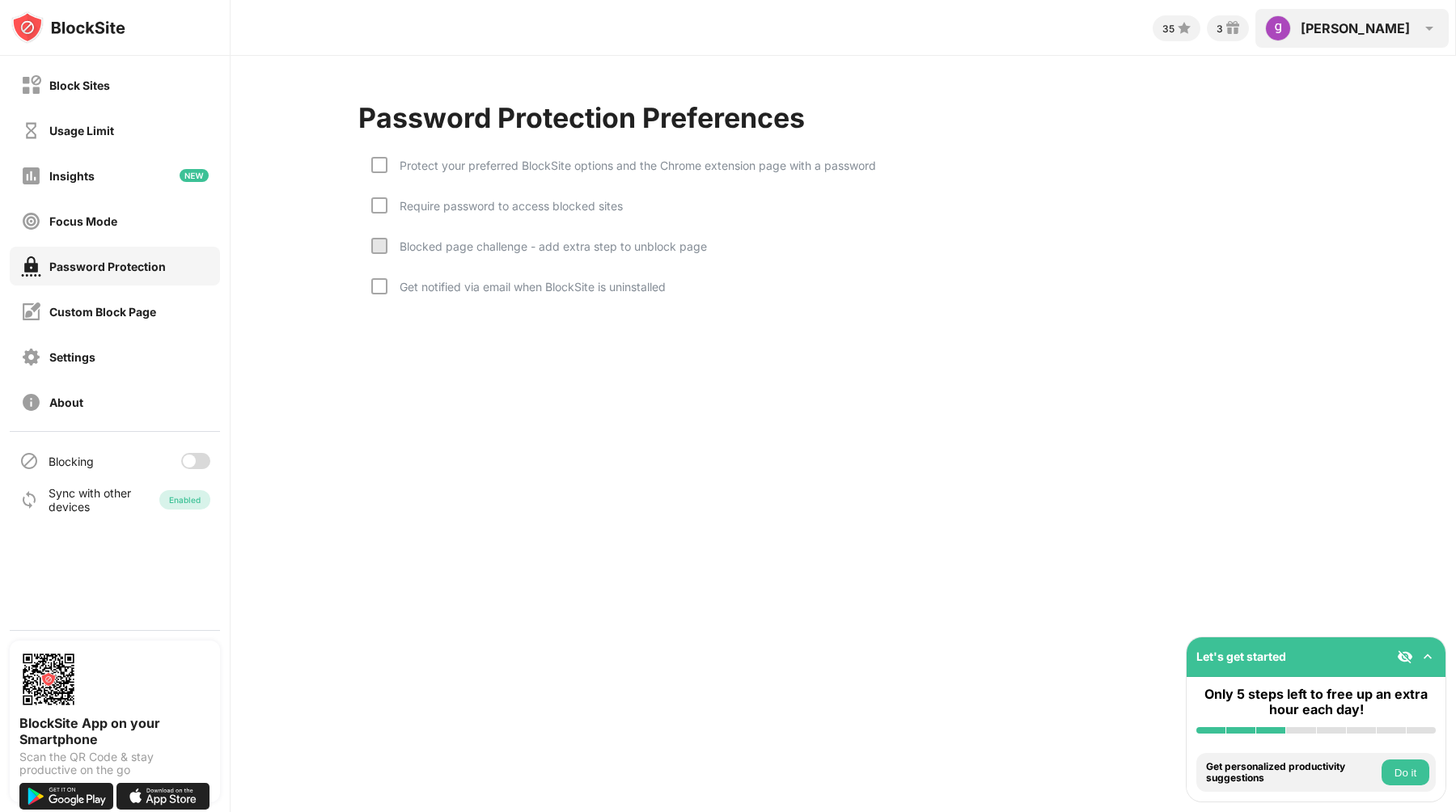
click at [1394, 21] on div "[PERSON_NAME]" at bounding box center [1354, 28] width 109 height 16
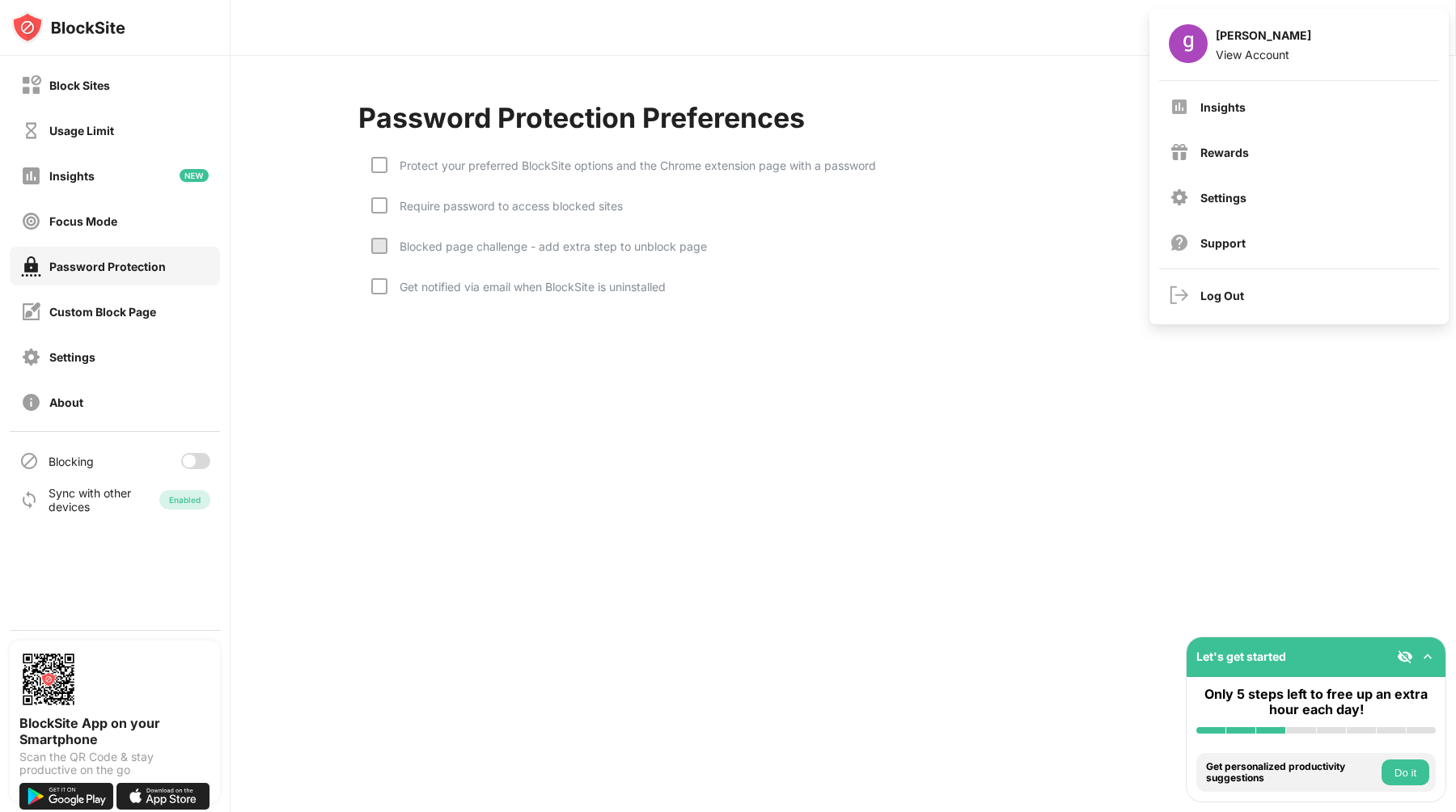
click at [1312, 218] on div "Insights Rewards Settings Support" at bounding box center [1299, 174] width 299 height 188
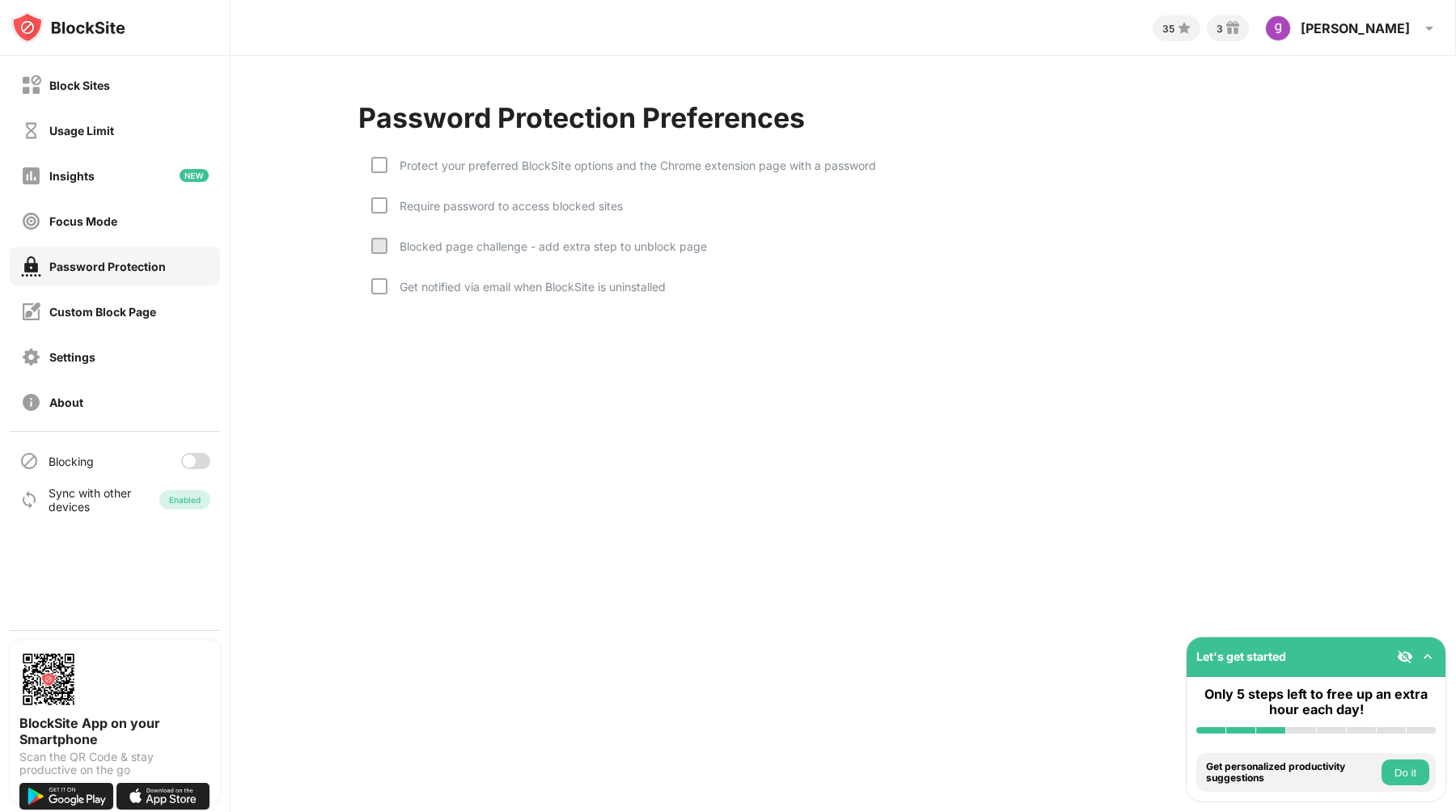
click at [1326, 196] on div "Protect your preferred BlockSite options and the Chrome extension page with a p…" at bounding box center [843, 230] width 970 height 178
click at [1368, 18] on div "[PERSON_NAME] View Account Insights Rewards Settings Support Log Out" at bounding box center [1352, 28] width 193 height 39
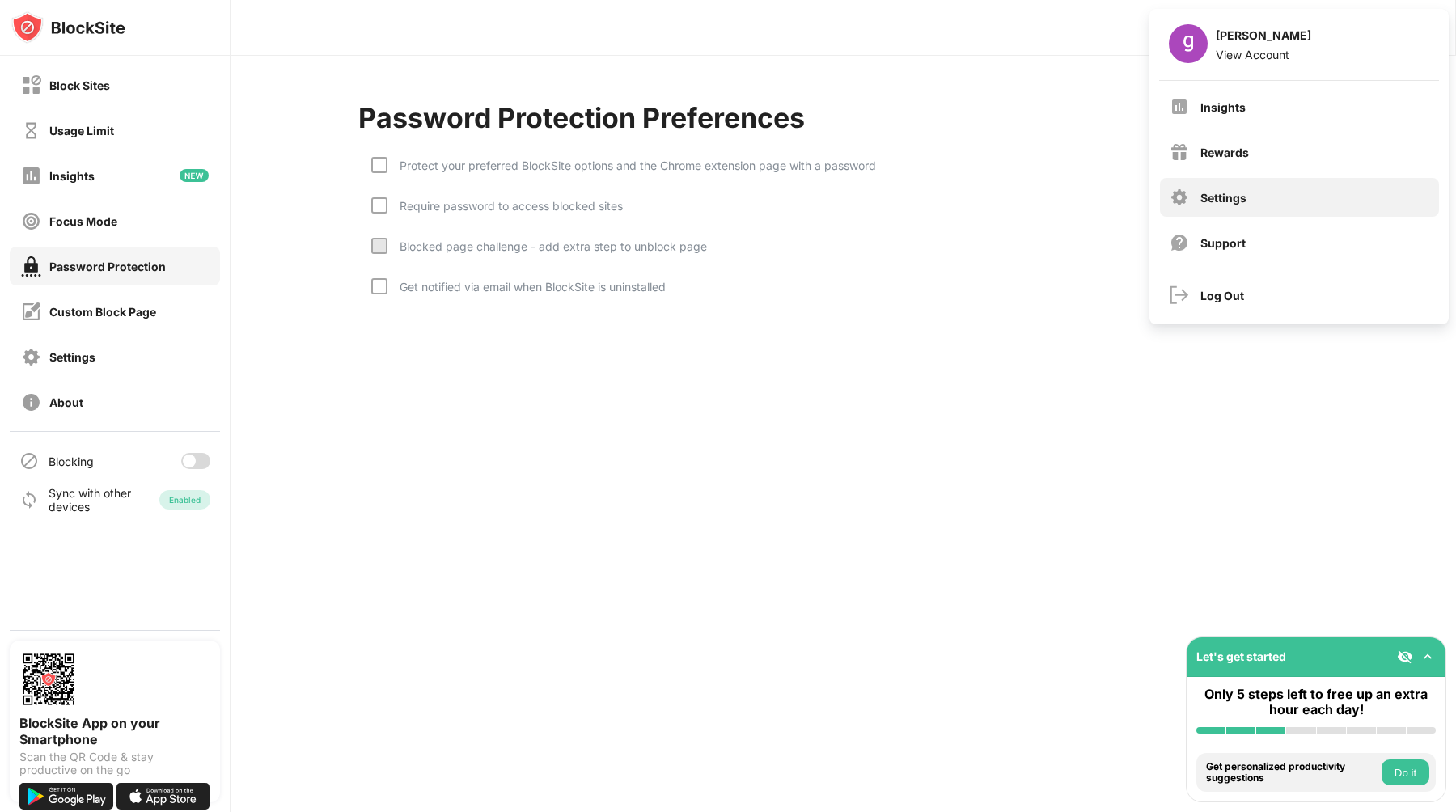
click at [1238, 205] on div "Settings" at bounding box center [1299, 197] width 279 height 39
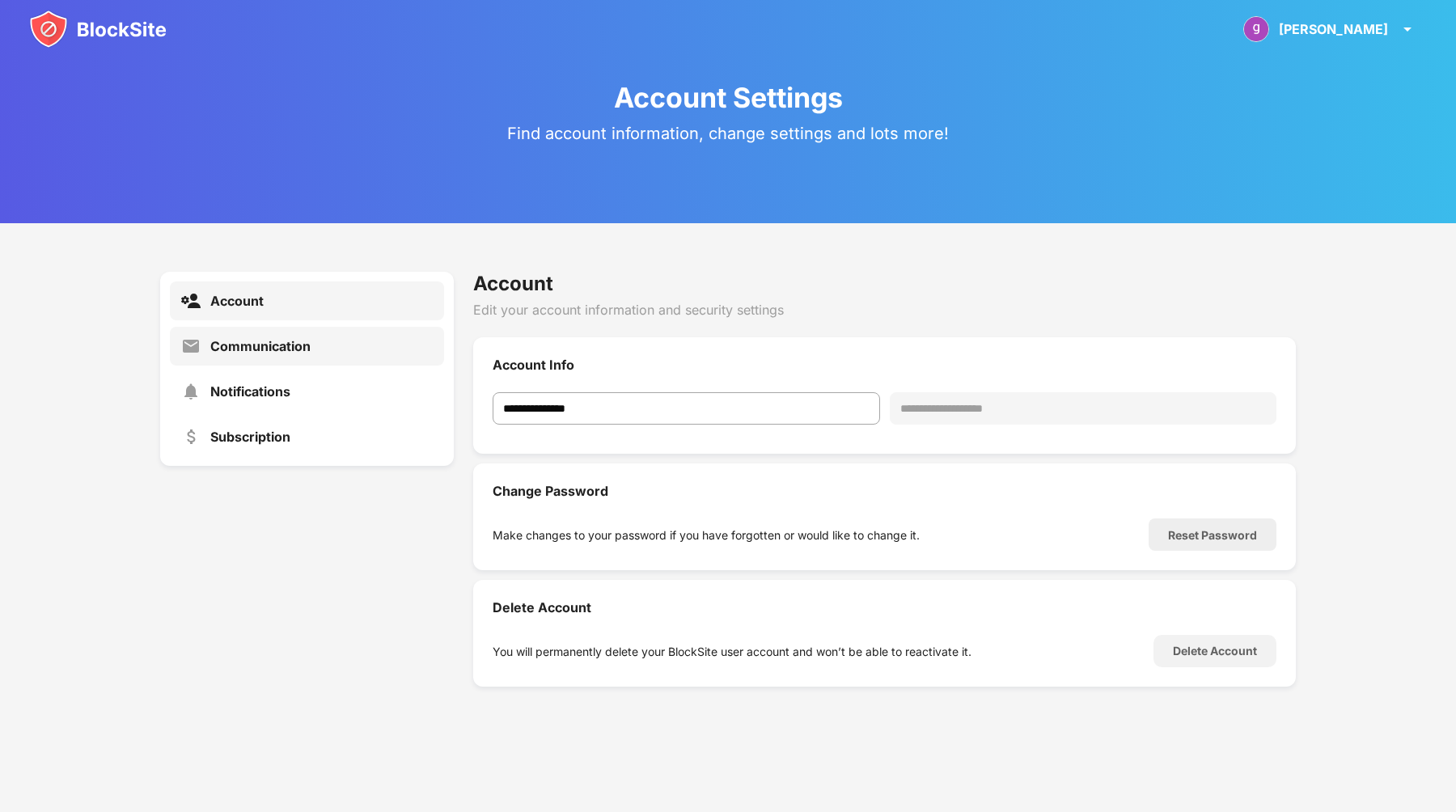
click at [273, 346] on div "Communication" at bounding box center [260, 346] width 101 height 16
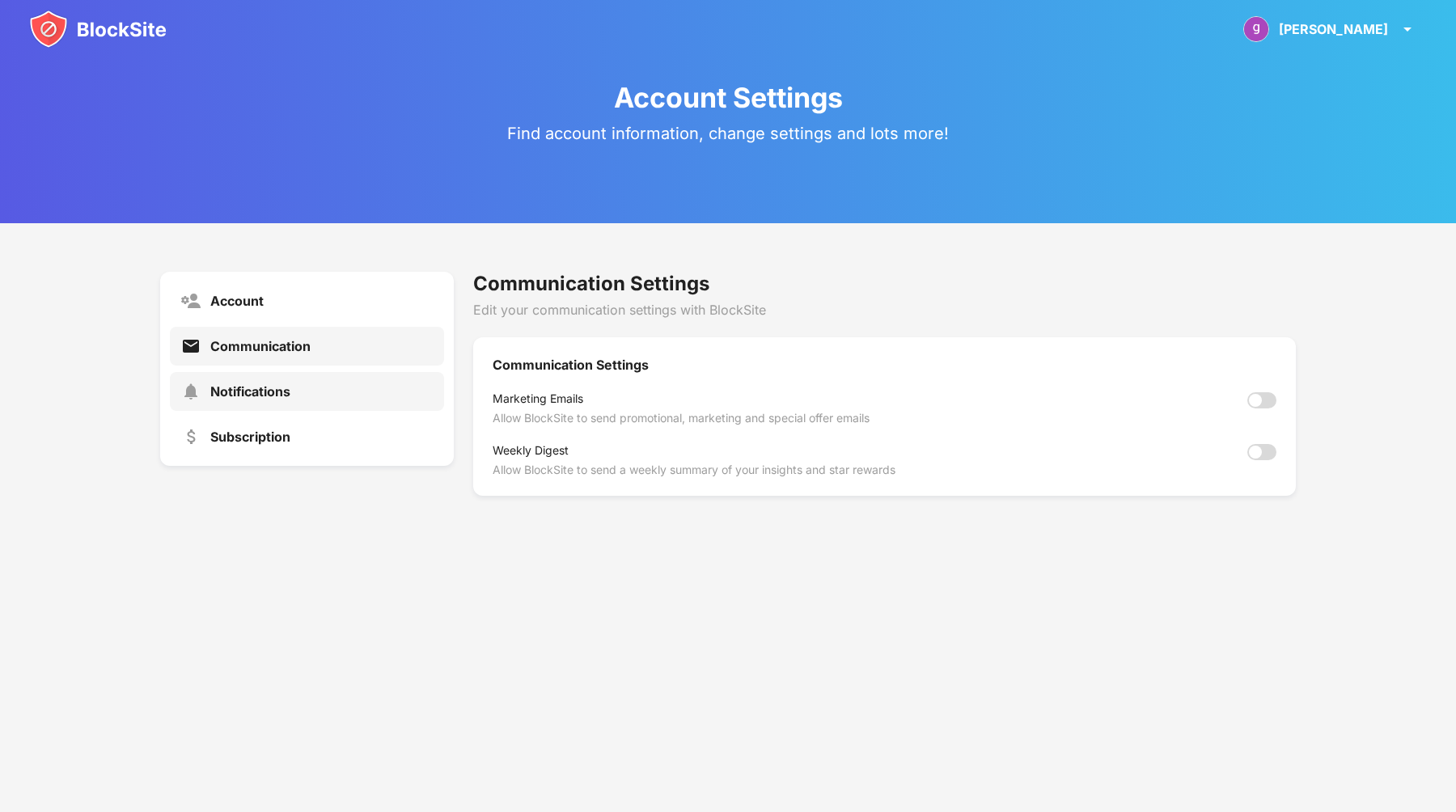
click at [273, 392] on div "Notifications" at bounding box center [250, 391] width 80 height 16
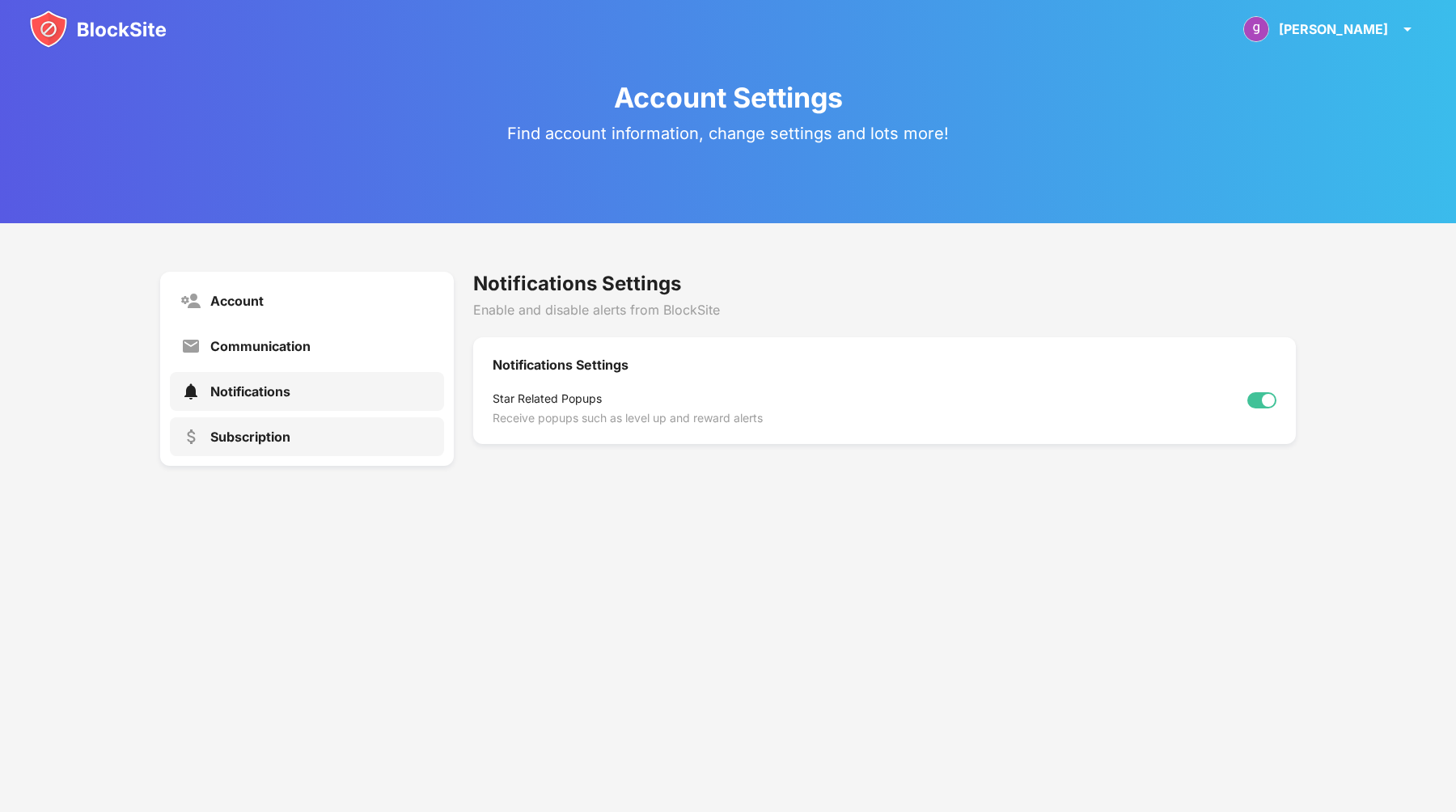
click at [283, 433] on div "Subscription" at bounding box center [250, 436] width 80 height 16
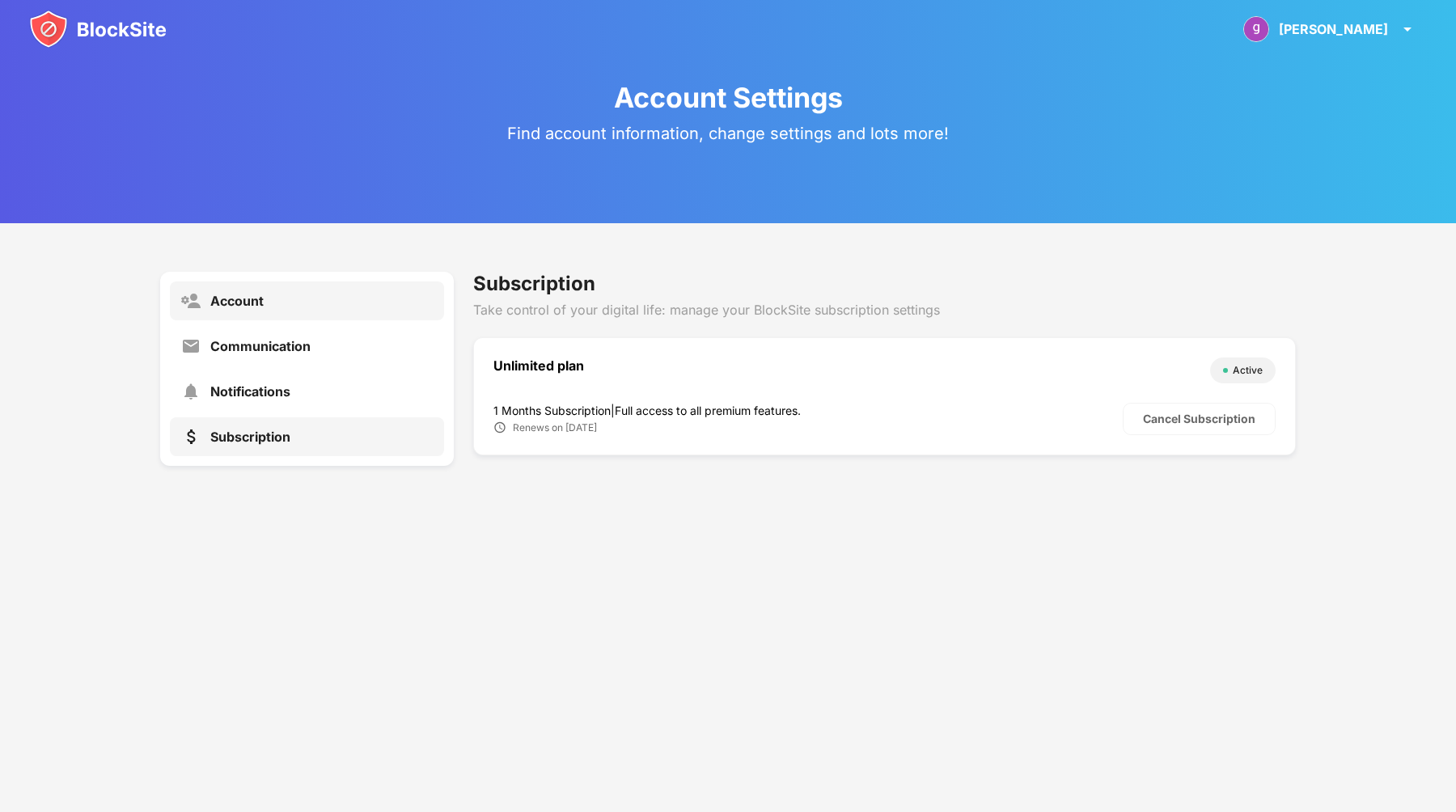
click at [262, 307] on div "Account" at bounding box center [237, 301] width 54 height 16
